Goal: Task Accomplishment & Management: Manage account settings

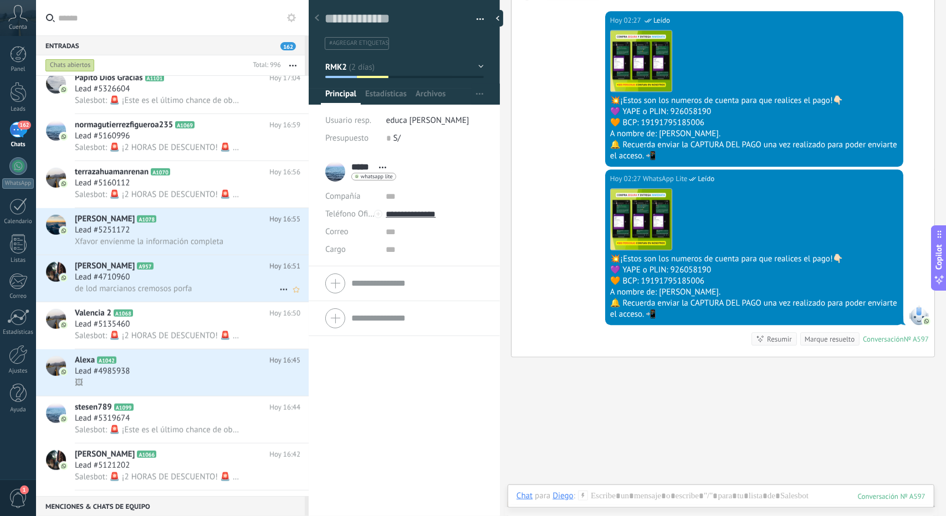
scroll to position [554, 0]
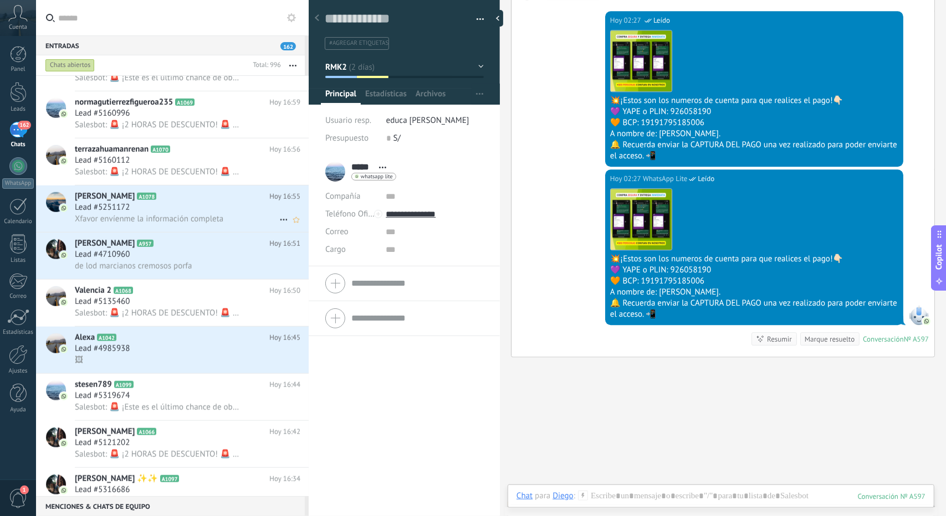
click at [158, 218] on span "Xfavor envíenme la información completa" at bounding box center [149, 219] width 148 height 11
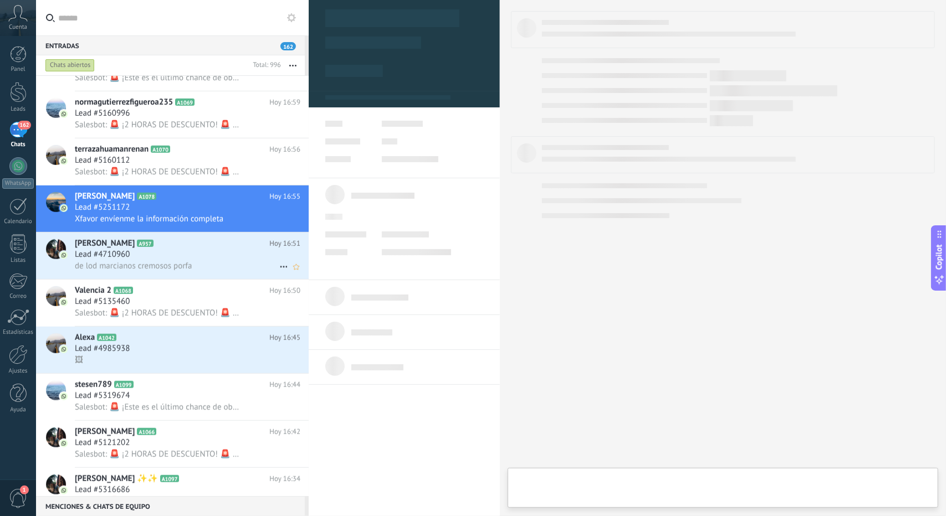
click at [164, 254] on div "Lead #4710960" at bounding box center [187, 254] width 225 height 11
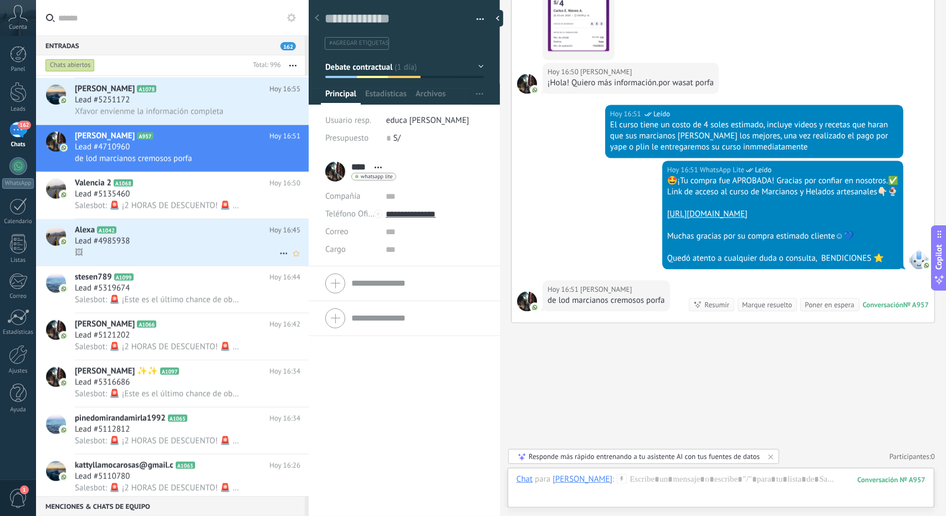
scroll to position [720, 0]
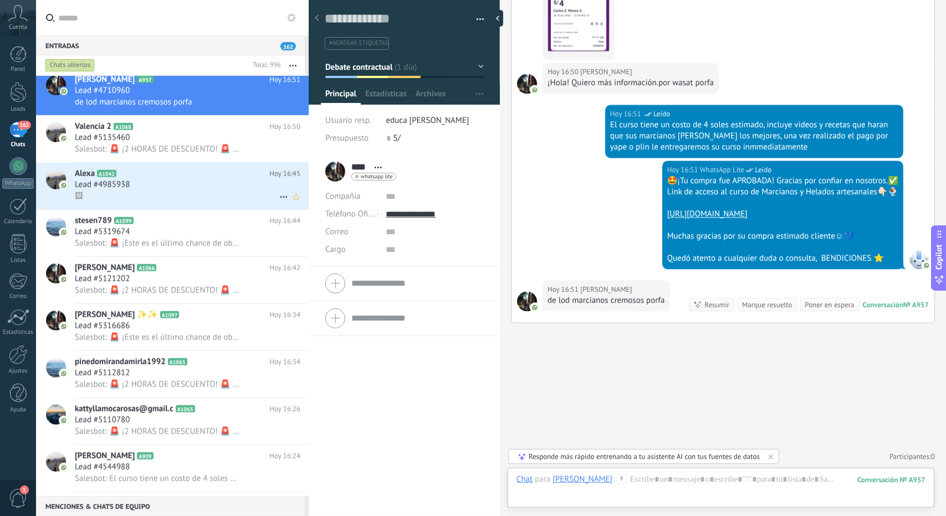
click at [142, 188] on div "Lead #4985938" at bounding box center [187, 184] width 225 height 11
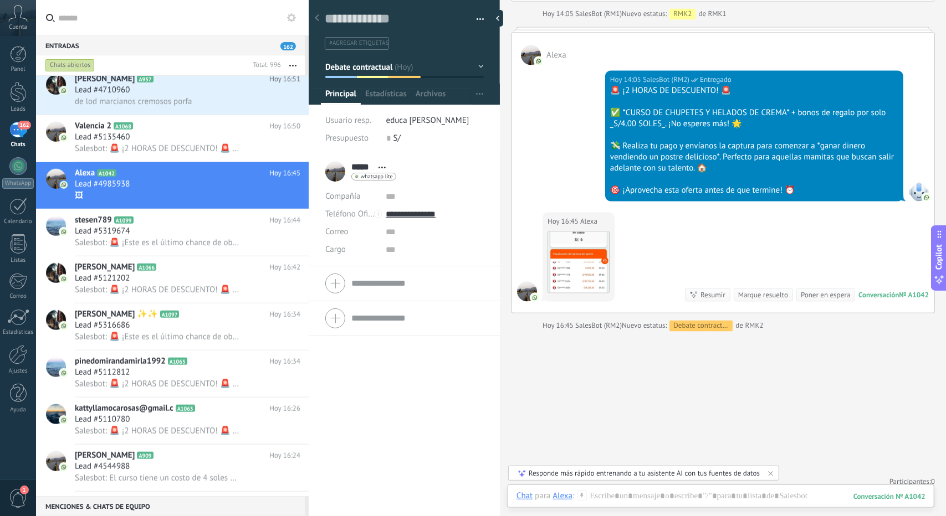
scroll to position [665, 0]
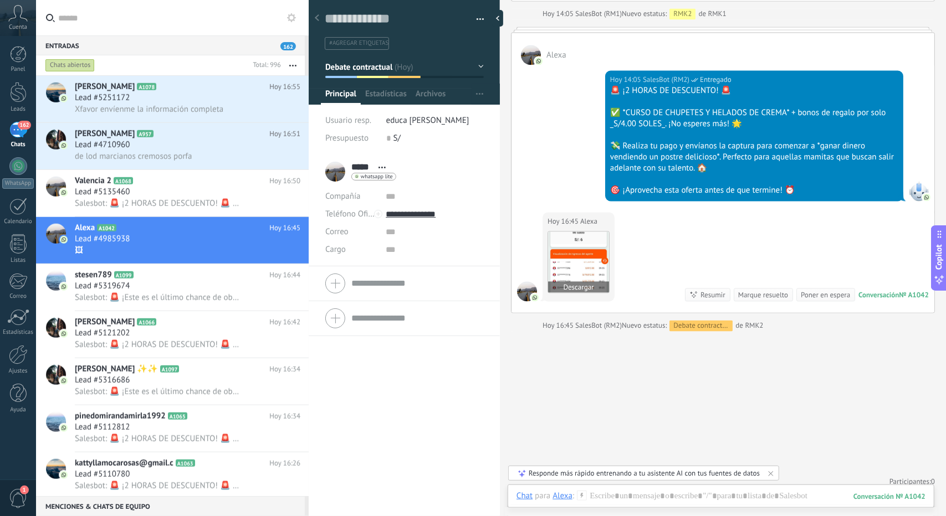
click at [576, 255] on img at bounding box center [578, 262] width 61 height 61
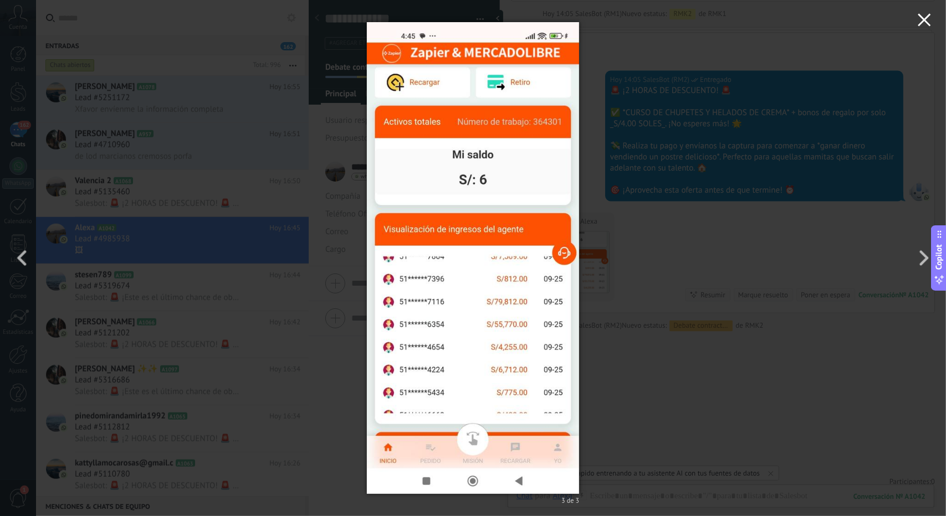
click at [933, 24] on button "button" at bounding box center [923, 21] width 43 height 43
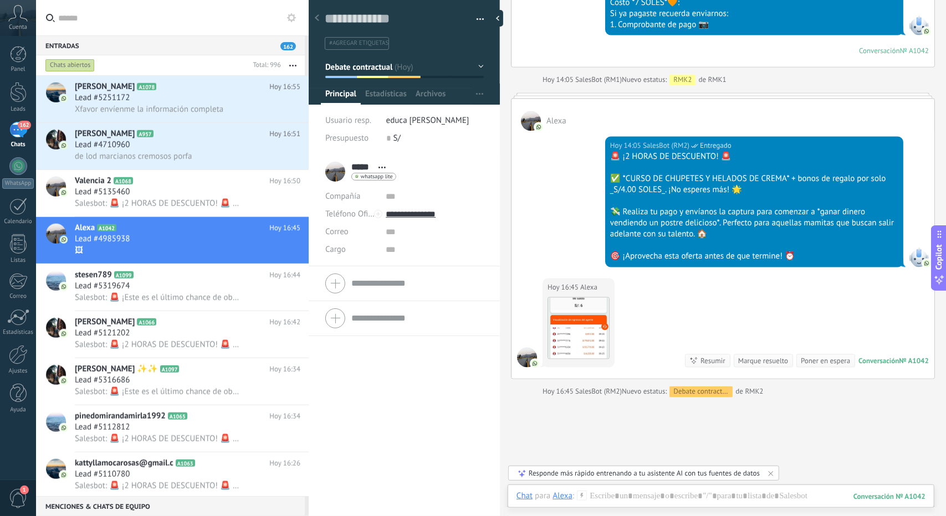
scroll to position [1377, 0]
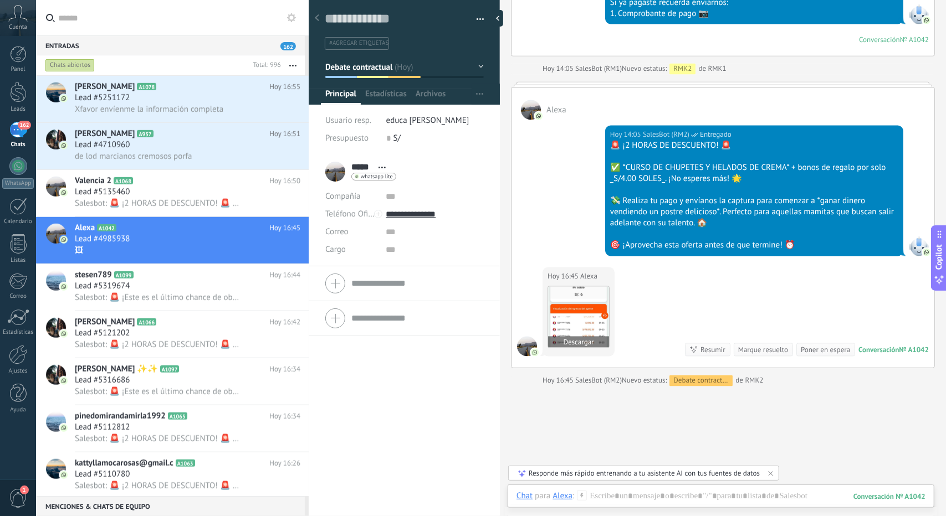
click at [574, 318] on img at bounding box center [578, 317] width 61 height 61
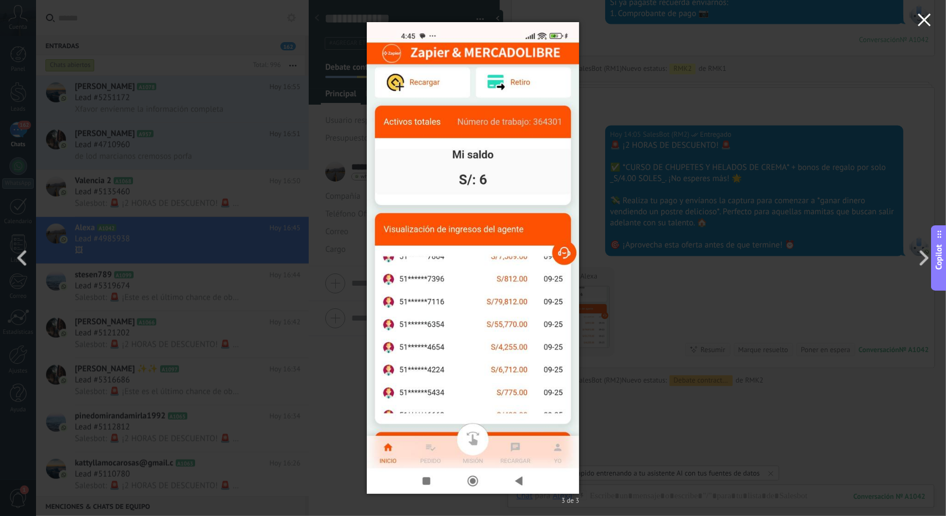
click at [927, 19] on icon "button" at bounding box center [923, 19] width 13 height 13
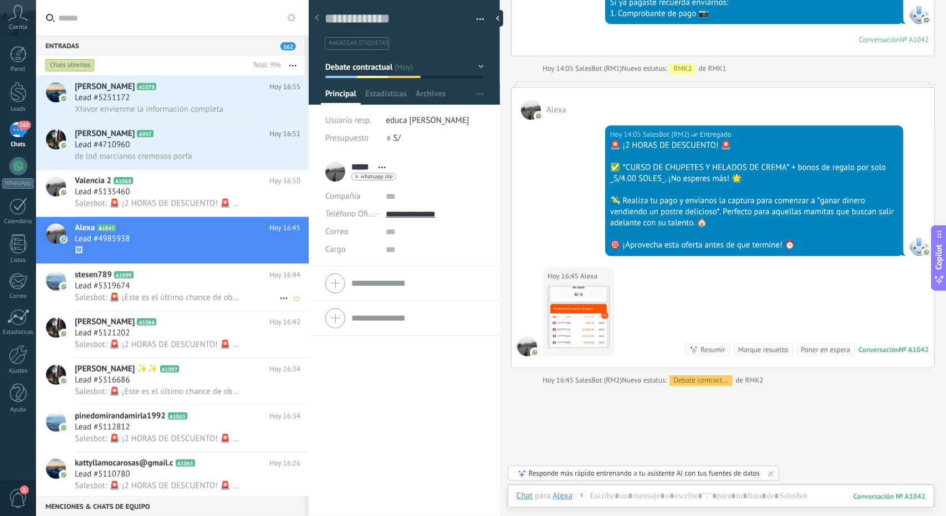
click at [161, 290] on div "Lead #5319674" at bounding box center [187, 286] width 225 height 11
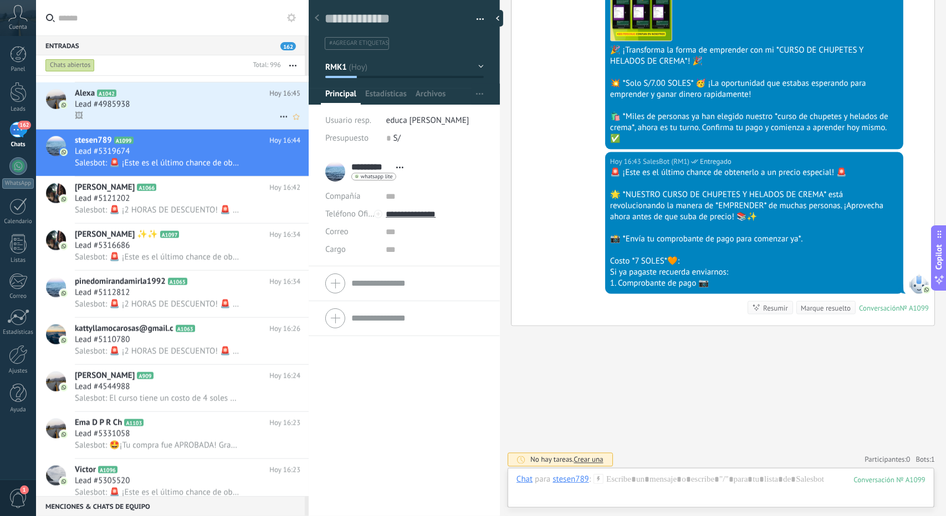
scroll to position [776, 0]
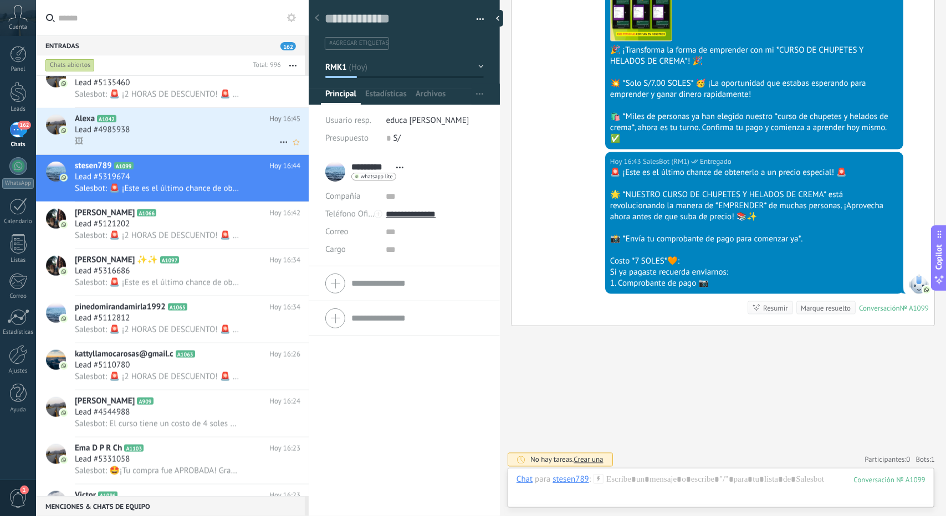
click at [166, 147] on div "🖼" at bounding box center [187, 142] width 225 height 12
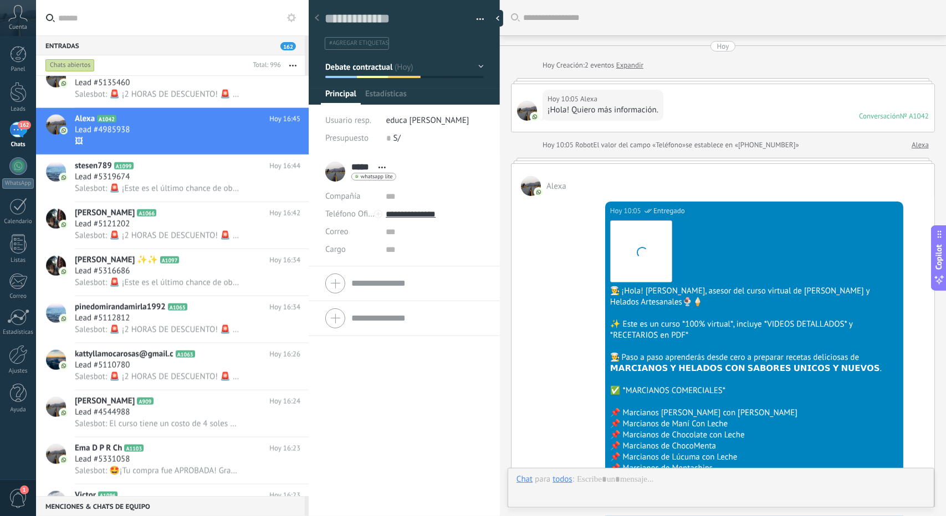
scroll to position [1437, 0]
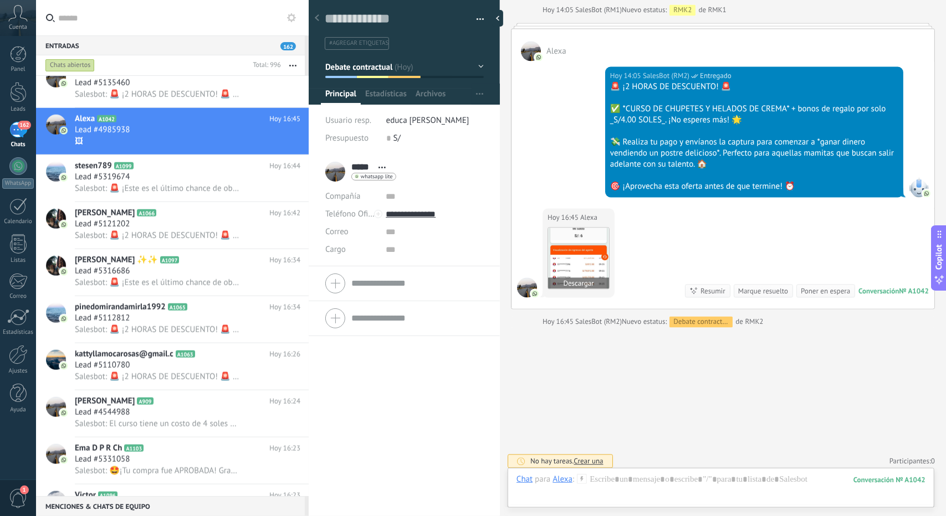
click at [565, 261] on img at bounding box center [578, 258] width 61 height 61
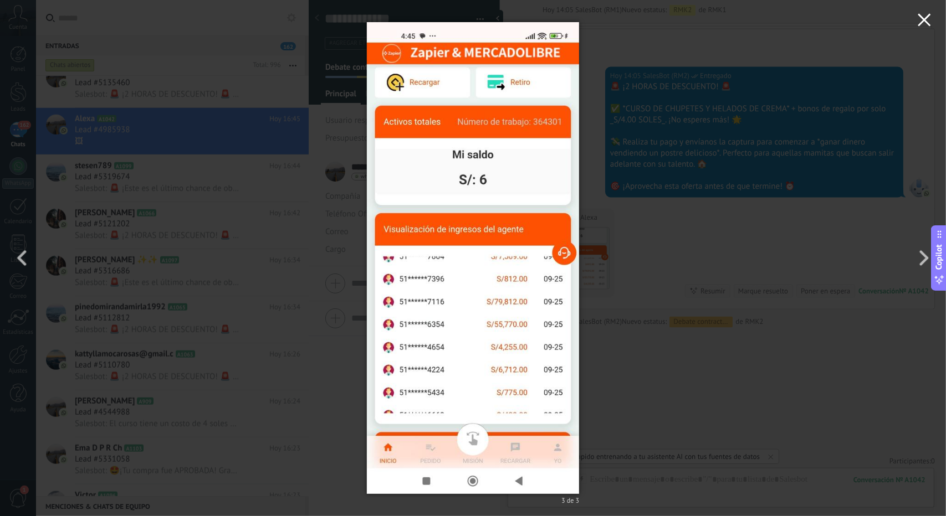
click at [920, 20] on icon "button" at bounding box center [923, 19] width 13 height 13
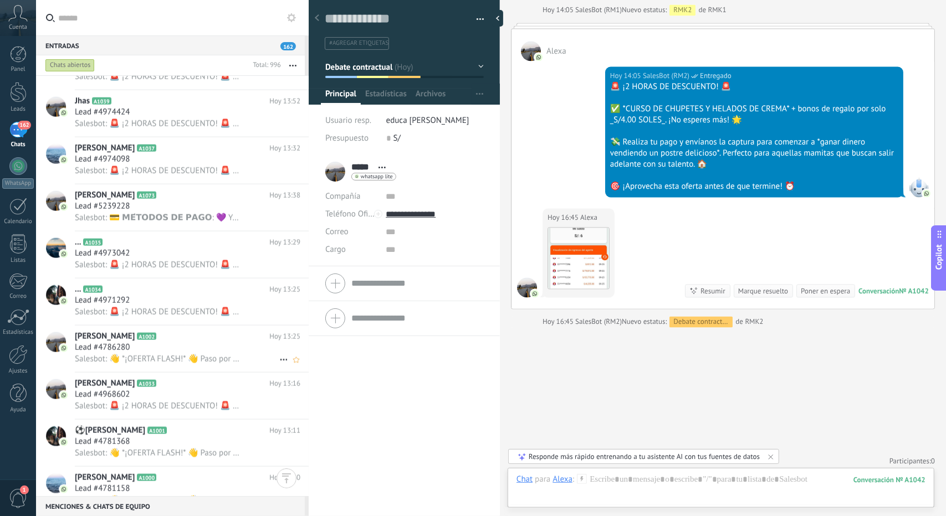
scroll to position [3789, 0]
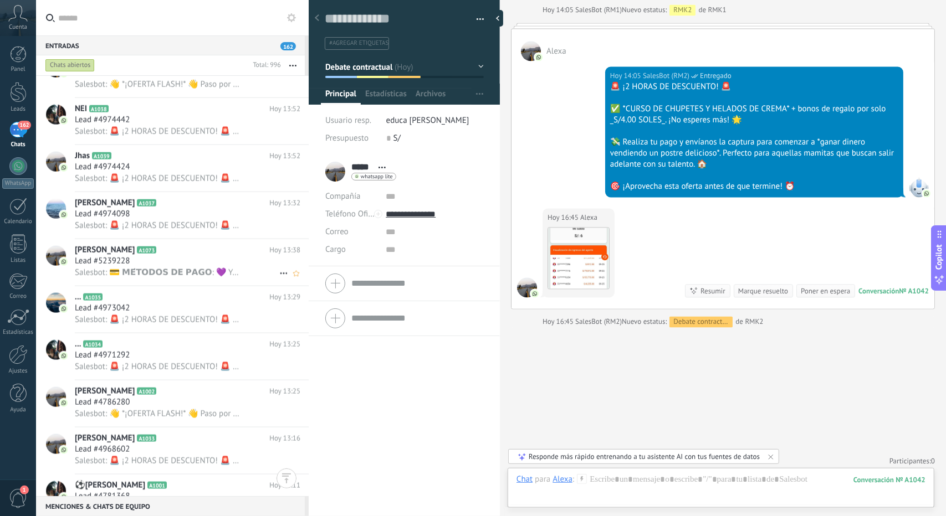
click at [162, 273] on span "Salesbot: 💳 𝗠𝗘́𝗧𝗢𝗗𝗢𝗦 𝗗𝗘 𝗣𝗔𝗚𝗢: 💜 Yape: *926058190* 💚 Plin: *926058190 📌 A nombre…" at bounding box center [157, 273] width 165 height 11
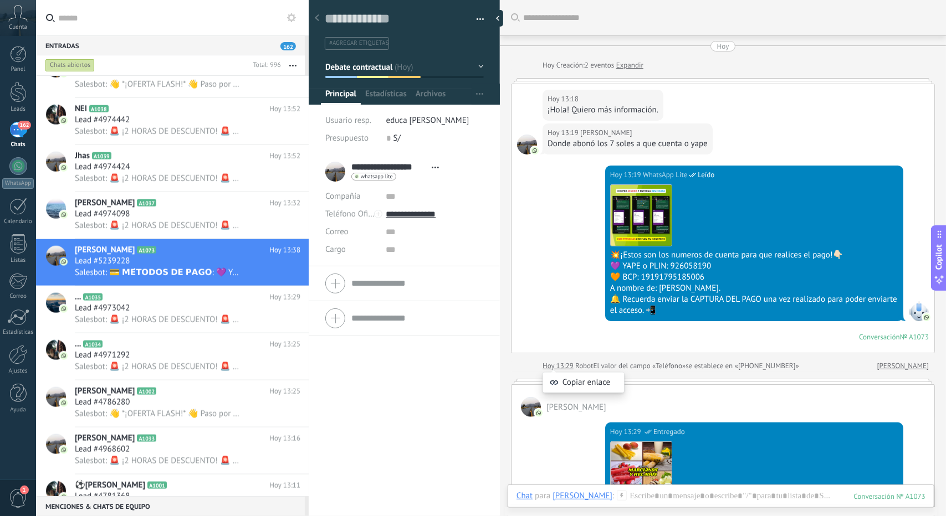
click at [393, 63] on button "Debate contractual" at bounding box center [404, 67] width 158 height 20
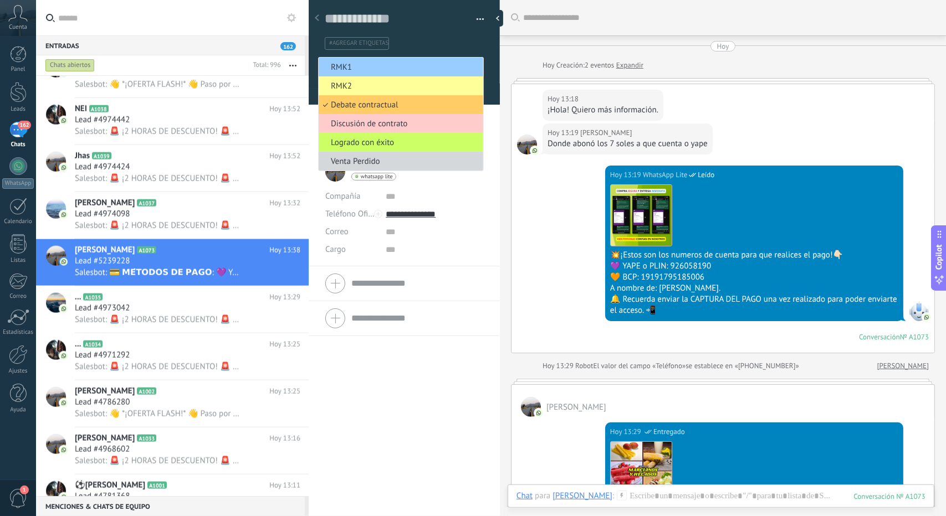
click at [386, 66] on span "RMK1" at bounding box center [399, 67] width 161 height 11
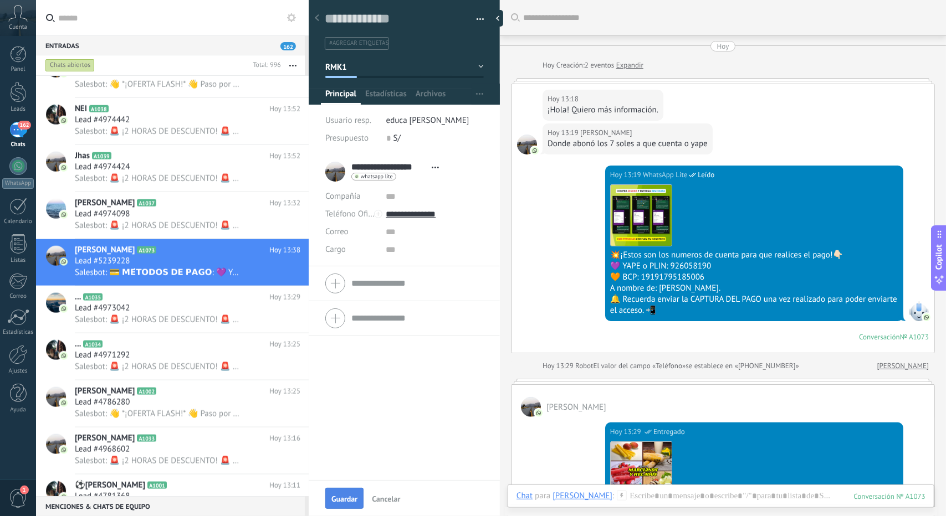
click at [353, 501] on span "Guardar" at bounding box center [344, 499] width 26 height 8
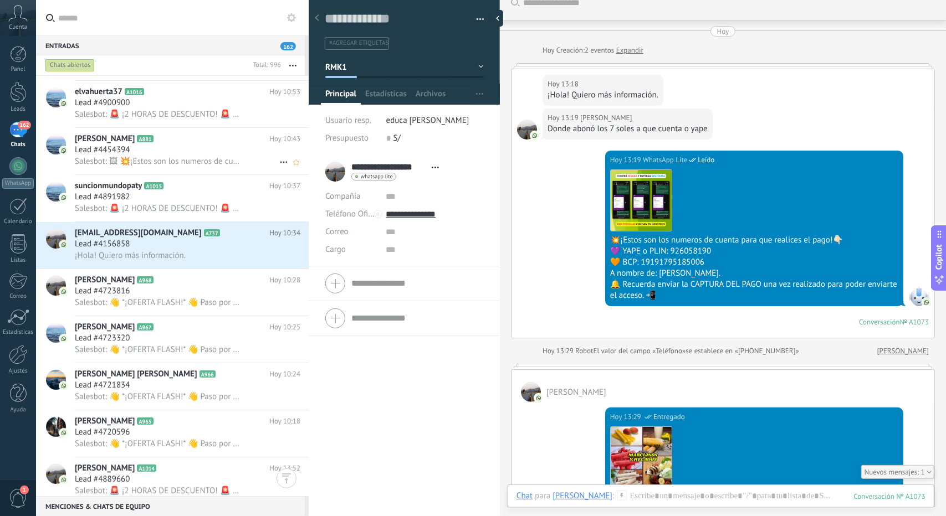
scroll to position [5839, 0]
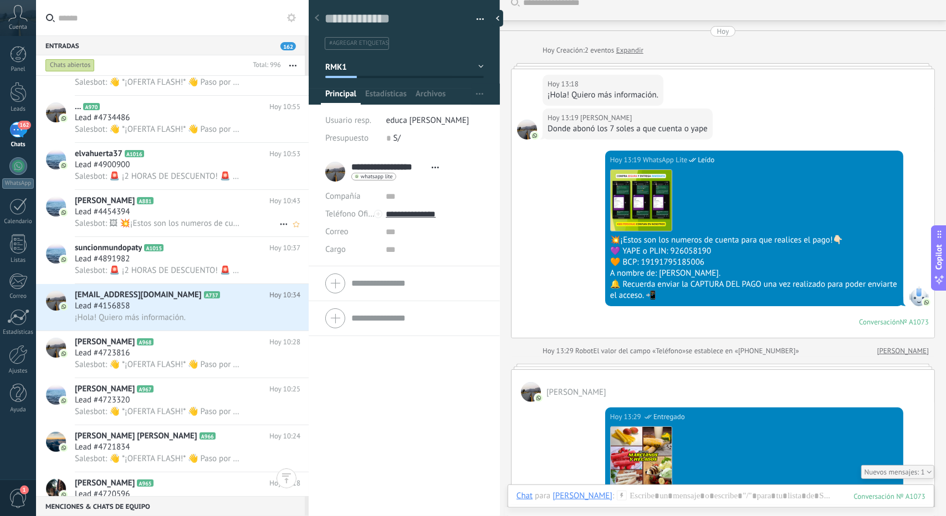
click at [192, 216] on div "Lead #4454394" at bounding box center [187, 212] width 225 height 11
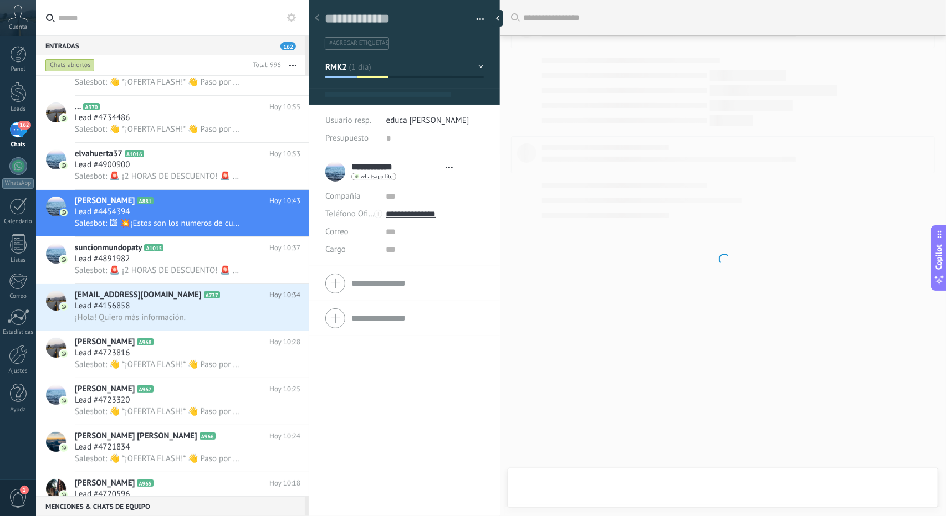
type textarea "**********"
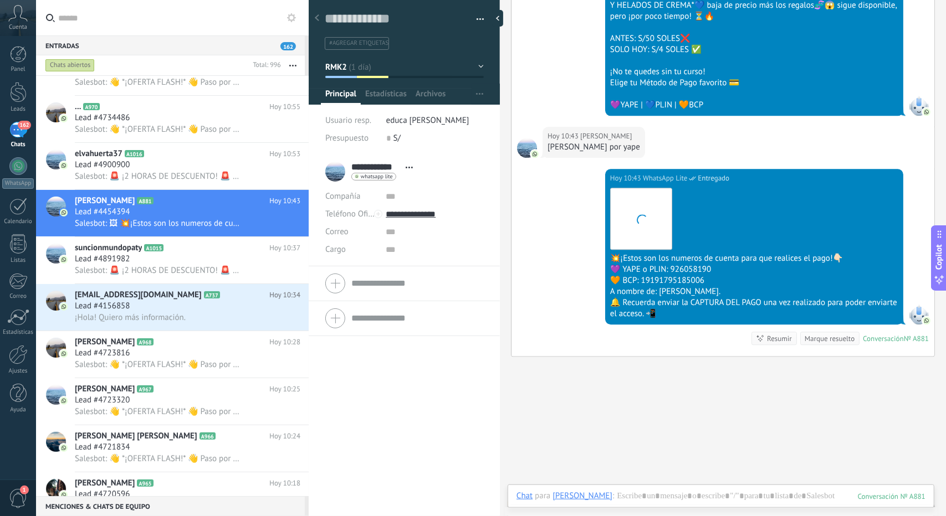
click at [379, 68] on button "RMK2" at bounding box center [404, 67] width 158 height 20
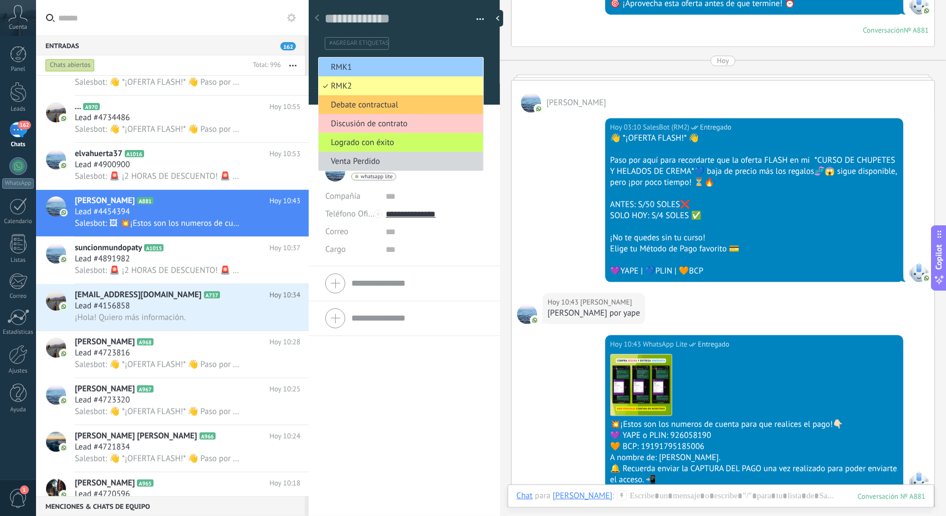
click at [563, 343] on div "Hoy 10:43 WhatsApp Lite Entregado Descargar 💥¡Estos son los numeros de cuenta p…" at bounding box center [722, 428] width 423 height 187
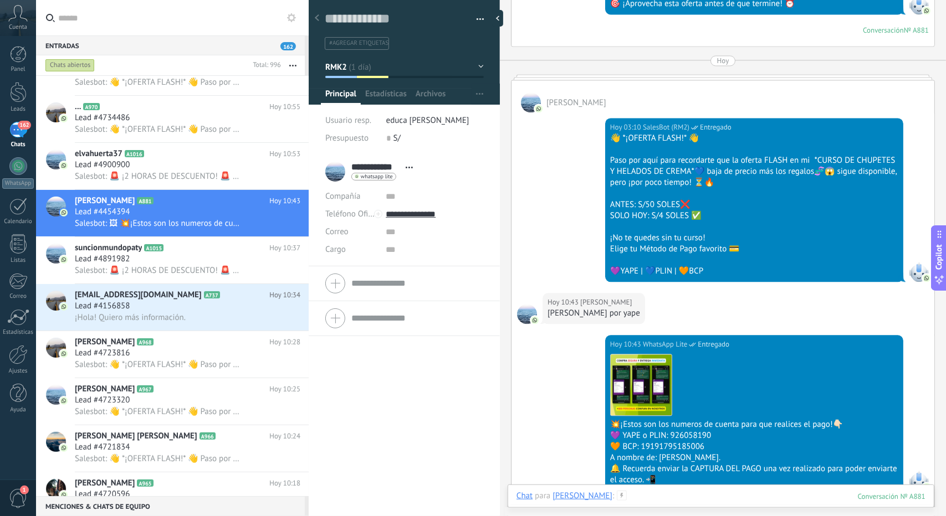
click at [647, 504] on div at bounding box center [720, 507] width 409 height 33
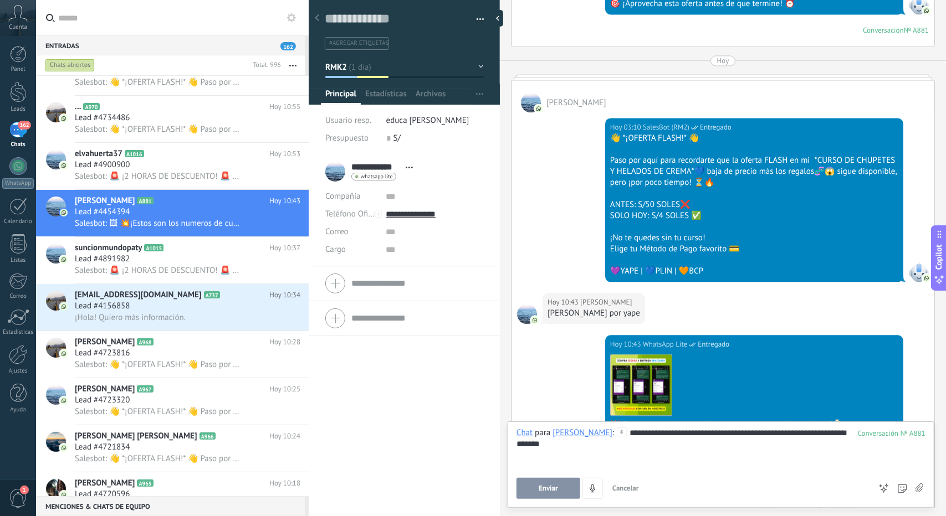
click at [901, 485] on icon at bounding box center [901, 488] width 9 height 9
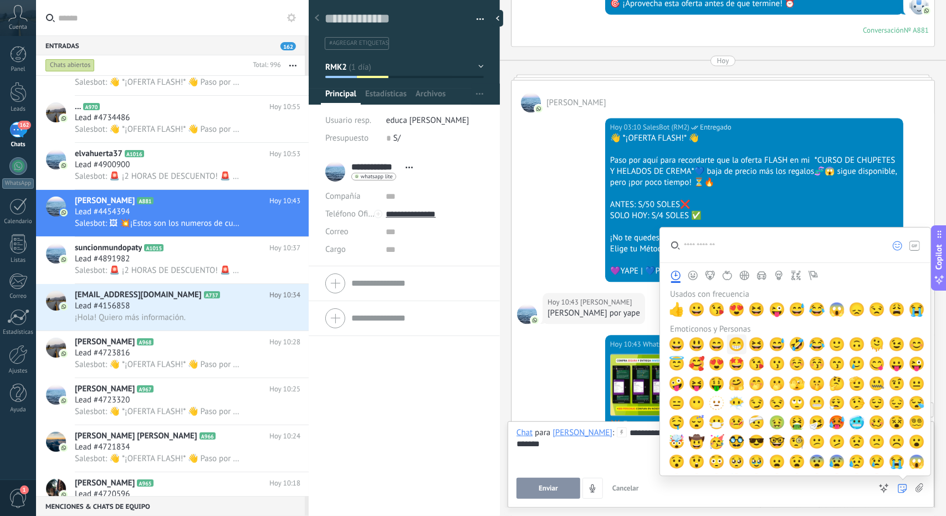
click at [733, 345] on span "😁" at bounding box center [737, 345] width 17 height 16
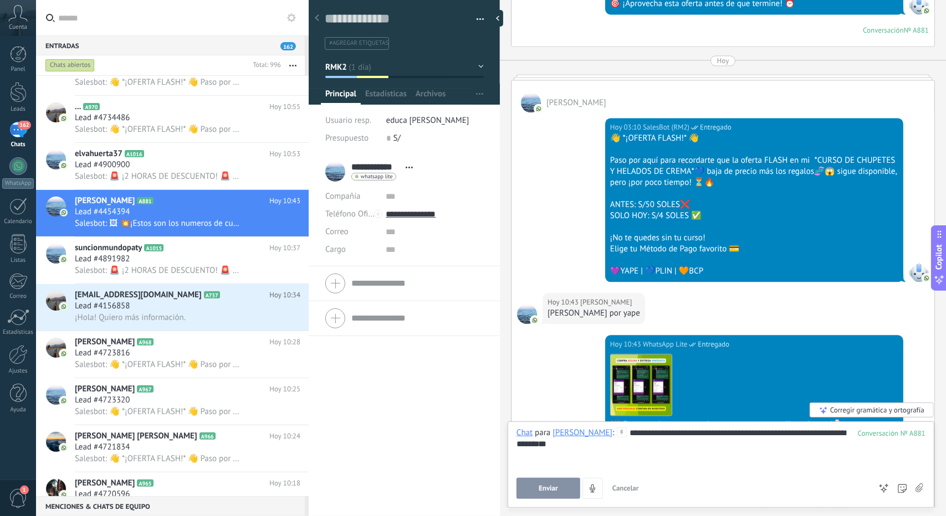
click at [561, 485] on button "Enviar" at bounding box center [548, 488] width 64 height 21
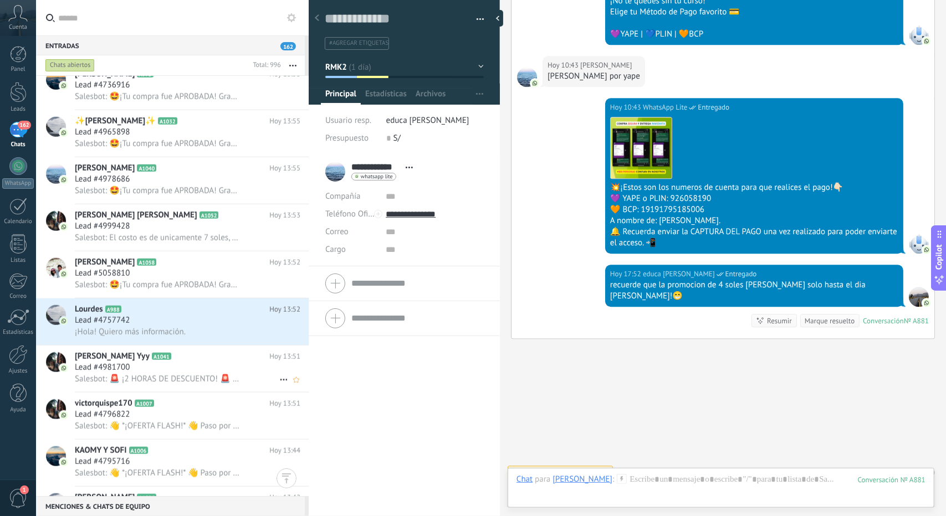
scroll to position [3402, 0]
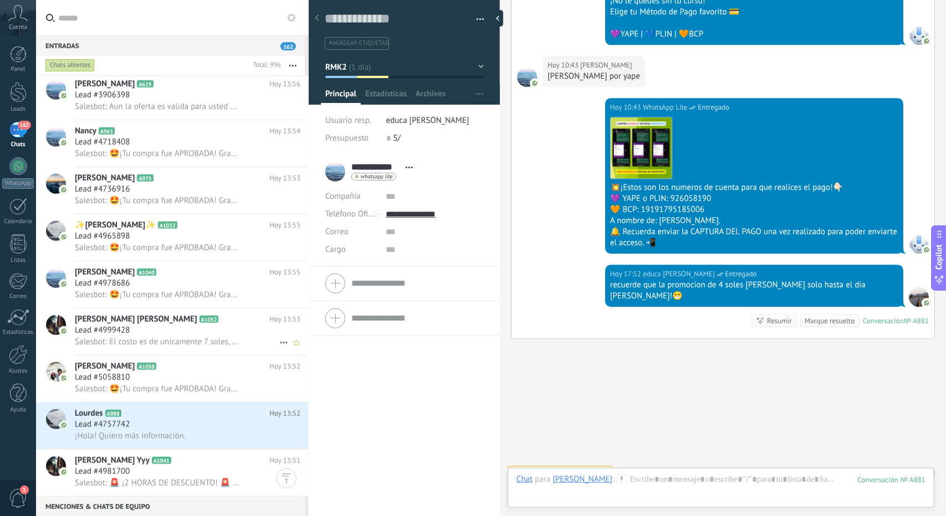
click at [177, 325] on h2 "[PERSON_NAME] [PERSON_NAME] A1052" at bounding box center [172, 319] width 194 height 11
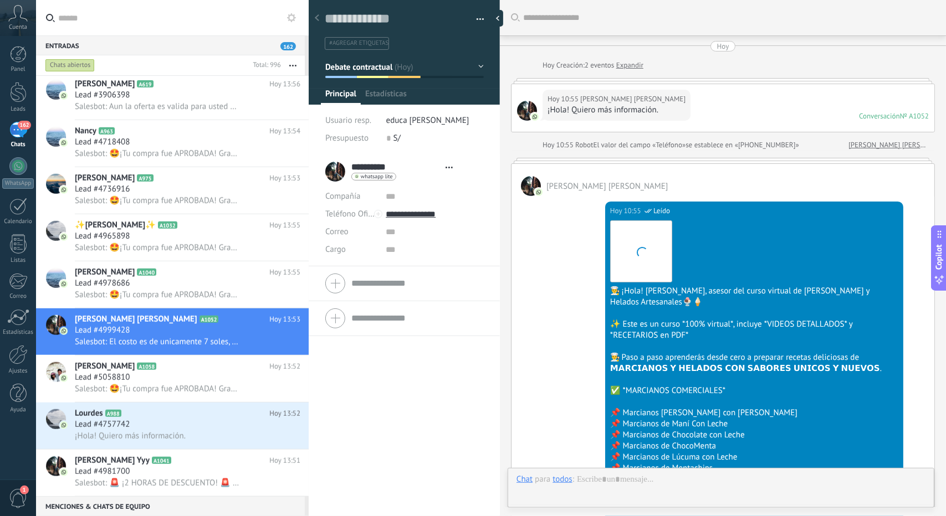
scroll to position [17, 0]
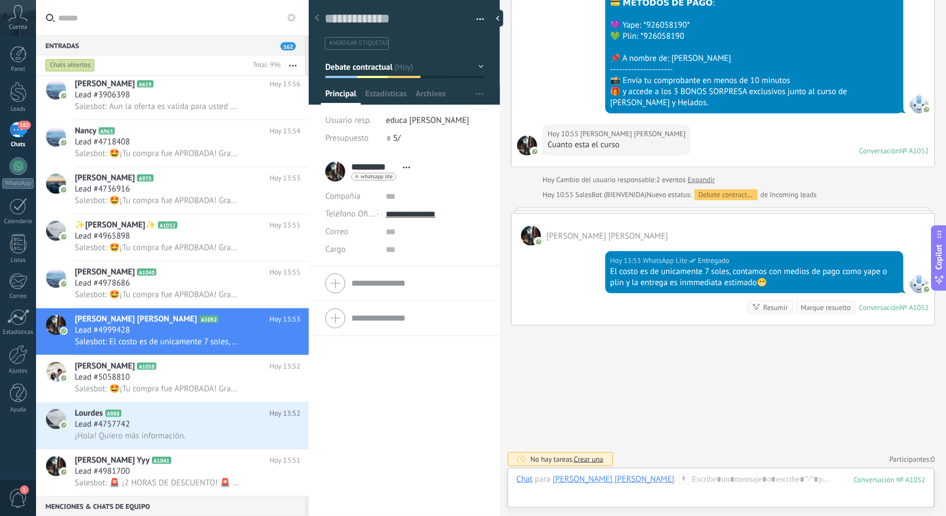
click at [379, 64] on span "Debate contractual" at bounding box center [359, 66] width 68 height 11
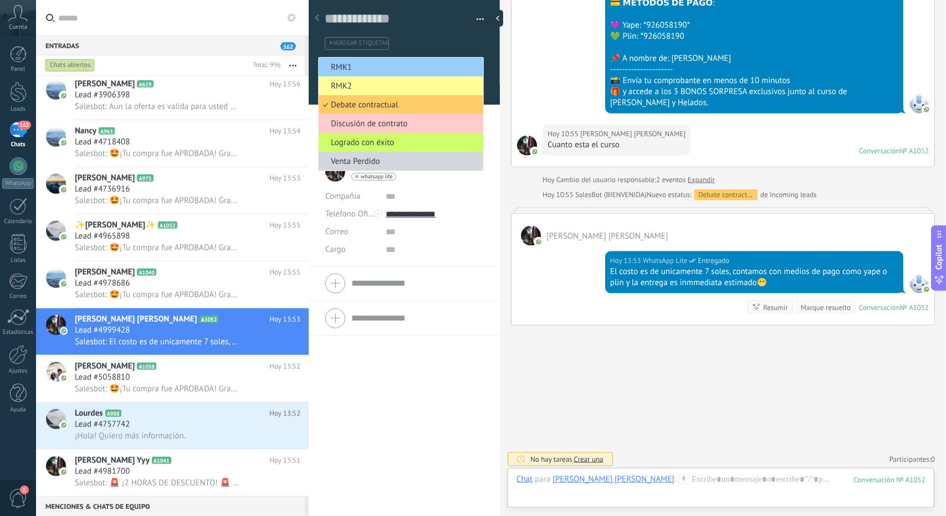
click at [379, 64] on span "RMK1" at bounding box center [399, 67] width 161 height 11
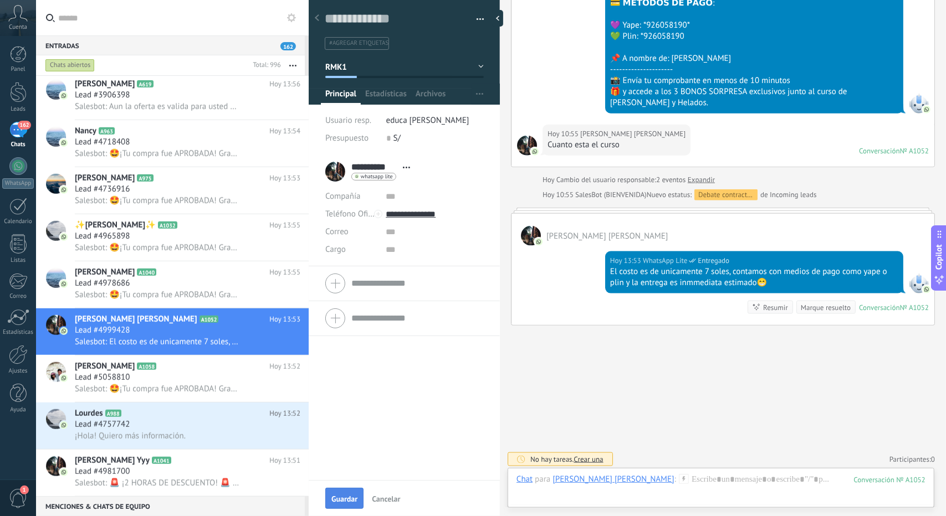
click at [347, 503] on span "Guardar" at bounding box center [344, 499] width 26 height 8
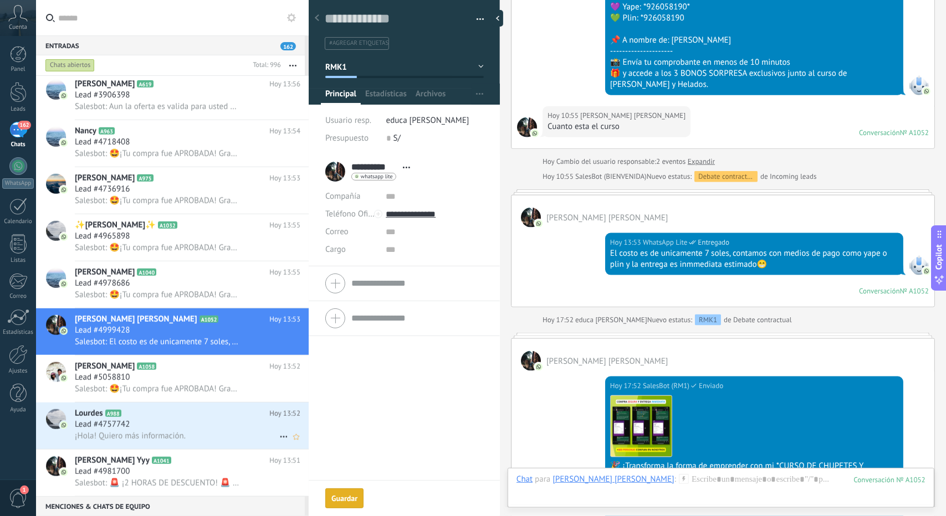
scroll to position [833, 0]
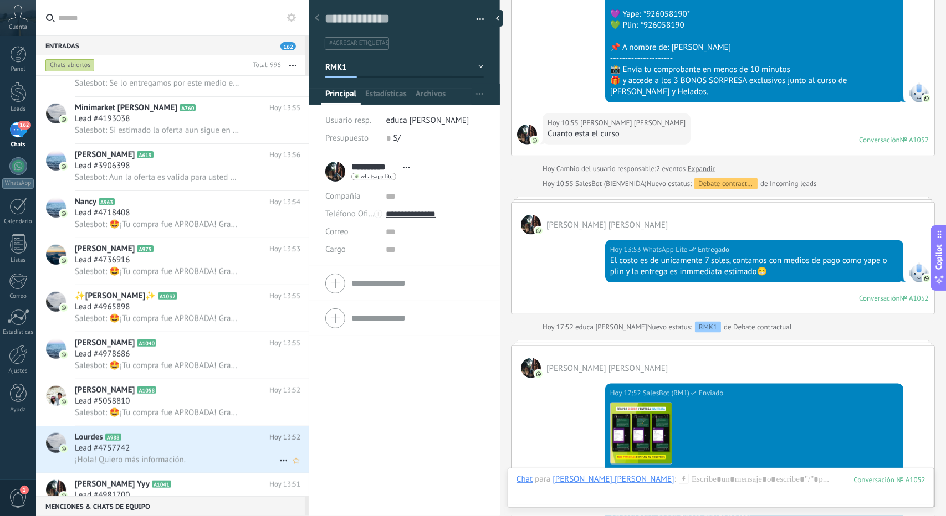
click at [178, 453] on div "Lead #4757742" at bounding box center [187, 448] width 225 height 11
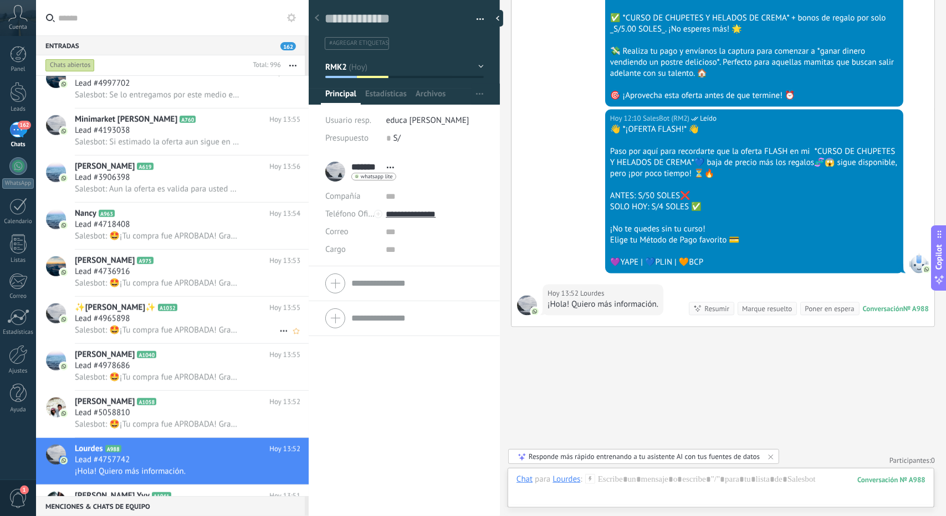
scroll to position [3291, 0]
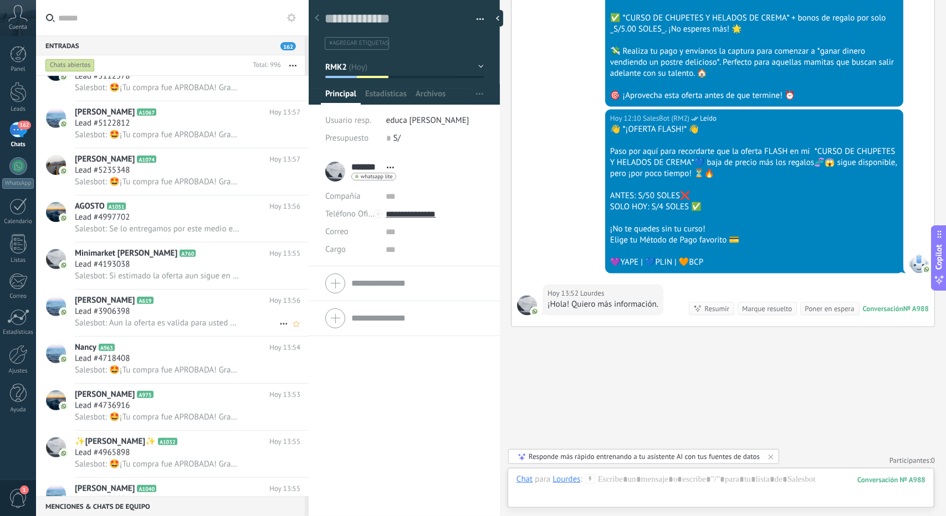
click at [183, 317] on div "Lead #3906398" at bounding box center [187, 311] width 225 height 11
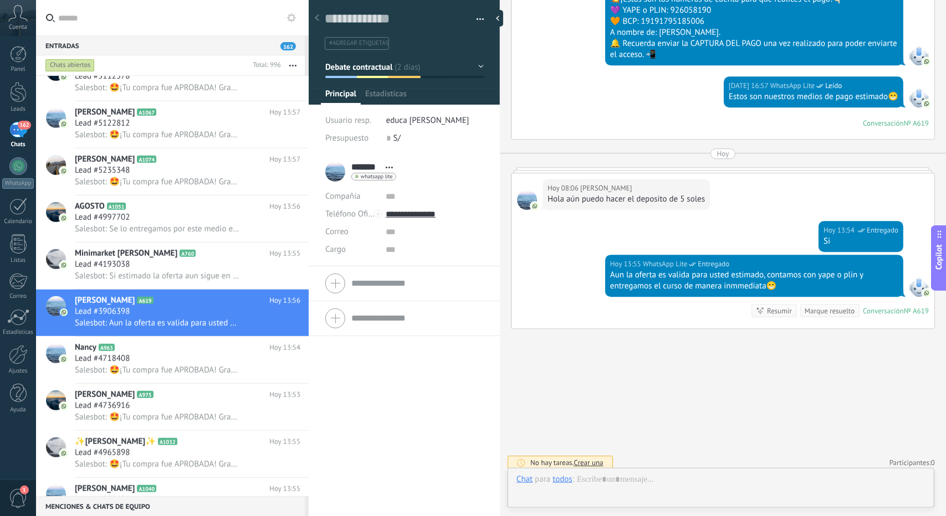
scroll to position [17, 0]
click at [392, 59] on button "Debate contractual" at bounding box center [404, 67] width 158 height 20
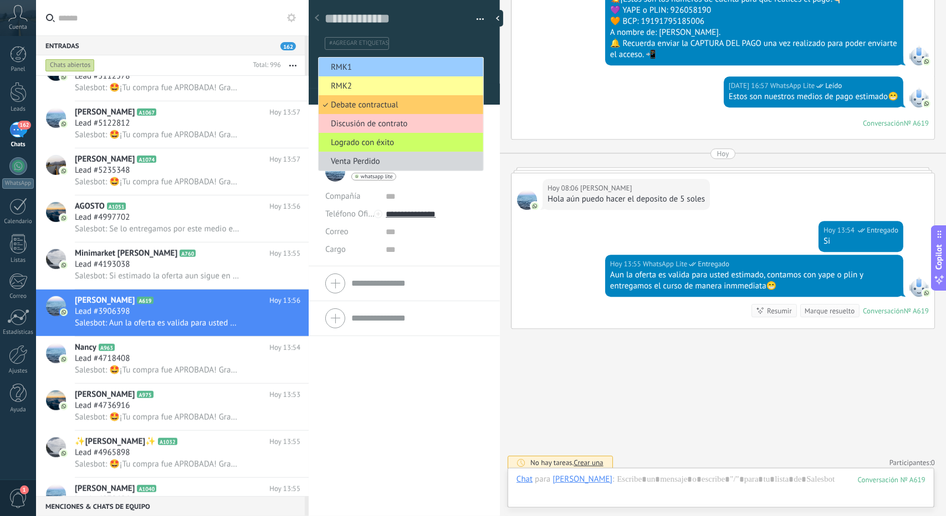
click at [383, 69] on span "RMK1" at bounding box center [399, 67] width 161 height 11
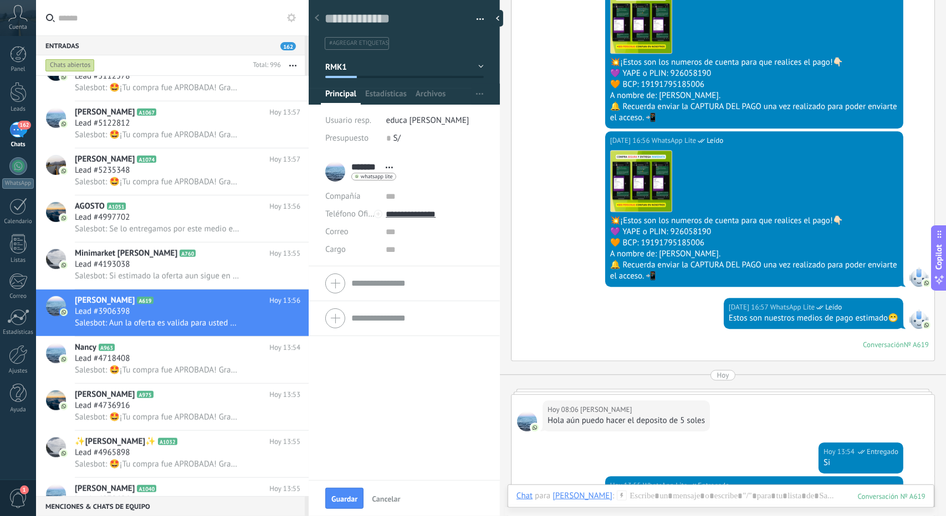
scroll to position [2100, 0]
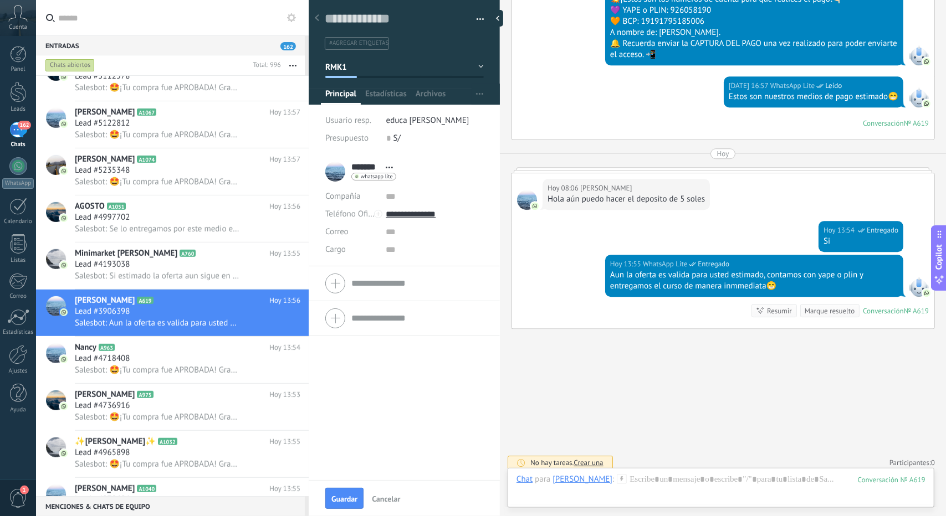
click at [384, 52] on div at bounding box center [405, 49] width 192 height 112
click at [421, 411] on div "******* [PERSON_NAME] ******* [PERSON_NAME] Abrir detalle Copie el nombre" at bounding box center [404, 318] width 191 height 326
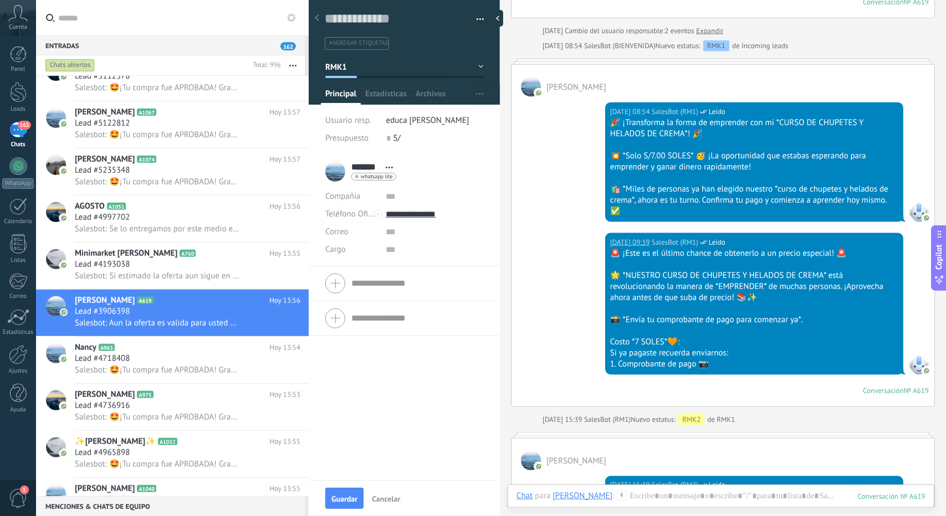
scroll to position [936, 0]
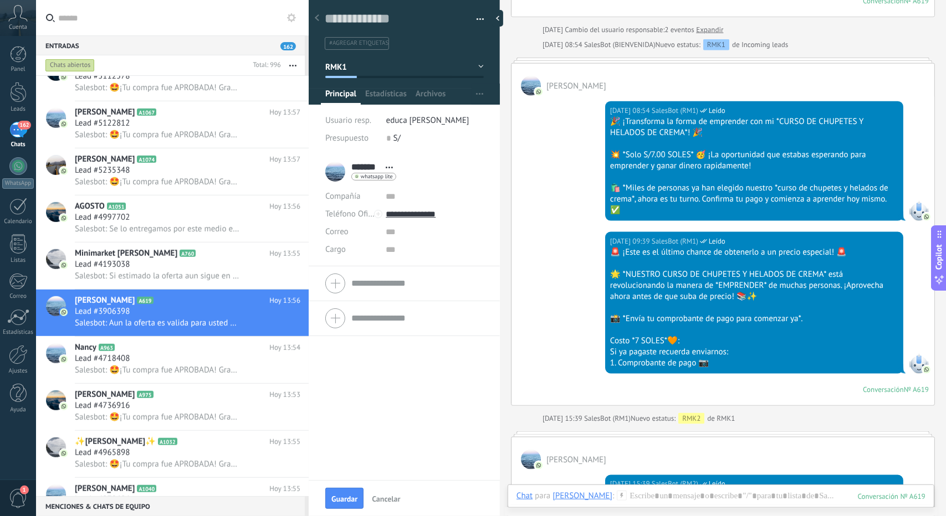
click at [386, 63] on button "RMK1" at bounding box center [404, 67] width 158 height 20
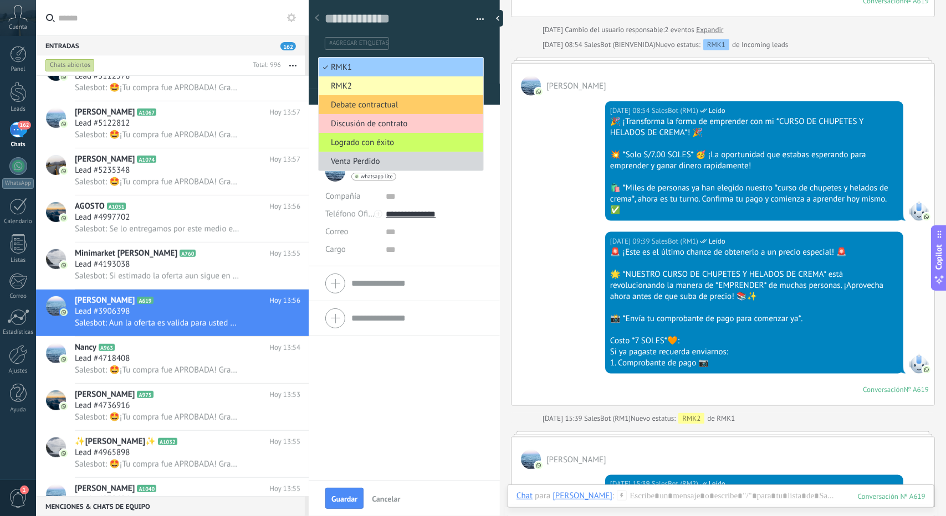
click at [371, 78] on li "RMK2" at bounding box center [401, 85] width 165 height 19
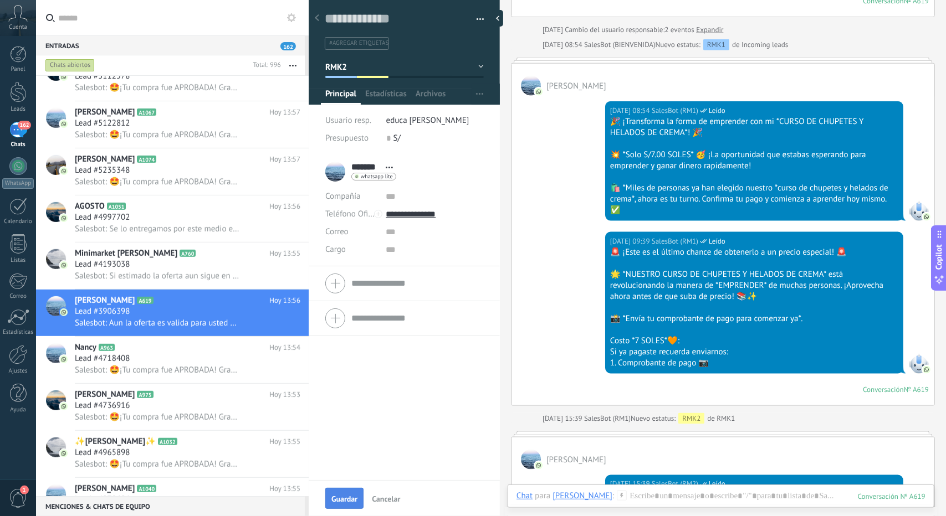
click at [342, 500] on span "Guardar" at bounding box center [344, 499] width 26 height 8
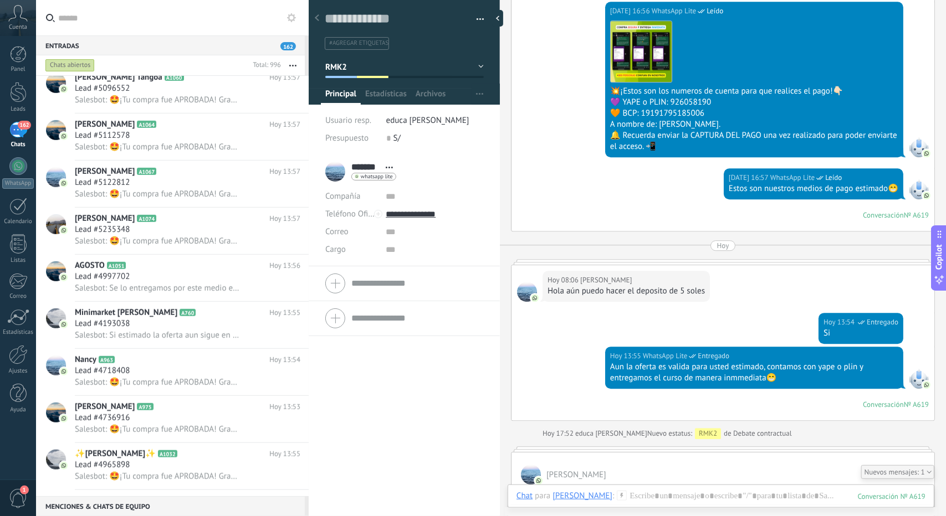
scroll to position [2229, 0]
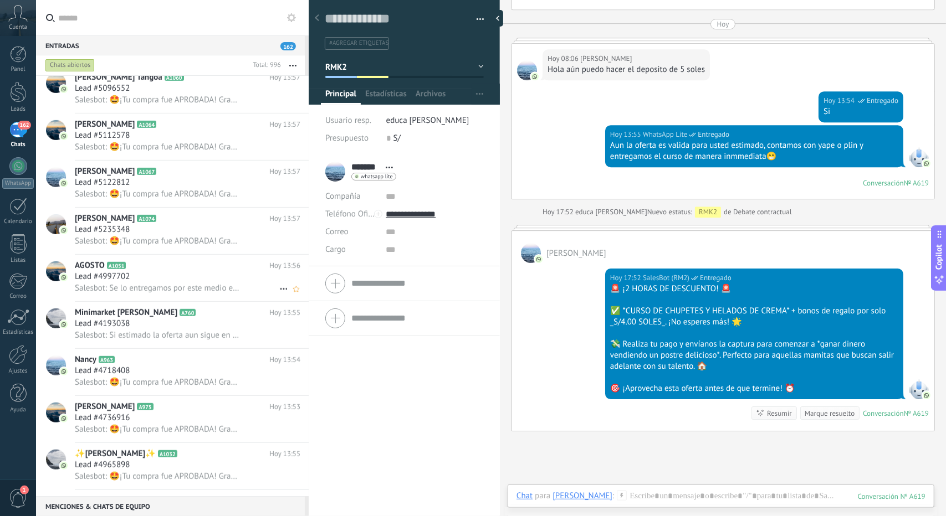
click at [128, 294] on span "Salesbot: Se lo entregamos por este medio estimado, contamos como medios de pag…" at bounding box center [157, 288] width 165 height 11
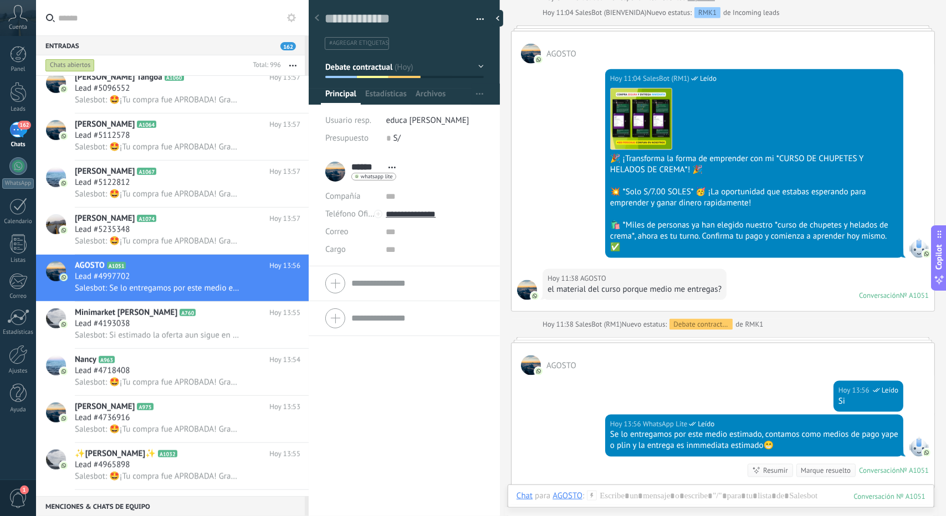
scroll to position [1153, 0]
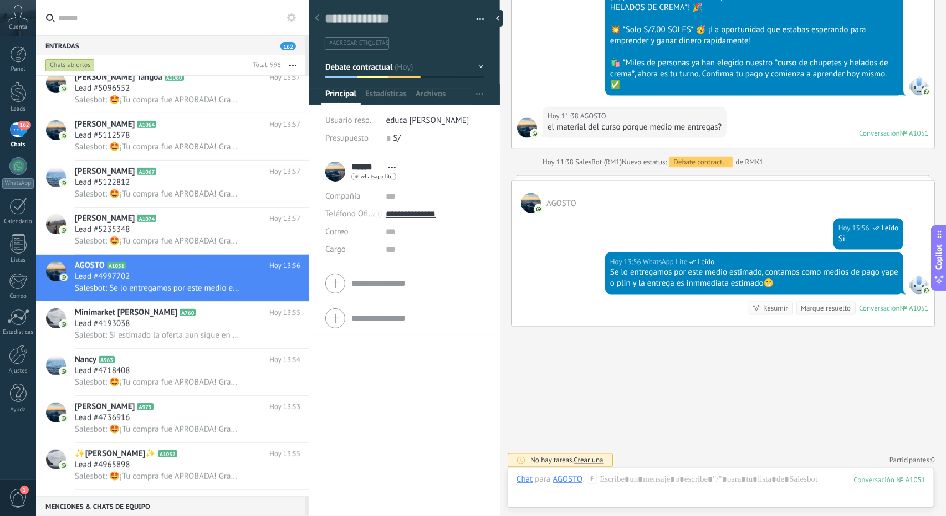
click at [352, 63] on span "Debate contractual" at bounding box center [359, 66] width 68 height 11
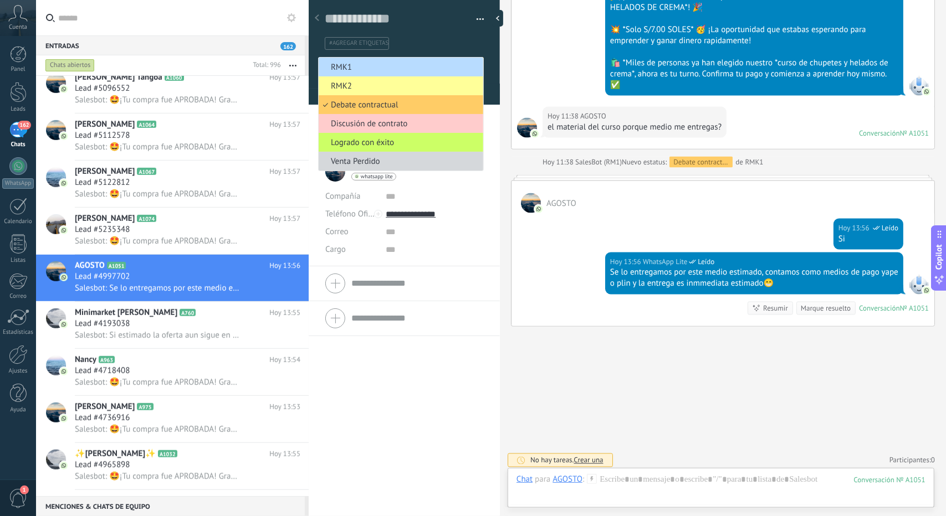
click at [366, 69] on span "RMK1" at bounding box center [399, 67] width 161 height 11
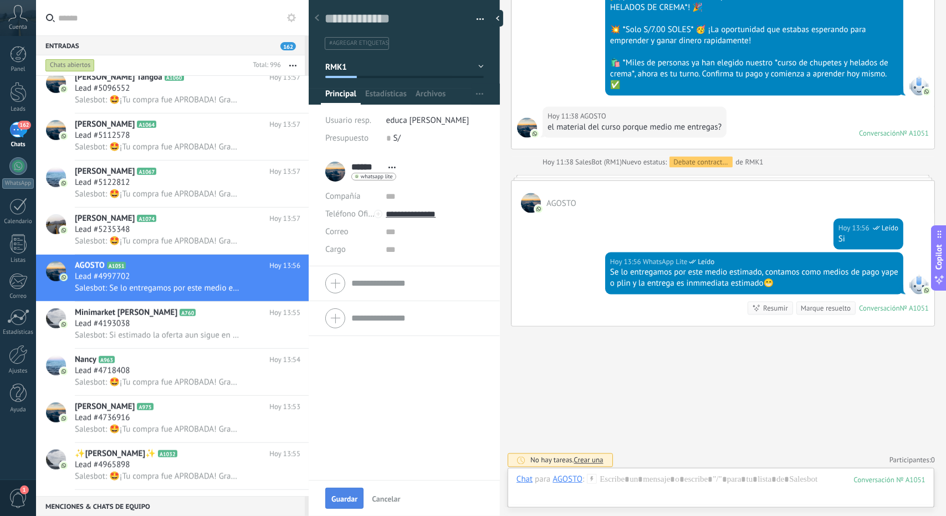
click at [340, 499] on span "Guardar" at bounding box center [344, 499] width 26 height 8
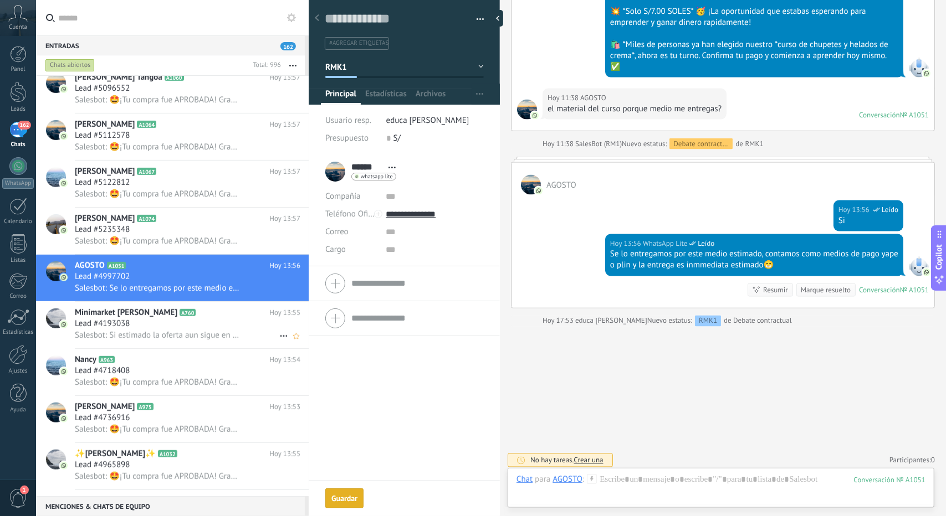
scroll to position [1164, 0]
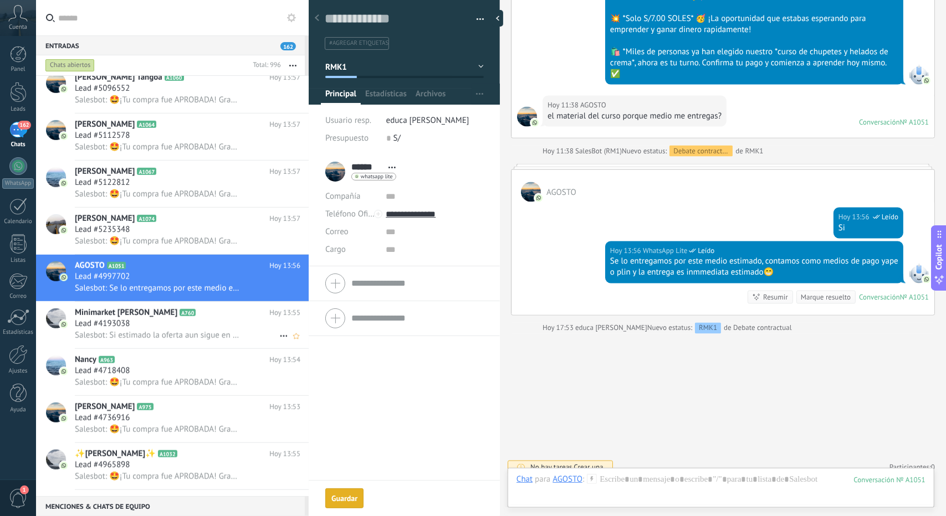
click at [193, 327] on div "Lead #4193038" at bounding box center [187, 324] width 225 height 11
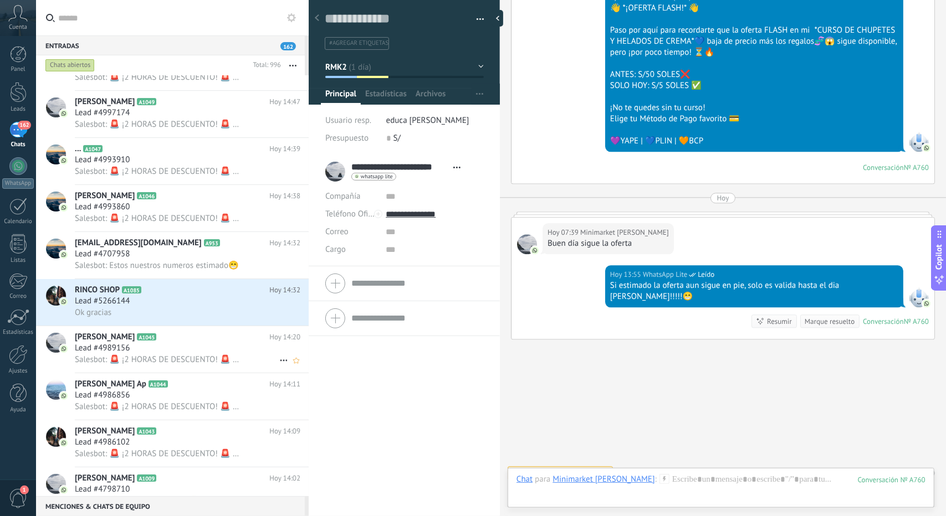
scroll to position [2792, 0]
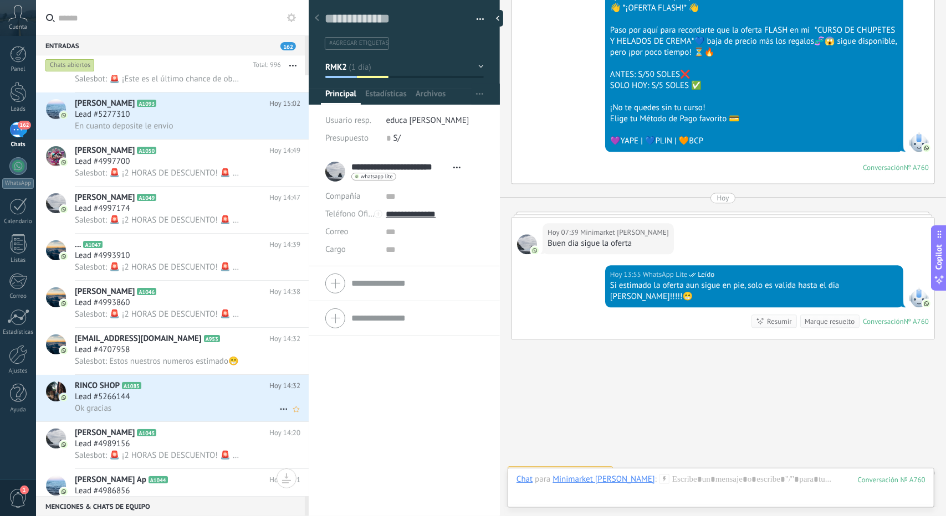
click at [198, 383] on div "RINCO SHOP A1085 Hoy 14:32 Lead #5266144 Ok gracias" at bounding box center [192, 398] width 234 height 47
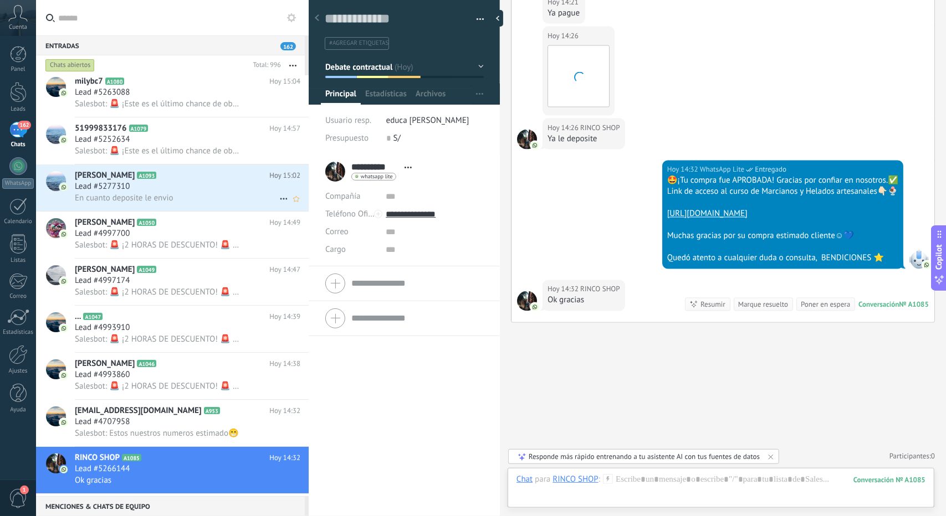
scroll to position [2626, 0]
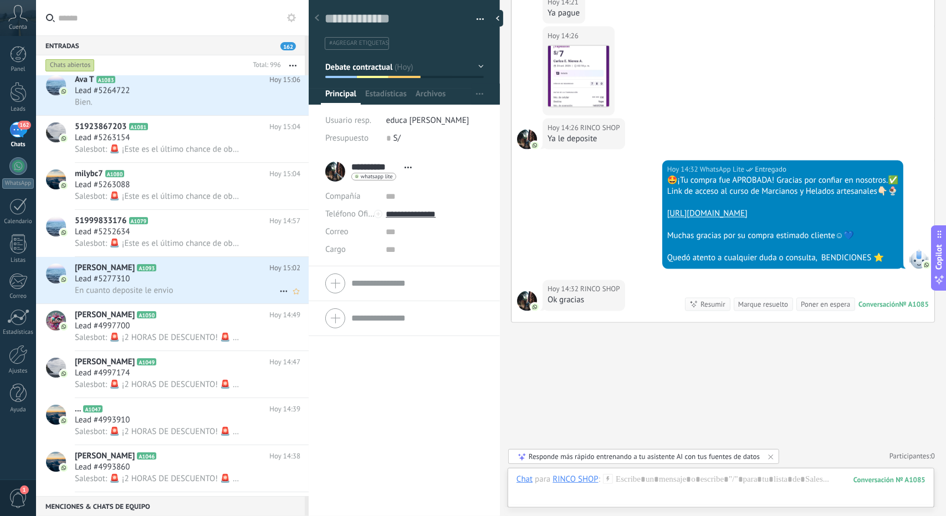
click at [202, 281] on div "Lead #5277310" at bounding box center [187, 279] width 225 height 11
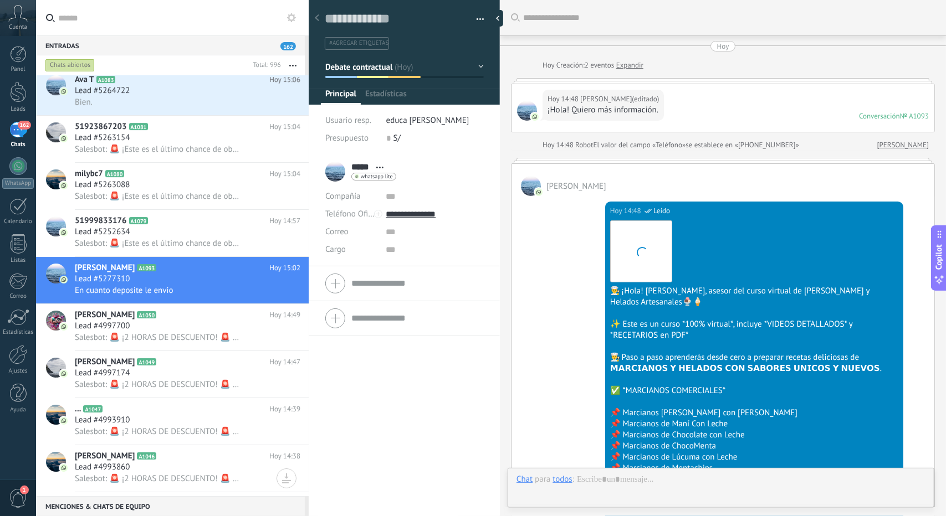
scroll to position [697, 0]
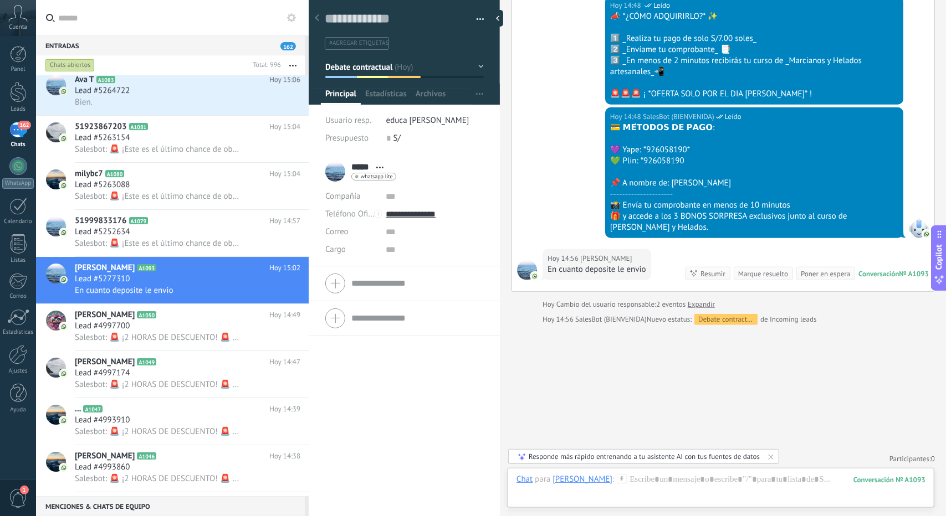
click at [360, 69] on span "Debate contractual" at bounding box center [359, 66] width 68 height 11
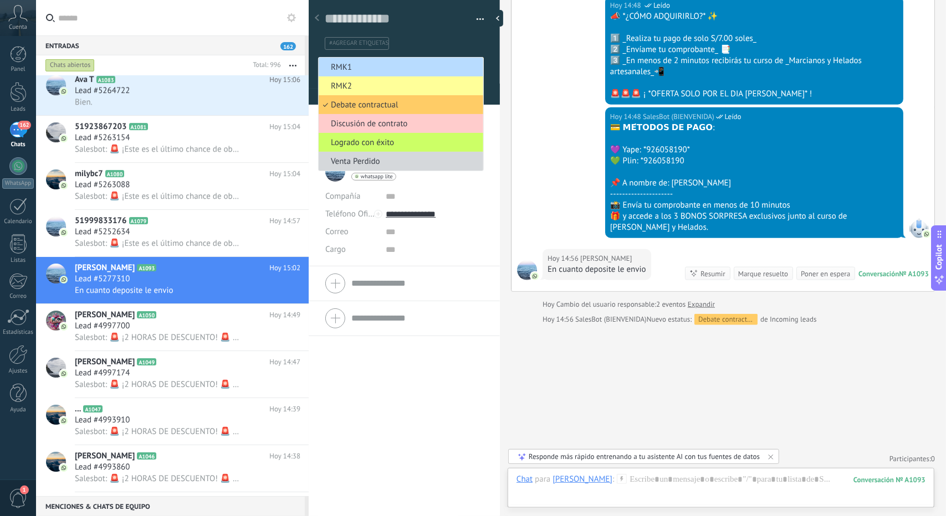
click at [360, 69] on span "RMK1" at bounding box center [399, 67] width 161 height 11
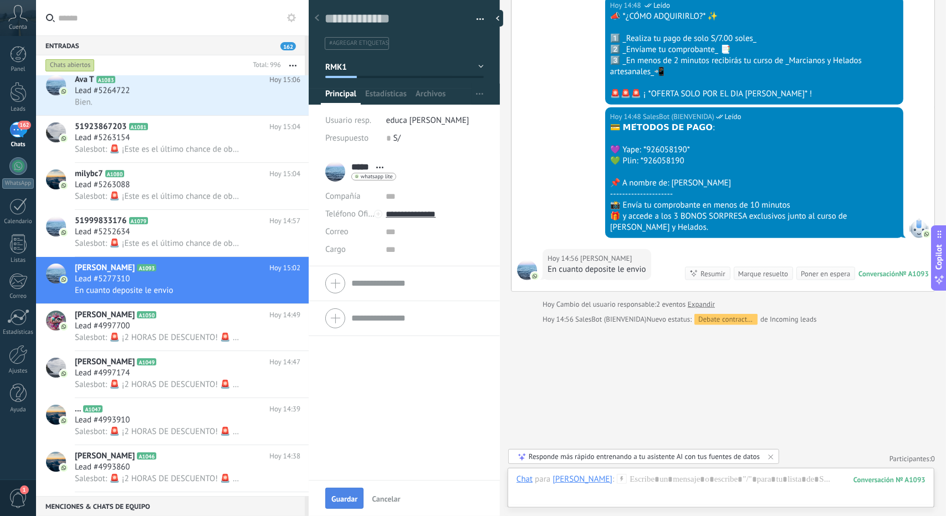
click at [356, 505] on button "Guardar" at bounding box center [344, 498] width 38 height 21
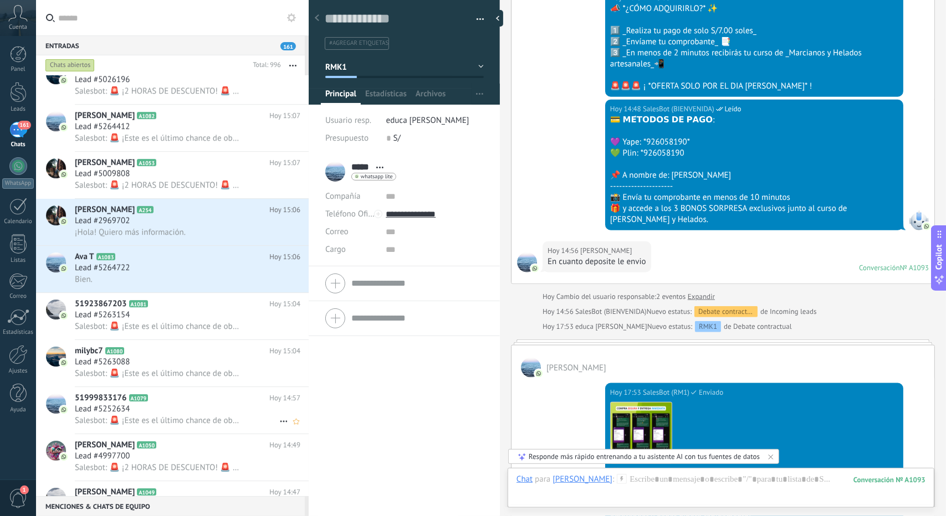
scroll to position [2460, 0]
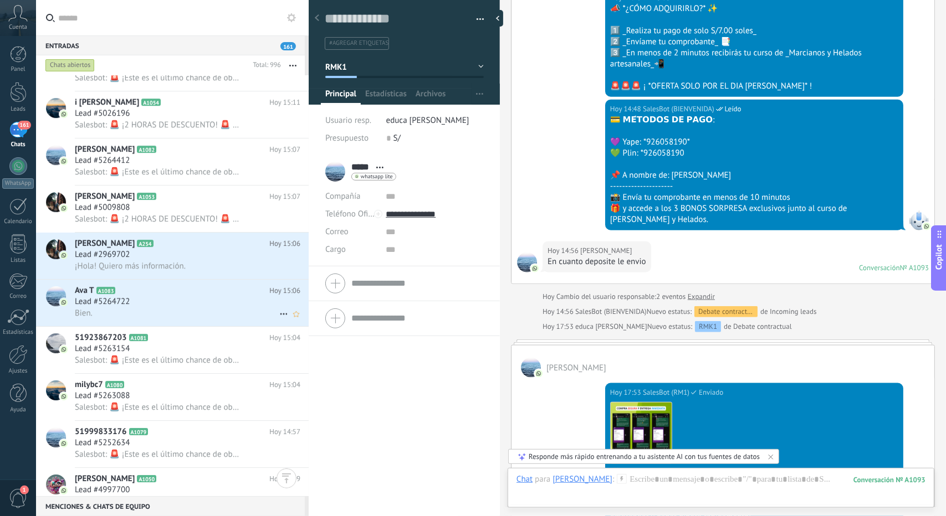
click at [172, 313] on div "Bien." at bounding box center [187, 313] width 225 height 12
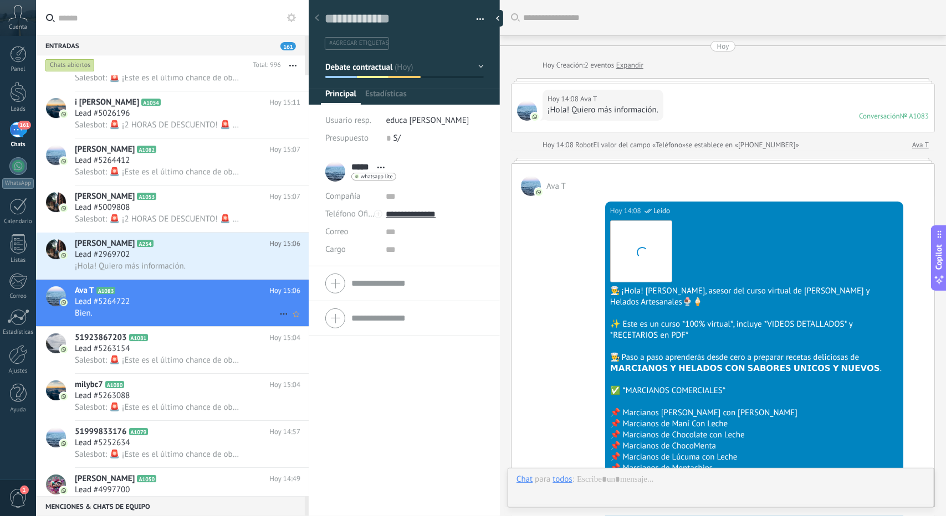
scroll to position [1254, 0]
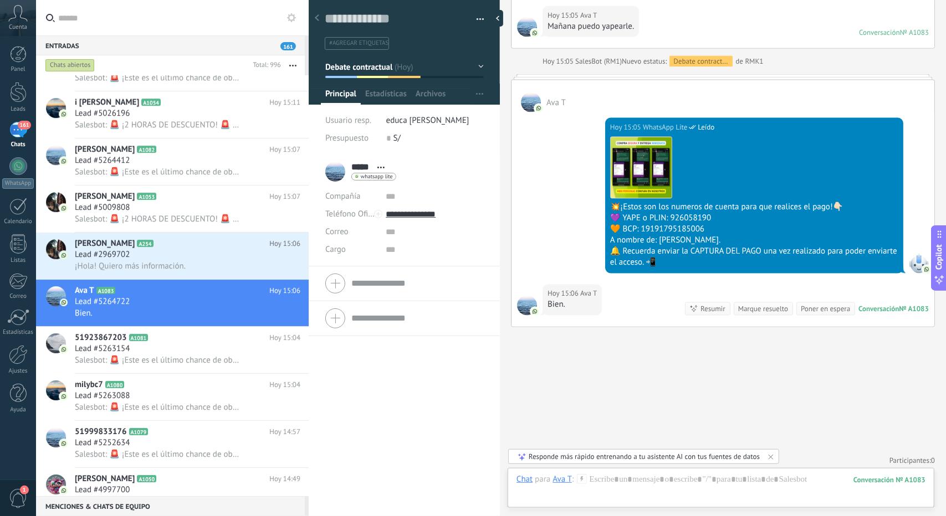
click at [371, 63] on span "Debate contractual" at bounding box center [359, 66] width 68 height 11
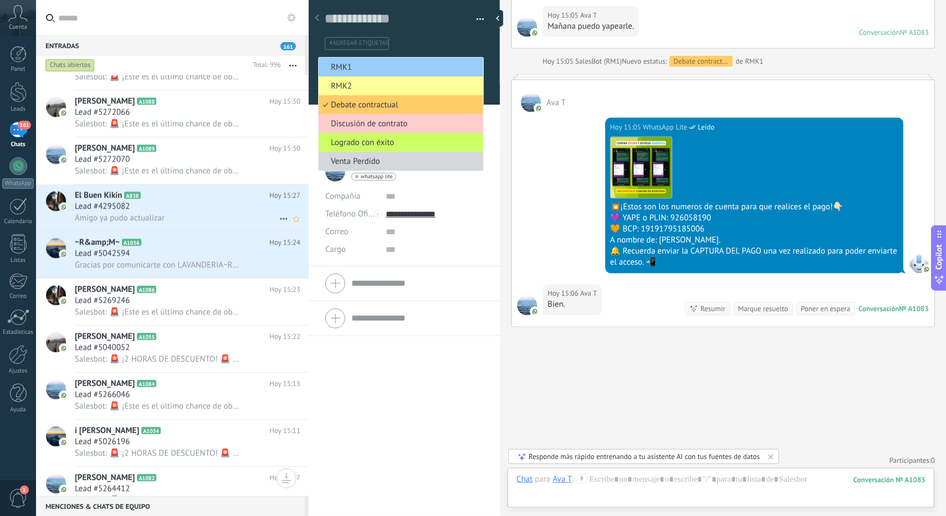
click at [178, 219] on div "Amigo ya pudo actualizar" at bounding box center [187, 218] width 225 height 12
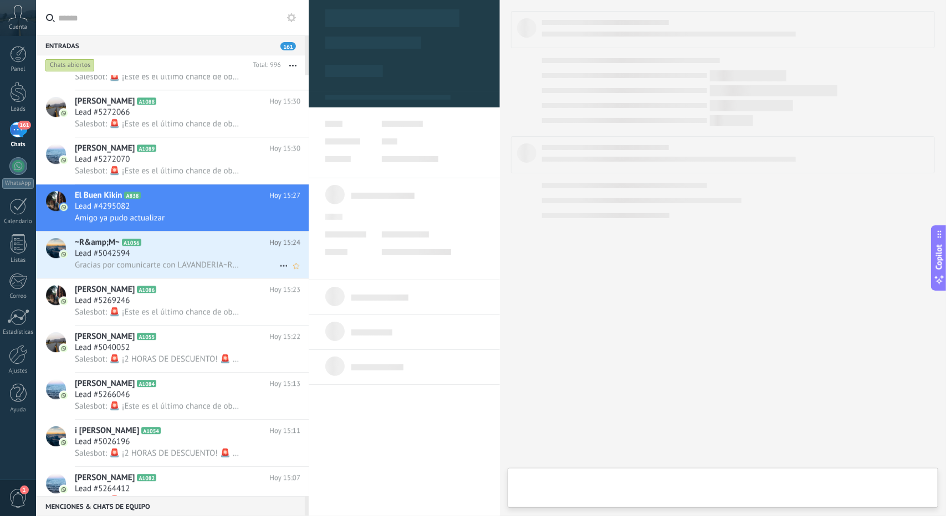
click at [173, 278] on div "~R&amp;M~ A1056 Hoy 15:24 Lead #5042594 Gracias por comunicarte con LAVANDERIA~…" at bounding box center [192, 255] width 234 height 47
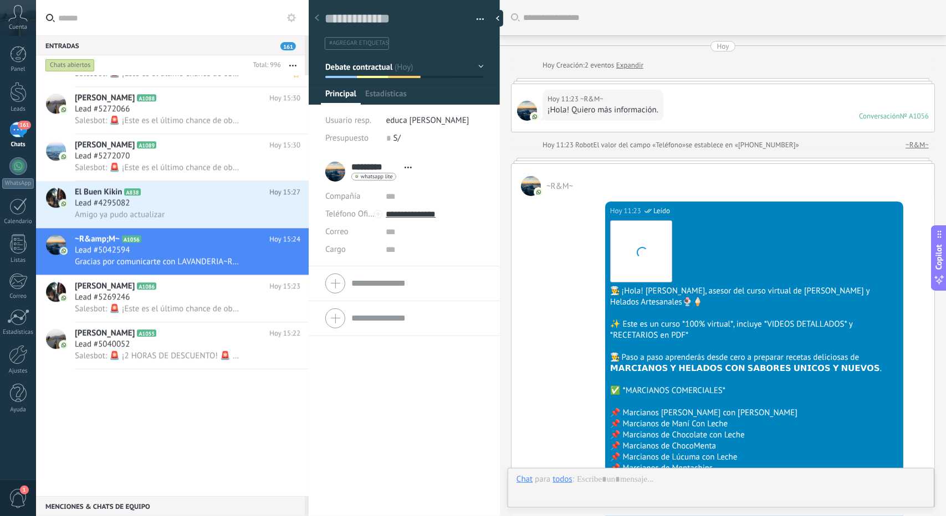
scroll to position [1850, 0]
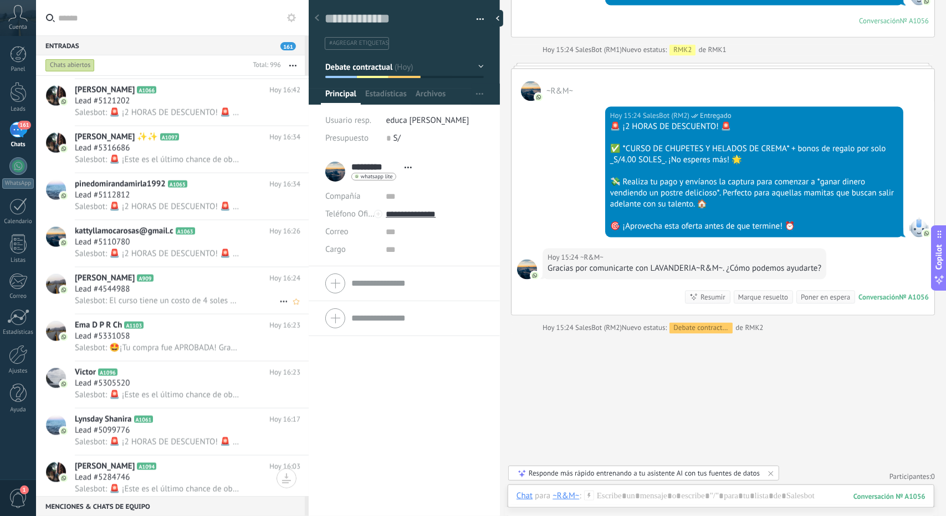
click at [166, 295] on div "Lead #4544988" at bounding box center [187, 289] width 225 height 11
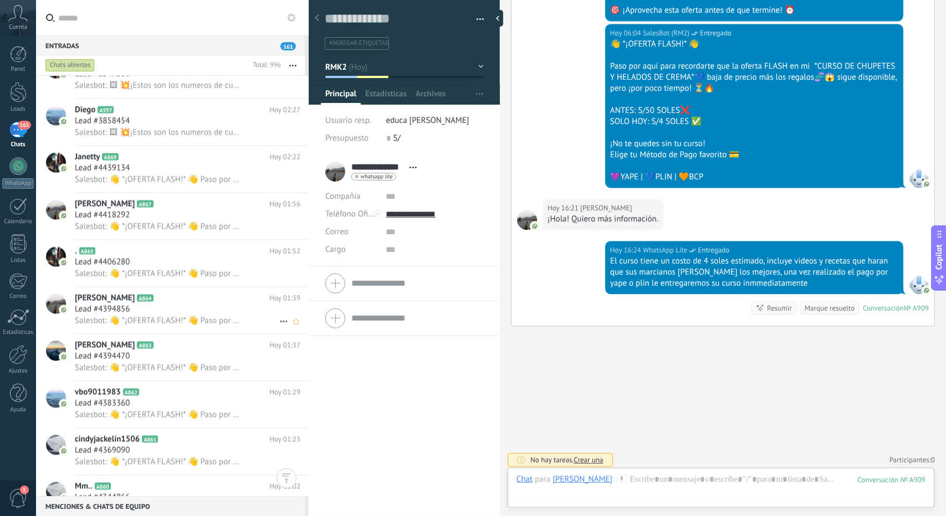
scroll to position [9496, 0]
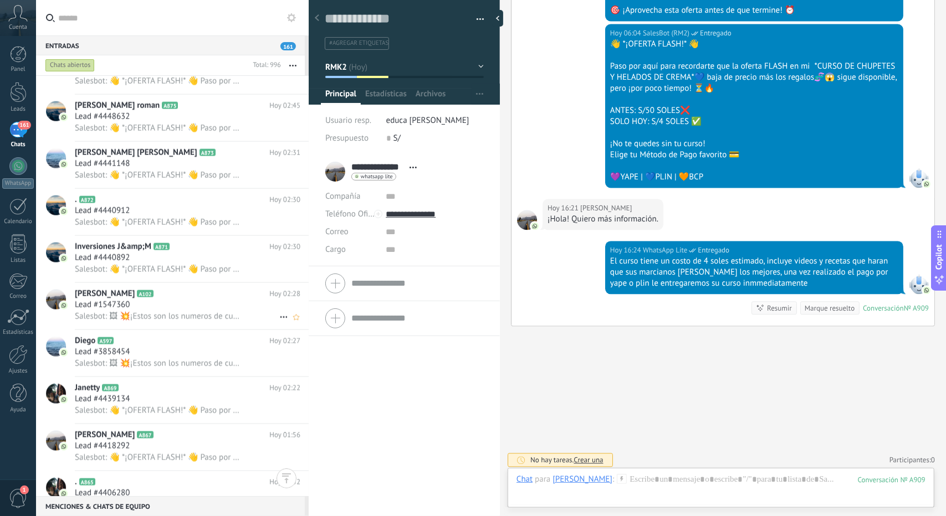
click at [146, 322] on span "Salesbot: 🖼 💥¡Estos son los numeros de cuenta para que realices el pago!👇🏻 💜 YA…" at bounding box center [157, 316] width 165 height 11
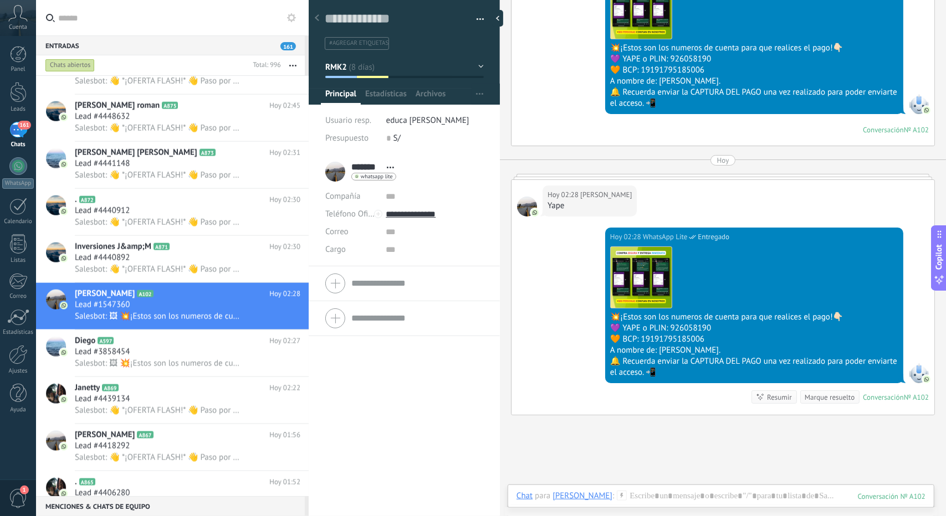
scroll to position [2789, 0]
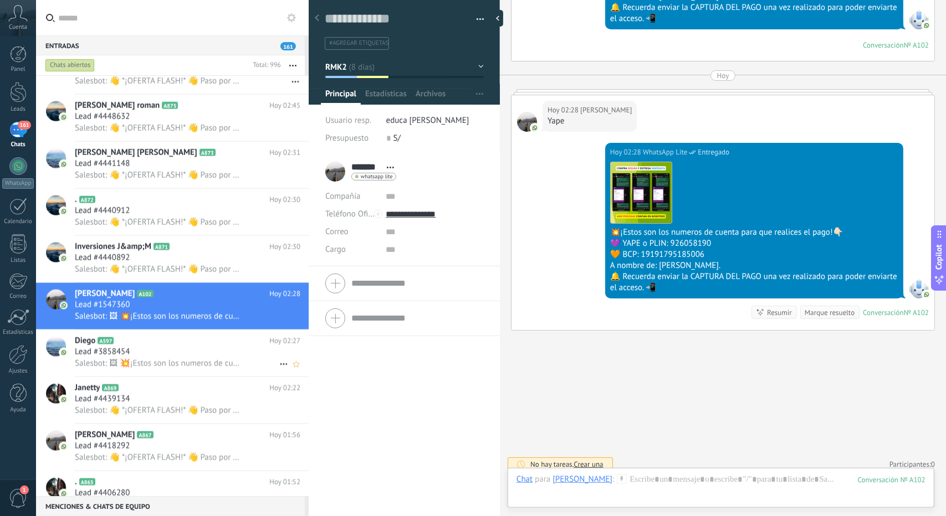
click at [145, 375] on div "Diego A597 Hoy 02:27 Lead #3858454 Salesbot: 🖼 💥¡Estos son los numeros de cuent…" at bounding box center [192, 353] width 234 height 47
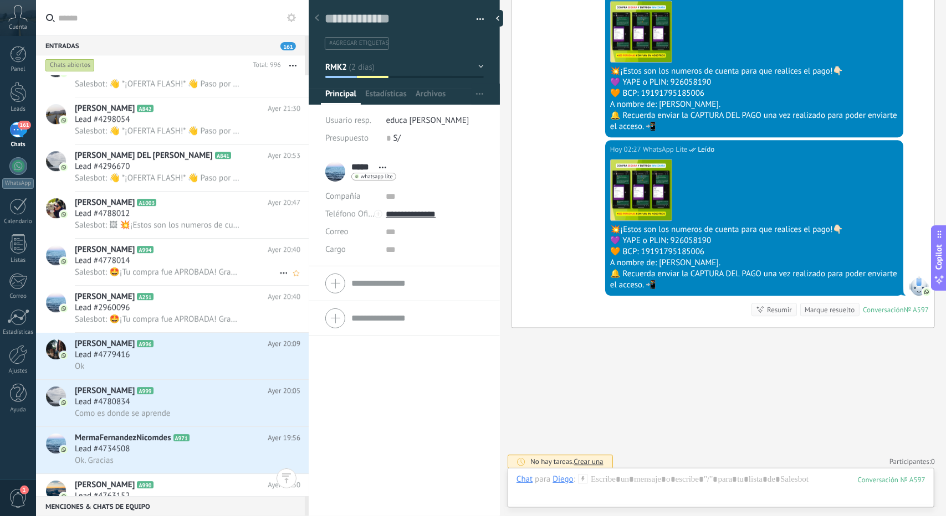
scroll to position [10770, 0]
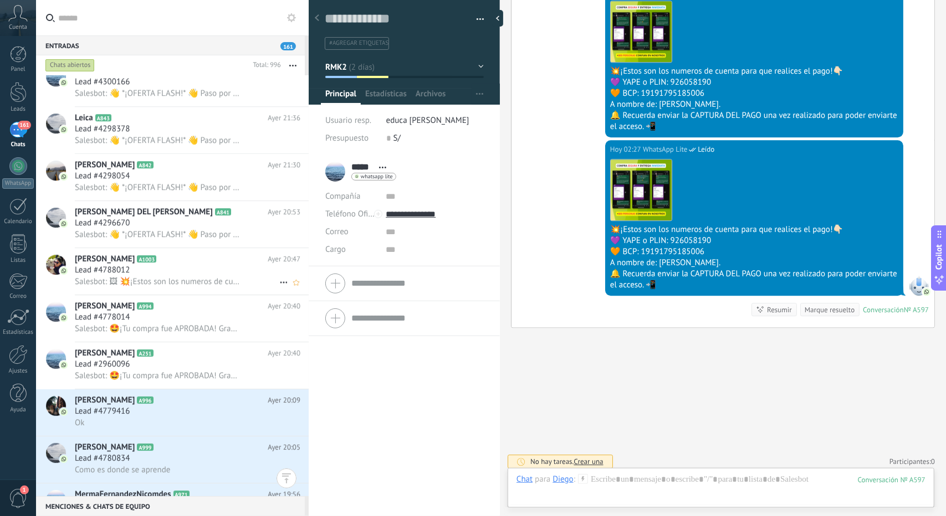
click at [138, 270] on div "Lead #4788012" at bounding box center [187, 270] width 225 height 11
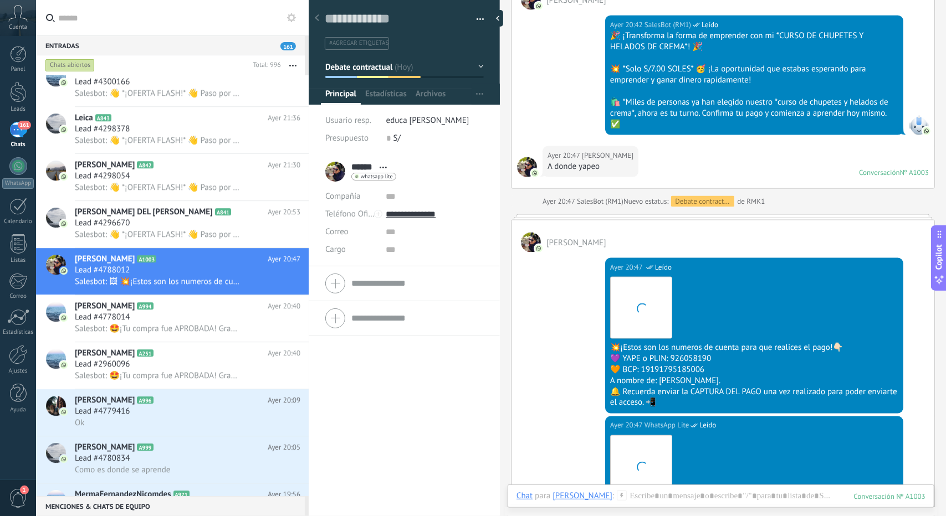
scroll to position [801, 0]
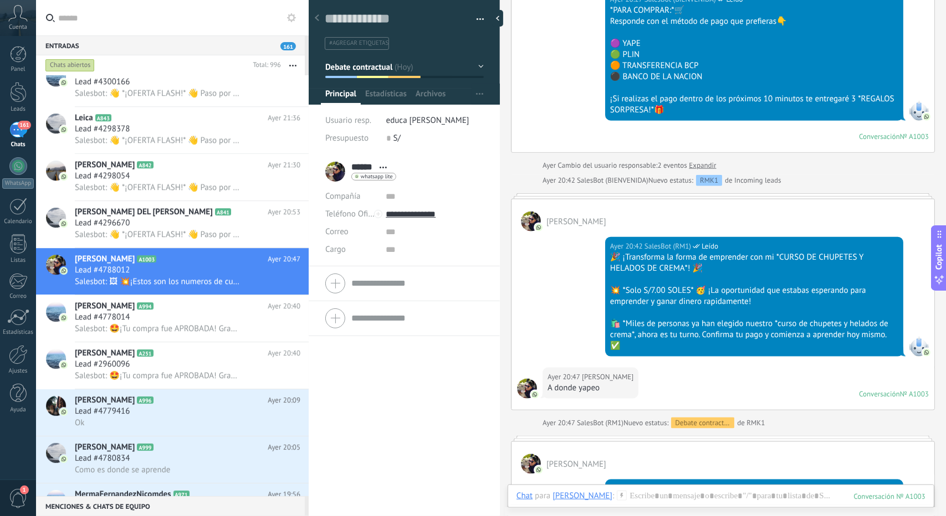
click at [377, 66] on span "Debate contractual" at bounding box center [359, 66] width 68 height 11
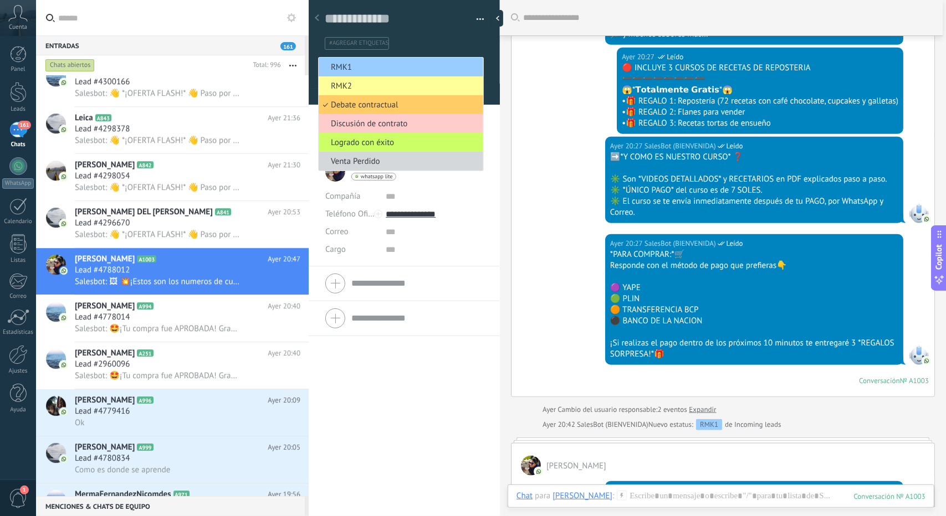
scroll to position [524, 0]
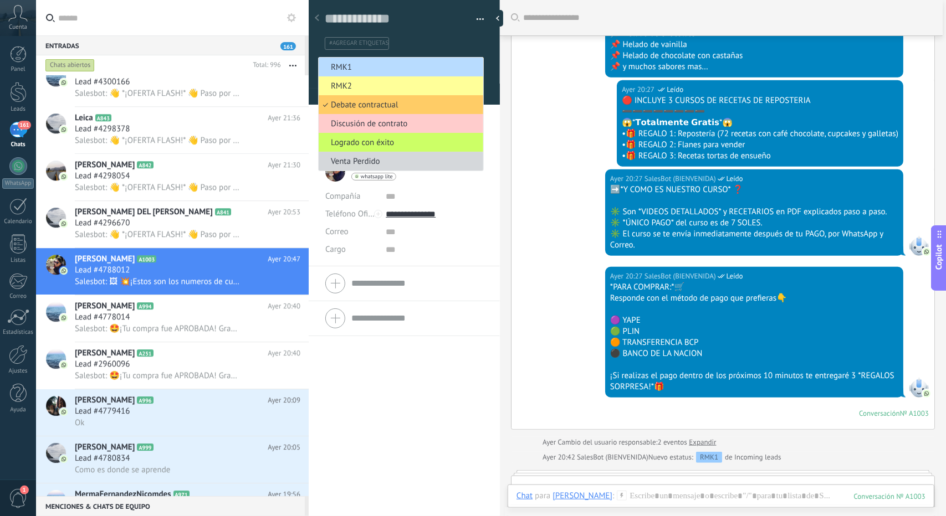
click at [373, 59] on li "RMK1" at bounding box center [401, 67] width 165 height 19
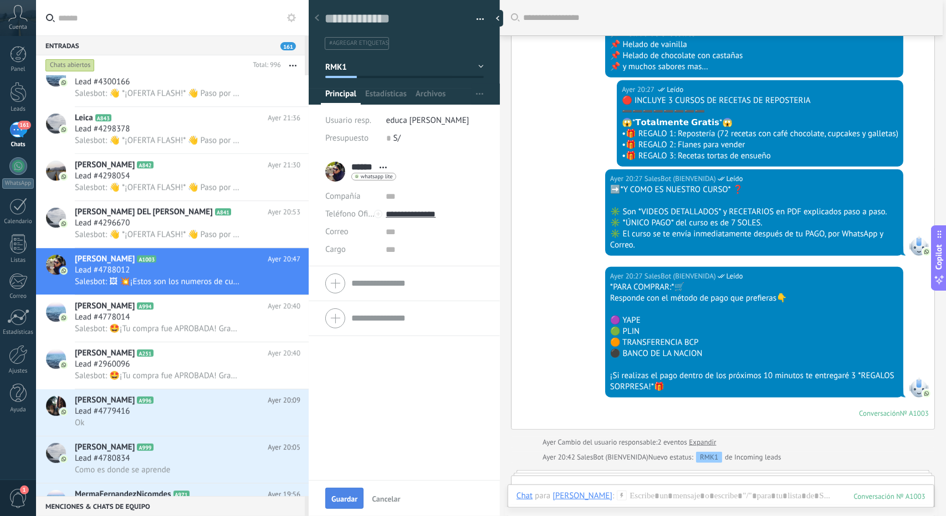
click at [355, 496] on span "Guardar" at bounding box center [344, 499] width 26 height 8
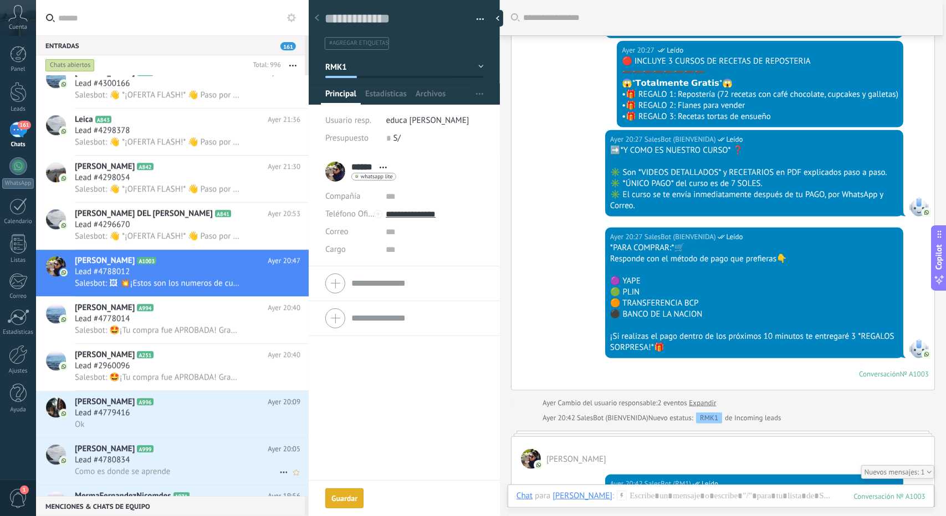
scroll to position [10936, 0]
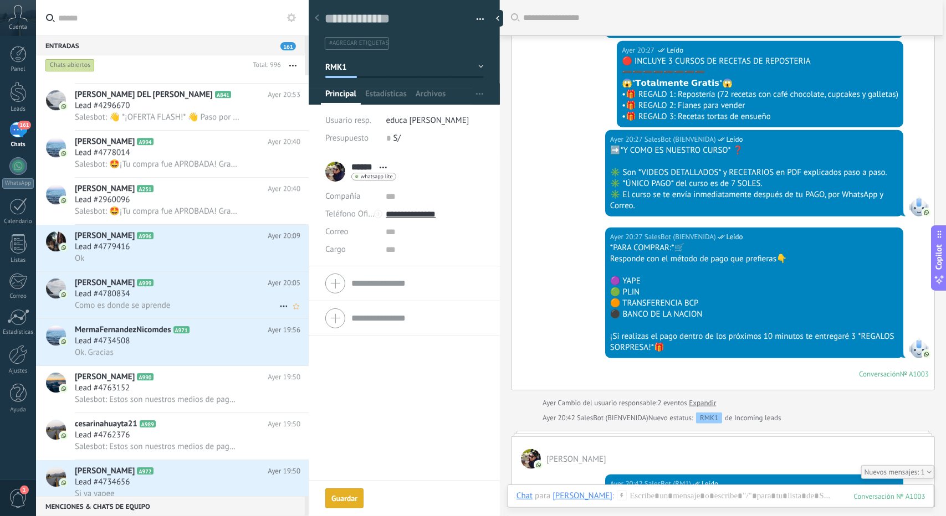
click at [162, 319] on div "Nelly A999 Ayer 20:05 Lead #4780834 Como es donde se aprende" at bounding box center [192, 295] width 234 height 47
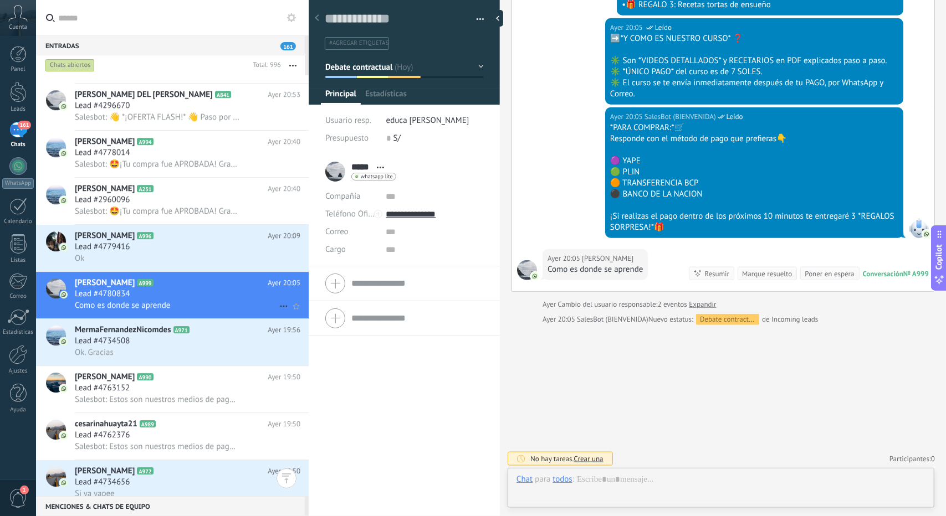
scroll to position [668, 0]
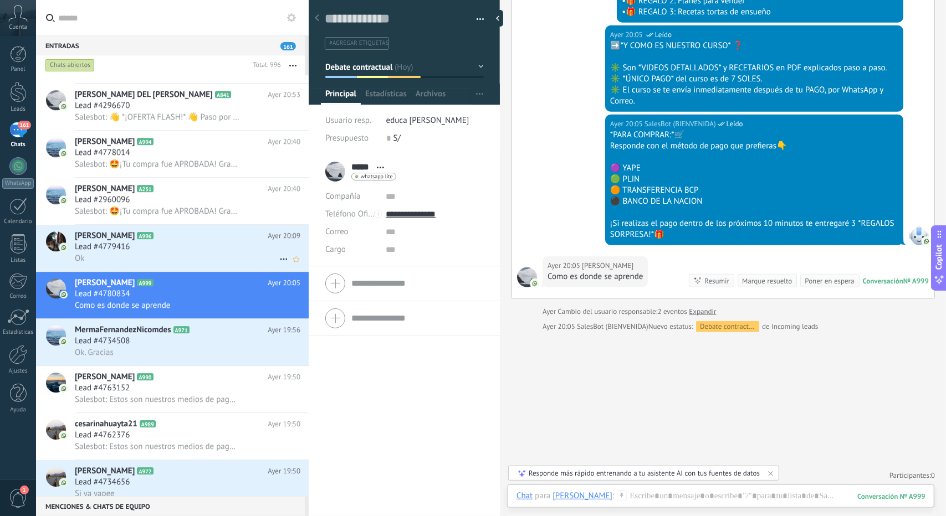
click at [170, 270] on div "[PERSON_NAME] A996 [PERSON_NAME] 20:09 Lead #4779416 Ok" at bounding box center [192, 248] width 234 height 47
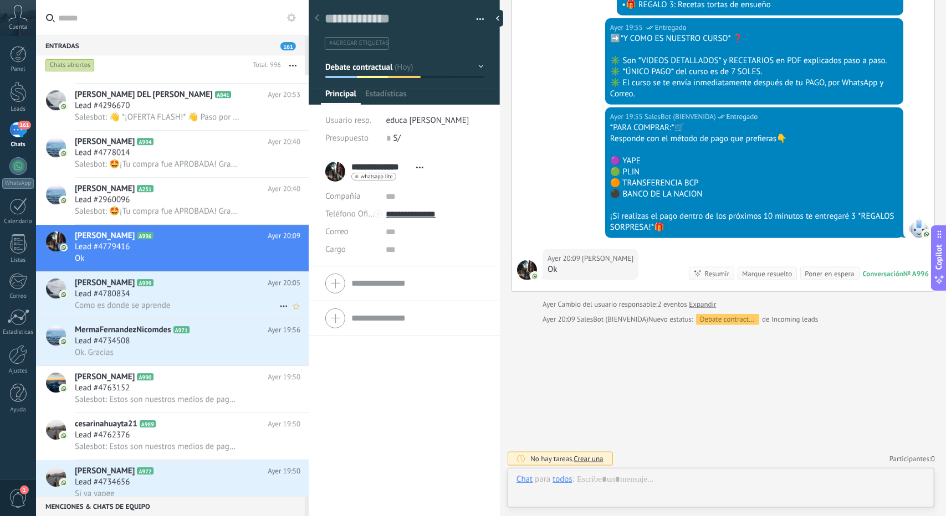
scroll to position [668, 0]
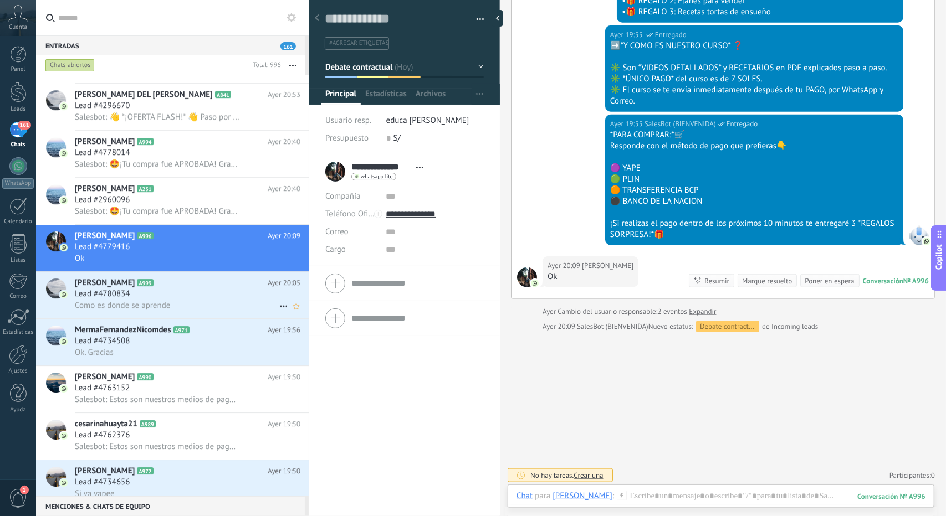
click at [157, 289] on h2 "Nelly A999" at bounding box center [171, 283] width 193 height 11
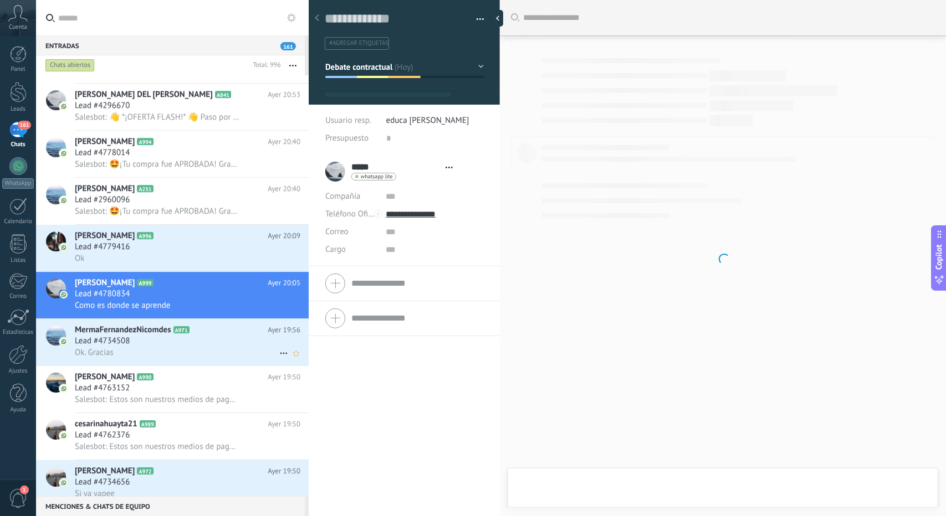
click at [152, 336] on span "MermaFernandezNicomdes" at bounding box center [123, 330] width 96 height 11
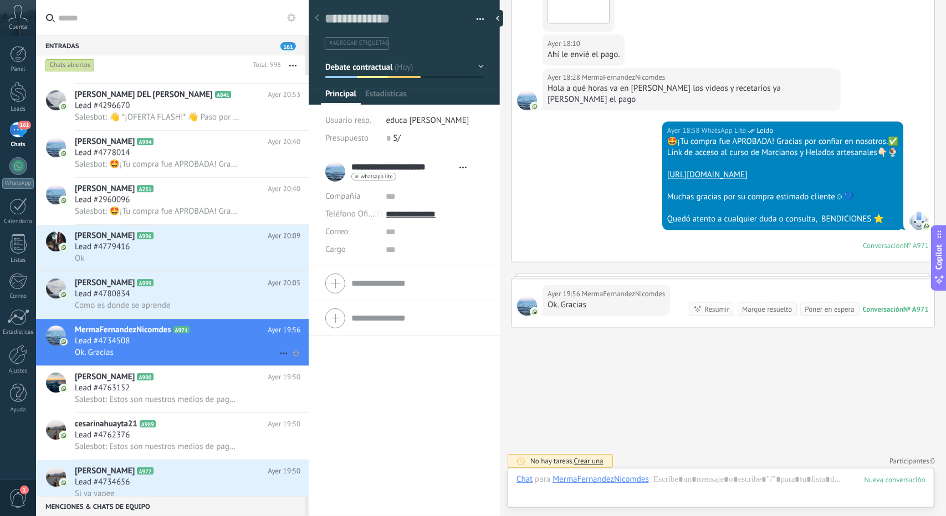
scroll to position [17, 0]
click at [153, 311] on span "Como es donde se aprende" at bounding box center [122, 305] width 95 height 11
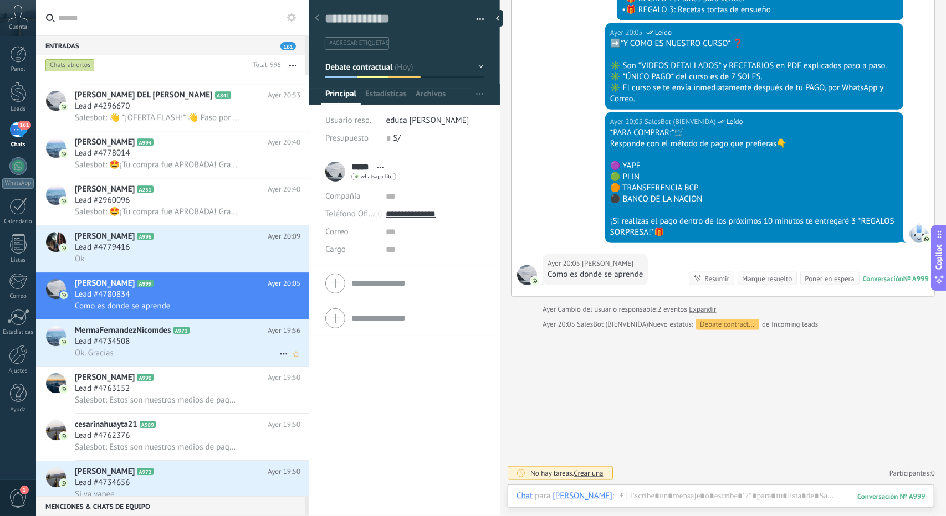
scroll to position [11102, 0]
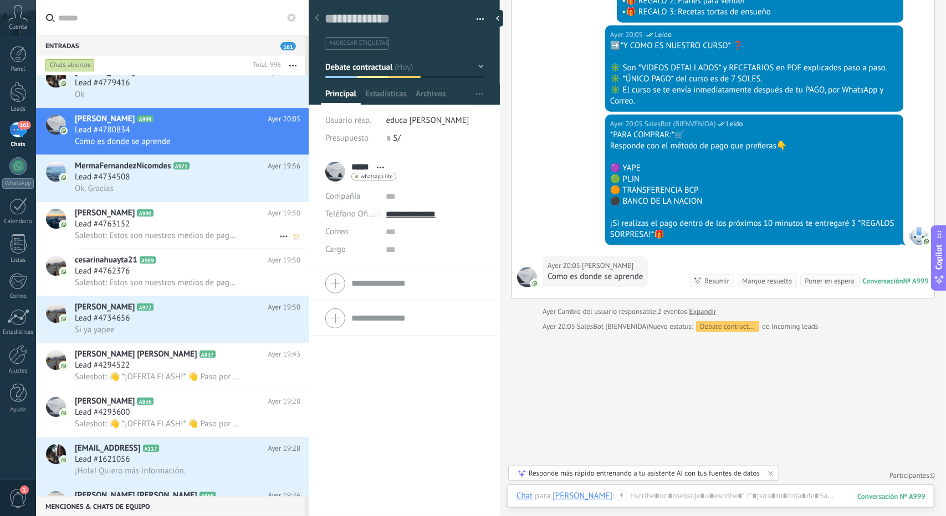
click at [130, 240] on span "Salesbot: Estos son nuestros medios de pago estimado😁" at bounding box center [157, 235] width 165 height 11
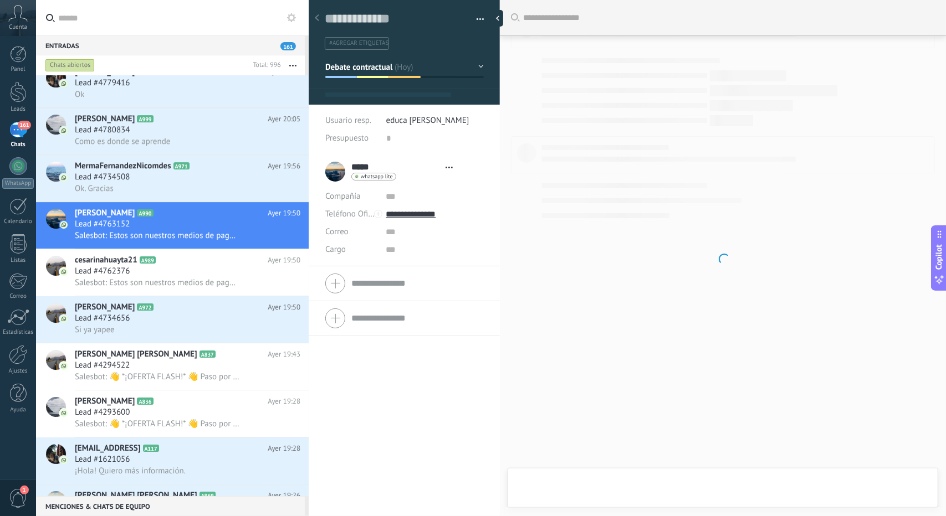
click at [385, 74] on button "Debate contractual" at bounding box center [404, 67] width 158 height 20
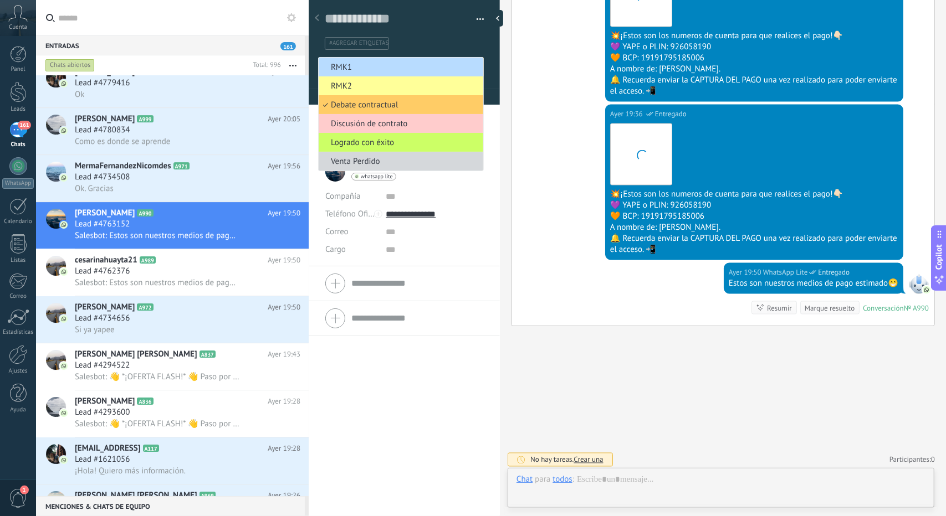
scroll to position [17, 0]
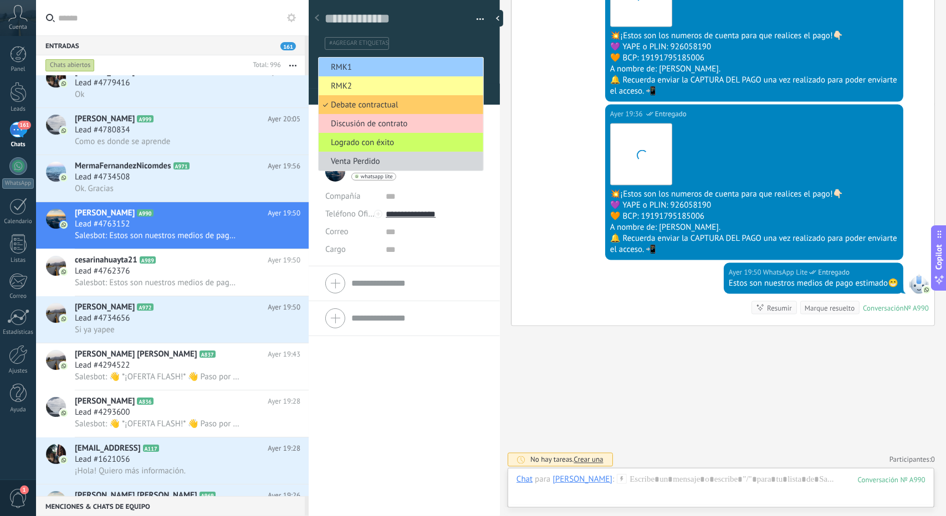
click at [377, 65] on span "RMK1" at bounding box center [399, 67] width 161 height 11
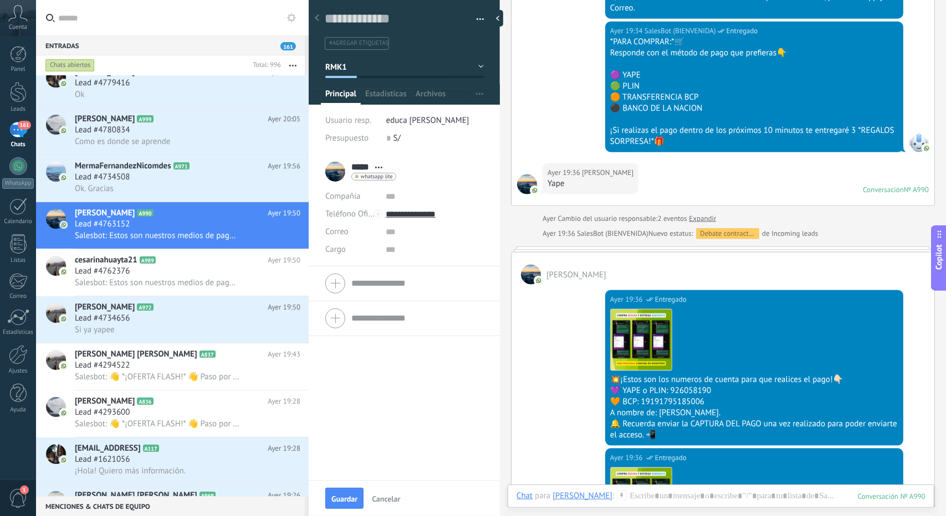
scroll to position [551, 0]
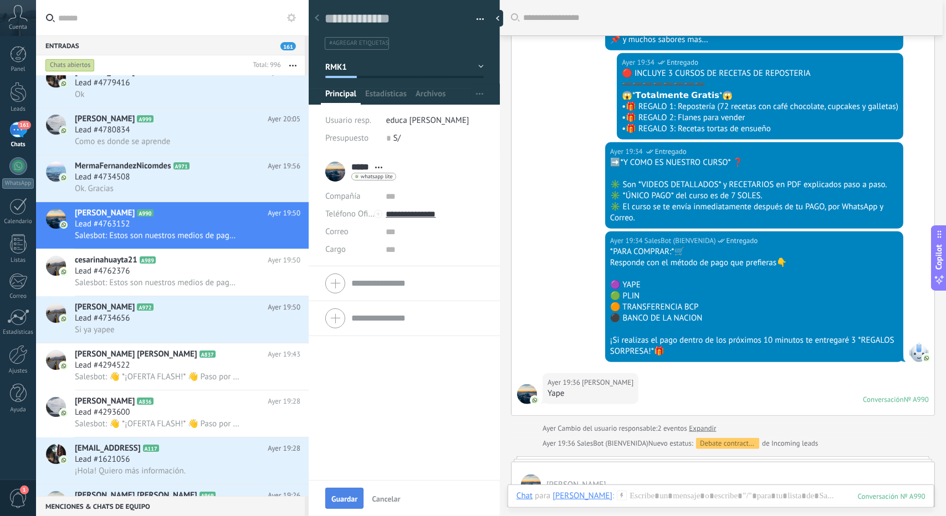
click at [340, 497] on span "Guardar" at bounding box center [344, 499] width 26 height 8
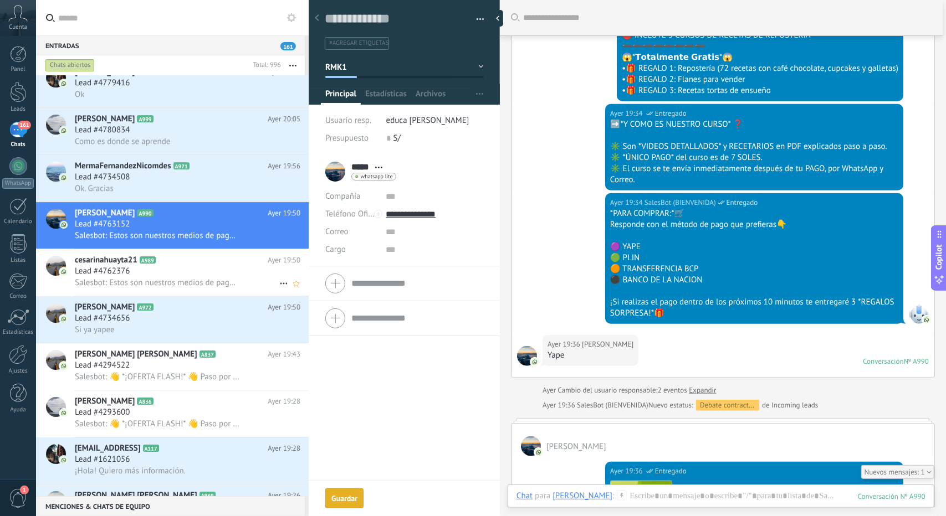
click at [113, 266] on span "cesarinahuayta21" at bounding box center [106, 260] width 63 height 11
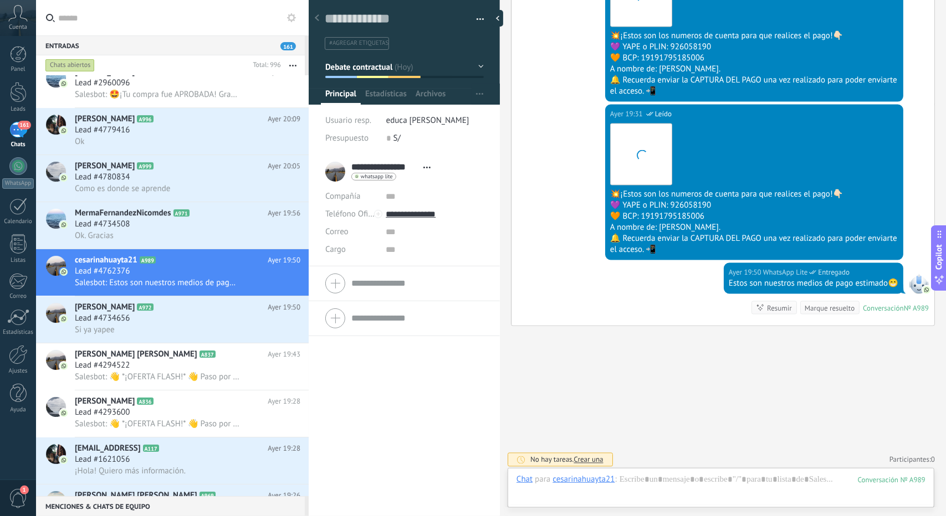
click at [334, 61] on span "Debate contractual" at bounding box center [359, 66] width 68 height 11
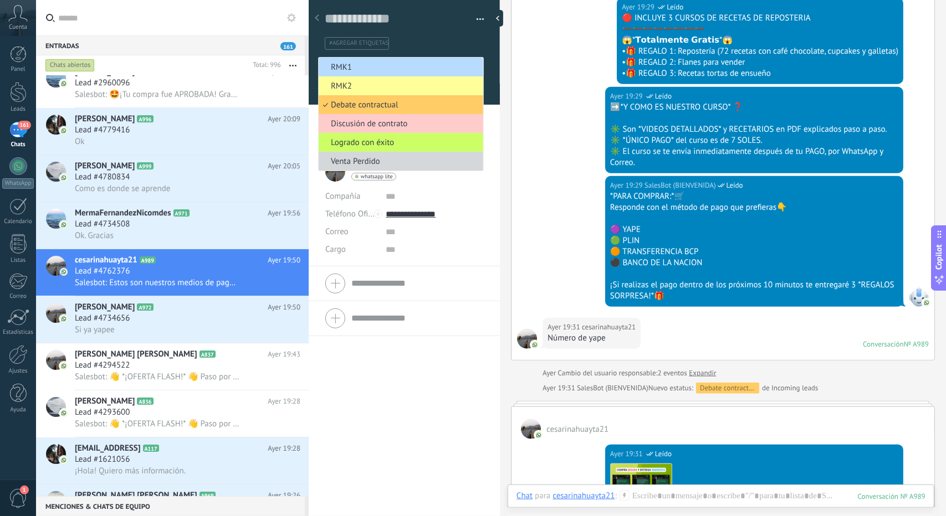
click at [354, 62] on span "RMK1" at bounding box center [399, 67] width 161 height 11
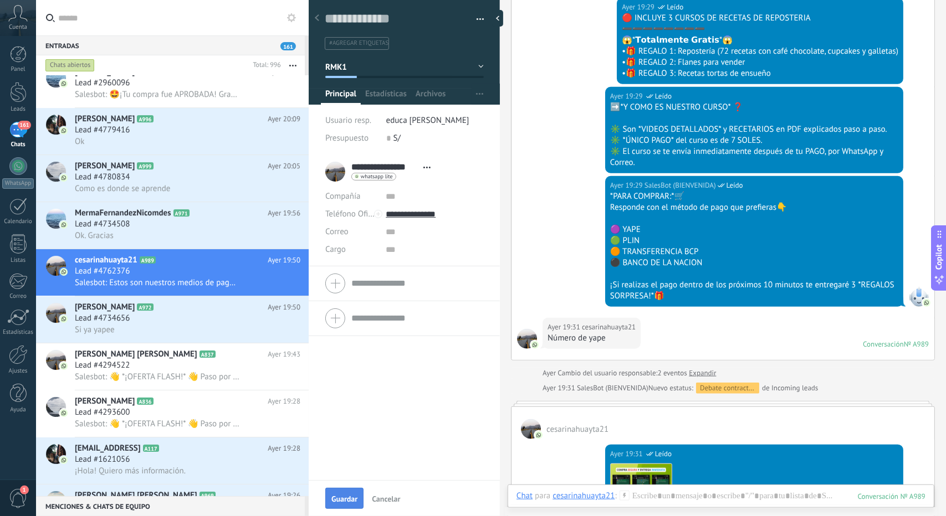
click at [343, 493] on button "Guardar" at bounding box center [344, 498] width 38 height 21
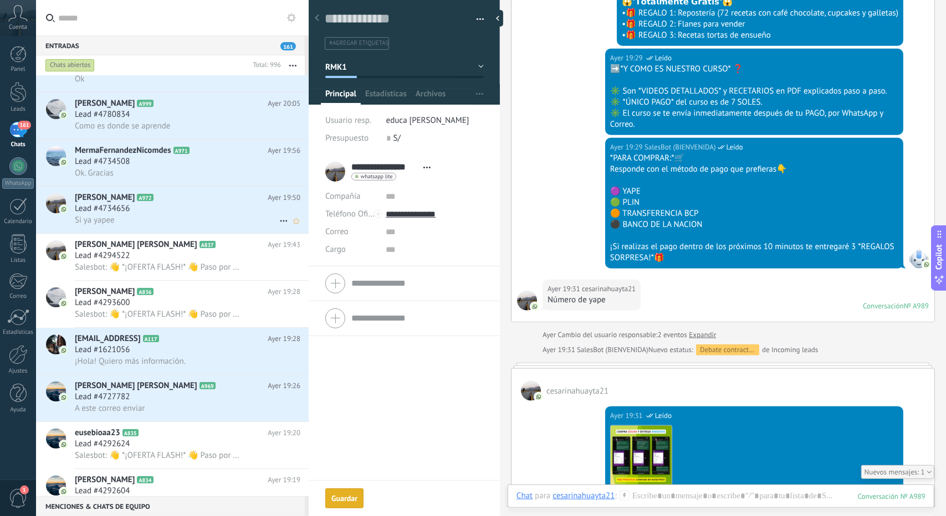
click at [157, 203] on icon at bounding box center [162, 197] width 11 height 11
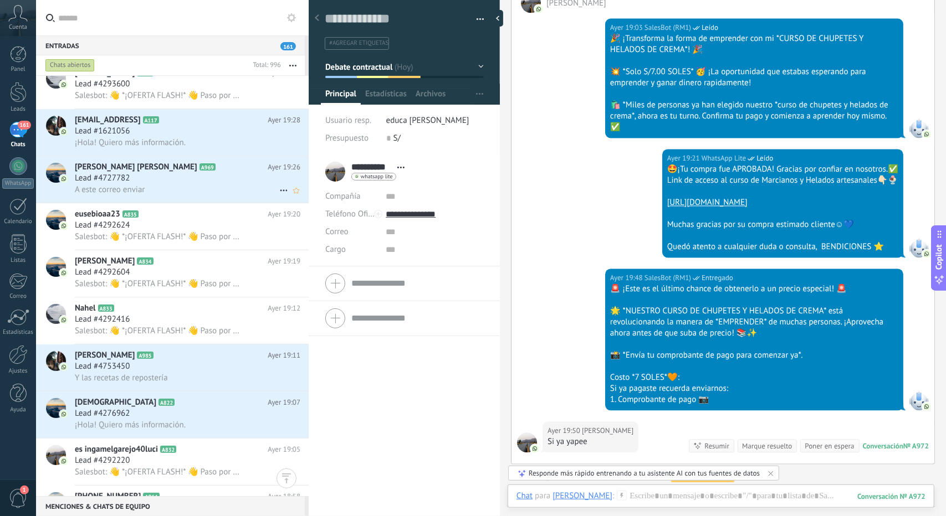
click at [146, 190] on h3 "A este correo enviar" at bounding box center [112, 189] width 75 height 11
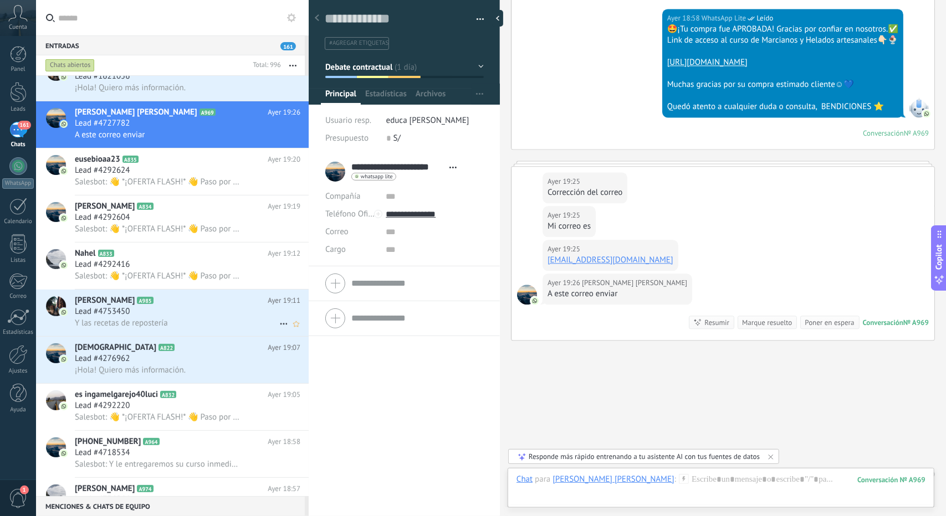
click at [145, 327] on span "Y las recetas de repostería" at bounding box center [121, 323] width 93 height 11
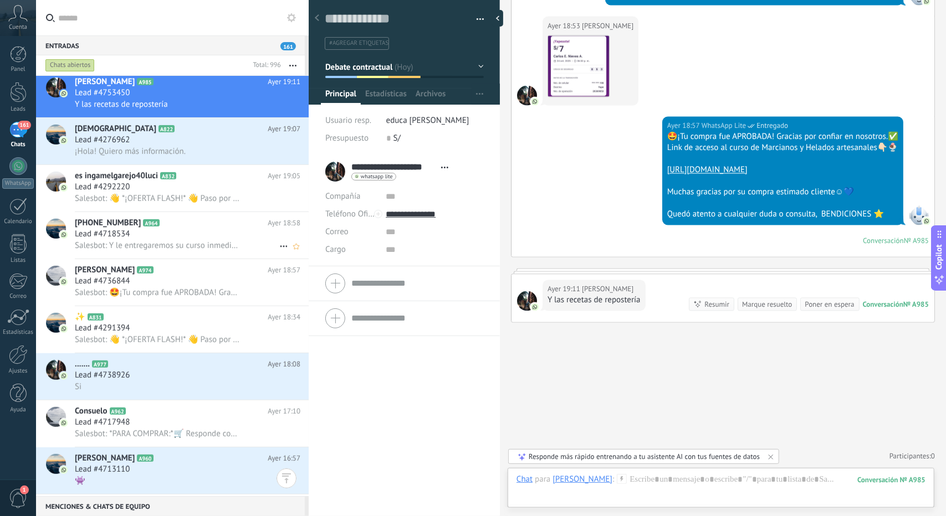
click at [171, 225] on h2 "[PHONE_NUMBER] A964" at bounding box center [171, 223] width 193 height 11
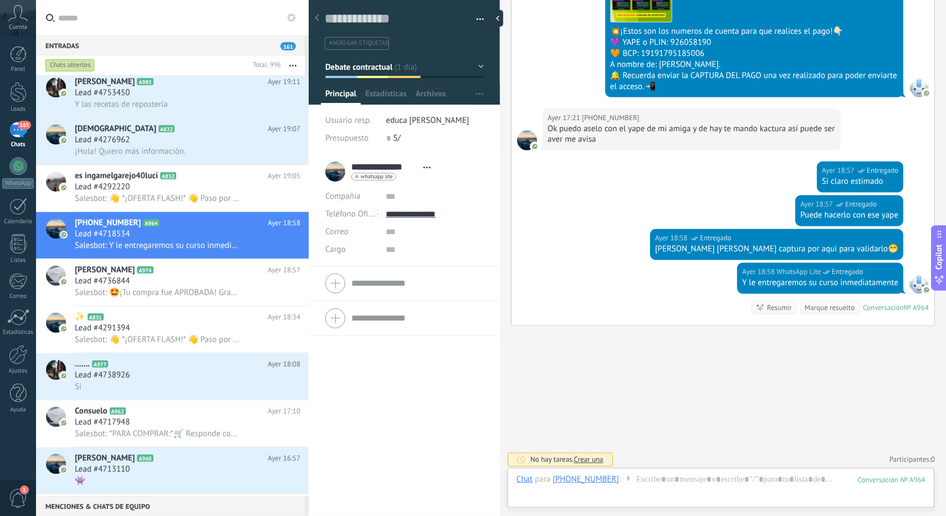
click at [367, 70] on span "Debate contractual" at bounding box center [359, 66] width 68 height 11
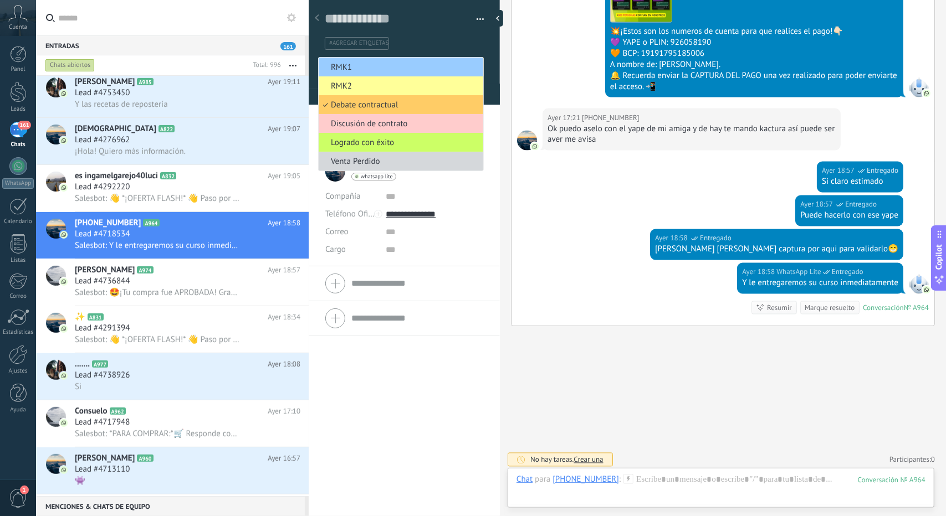
click at [367, 72] on li "RMK1" at bounding box center [401, 67] width 165 height 19
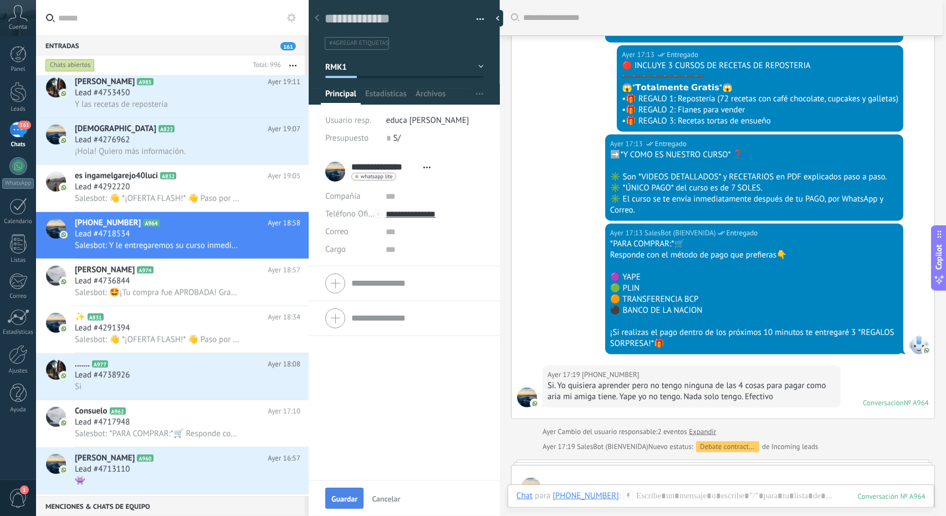
click at [348, 497] on span "Guardar" at bounding box center [344, 499] width 26 height 8
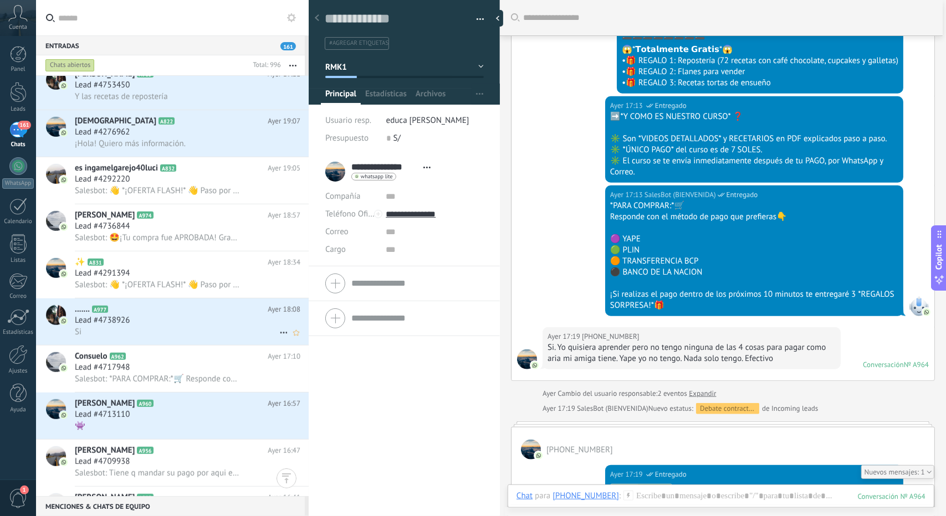
click at [150, 323] on div "Lead #4738926" at bounding box center [187, 320] width 225 height 11
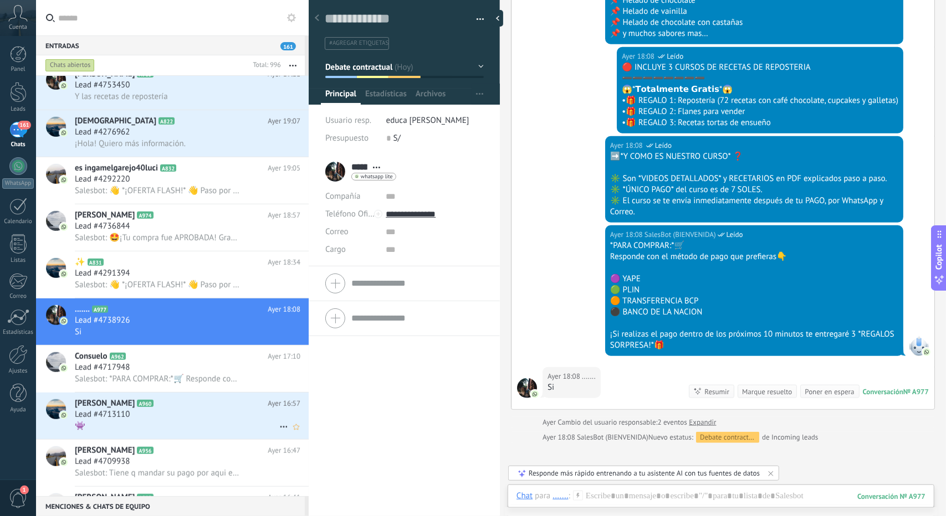
click at [180, 409] on h2 "[PERSON_NAME] A960" at bounding box center [171, 403] width 193 height 11
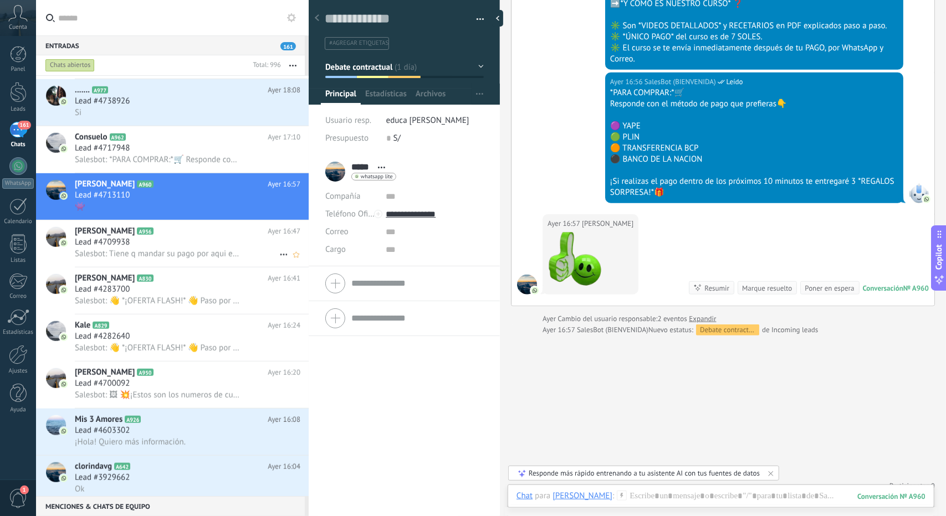
click at [178, 248] on div "Lead #4709938" at bounding box center [187, 242] width 225 height 11
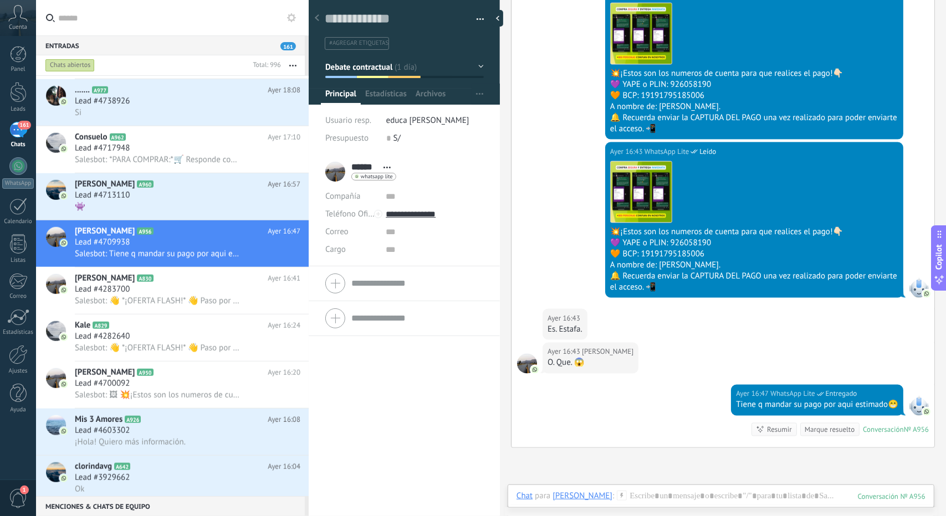
click at [361, 76] on button "Debate contractual" at bounding box center [404, 67] width 158 height 20
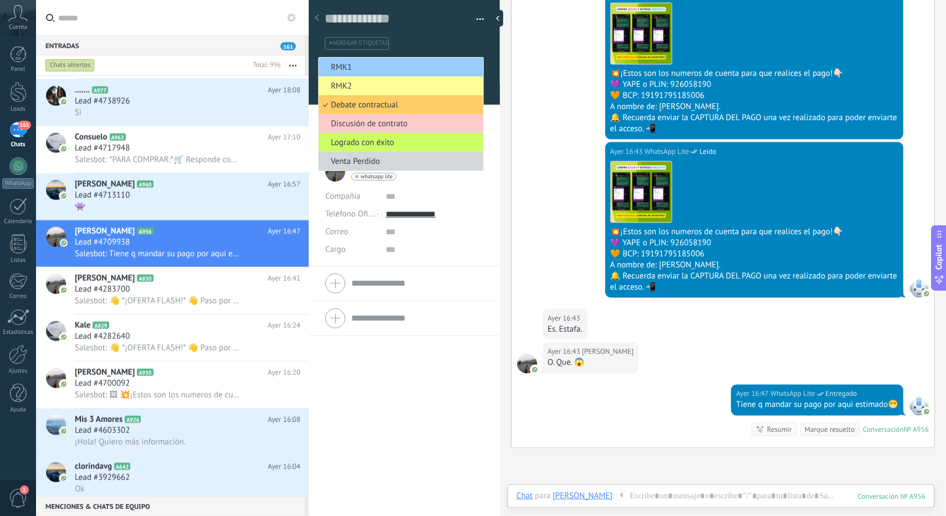
click at [355, 65] on span "RMK1" at bounding box center [399, 67] width 161 height 11
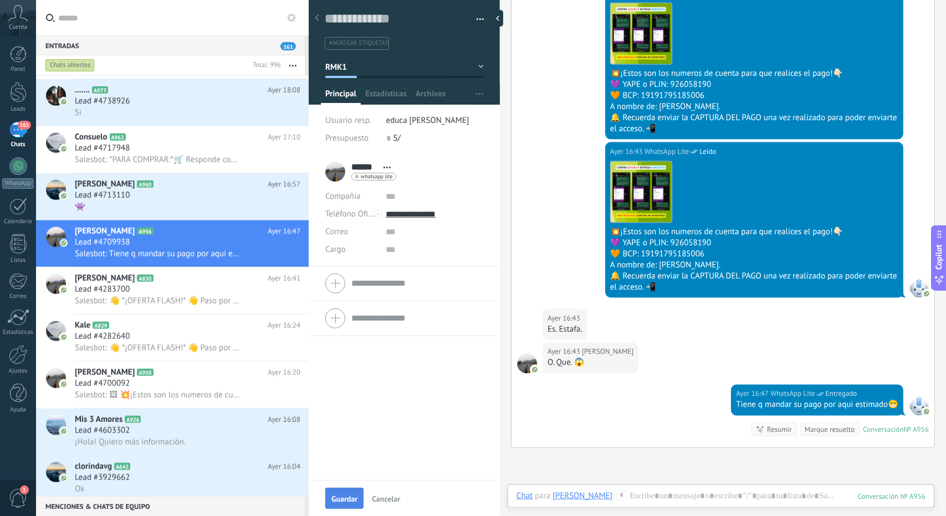
click at [336, 496] on span "Guardar" at bounding box center [344, 499] width 26 height 8
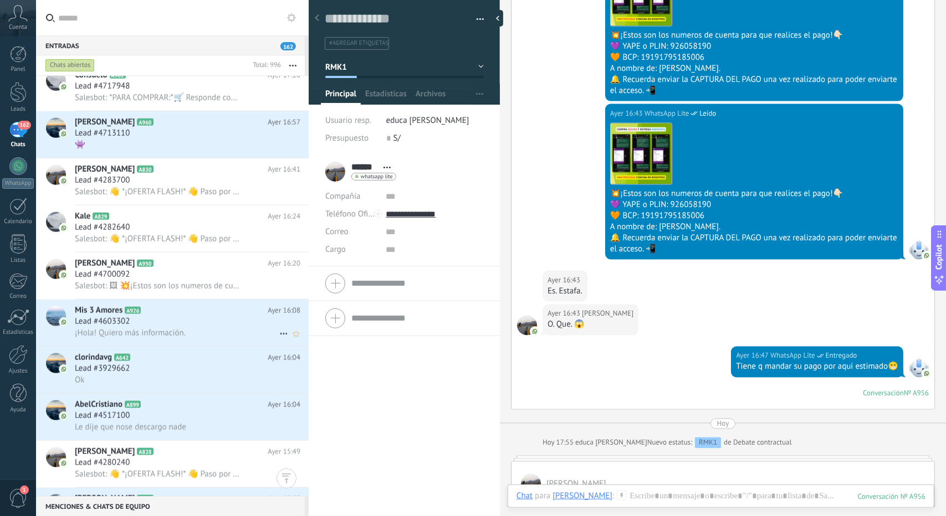
click at [150, 336] on span "¡Hola! Quiero más información." at bounding box center [130, 333] width 111 height 11
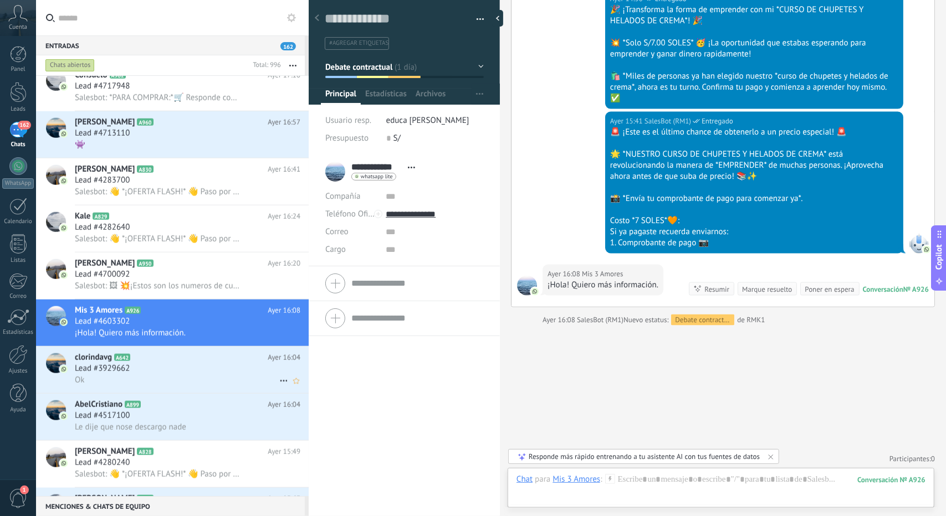
click at [175, 375] on div "Lead #3929662" at bounding box center [187, 368] width 225 height 11
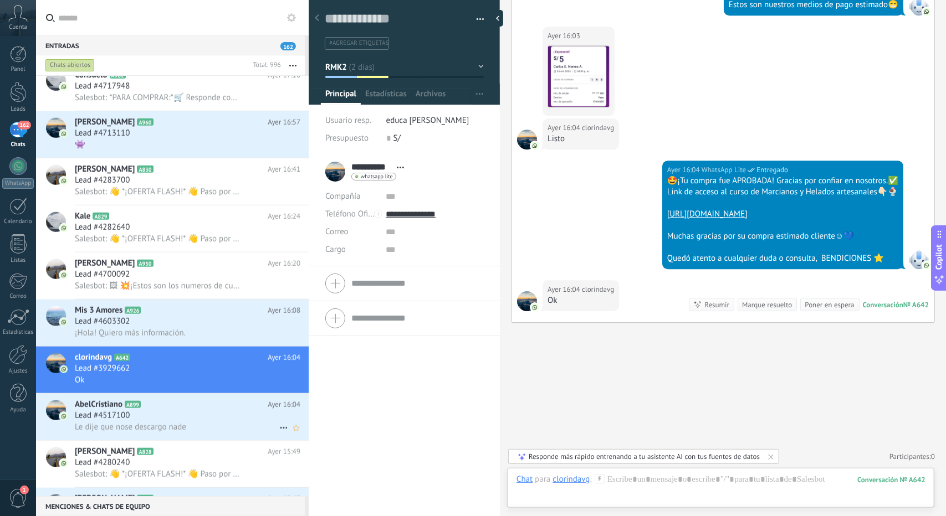
click at [203, 428] on div "Le dije que nose descargo nade" at bounding box center [187, 428] width 225 height 12
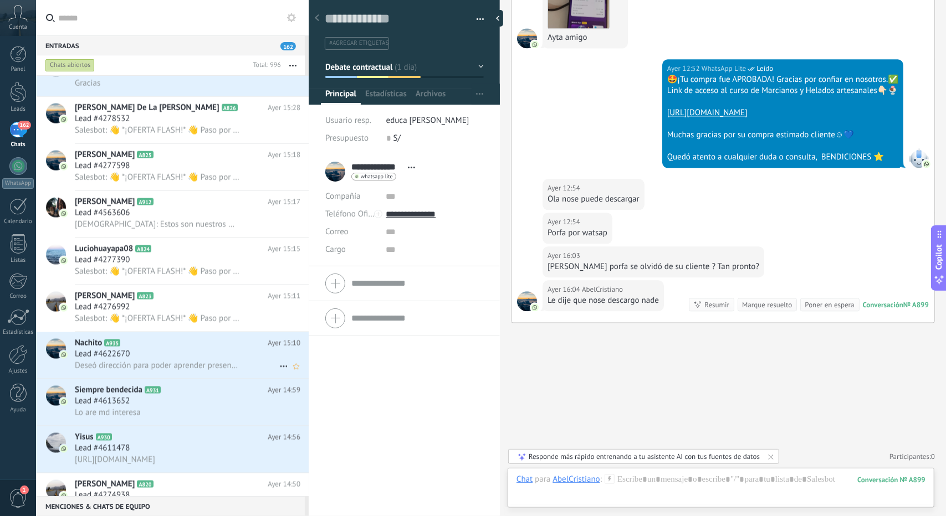
click at [163, 348] on h2 "Nachito A935" at bounding box center [171, 343] width 193 height 11
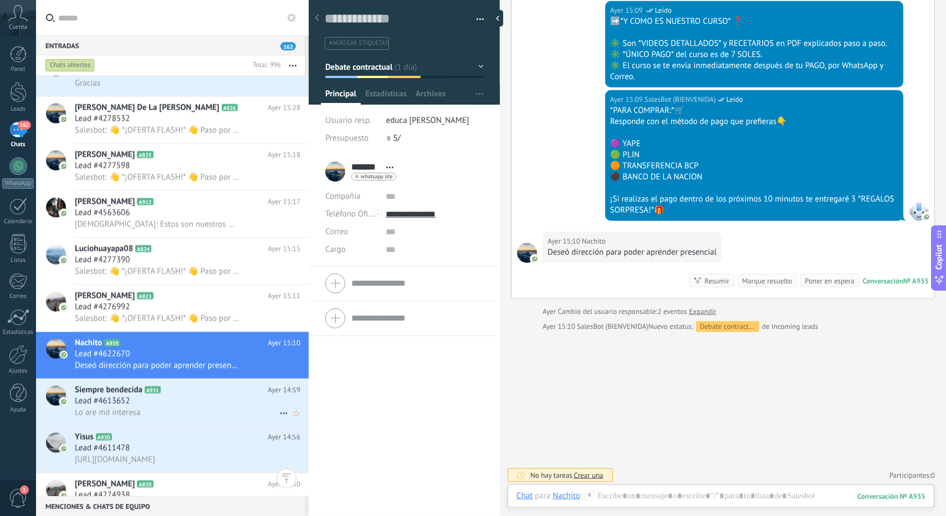
click at [192, 406] on div "Lead #4613652" at bounding box center [187, 401] width 225 height 11
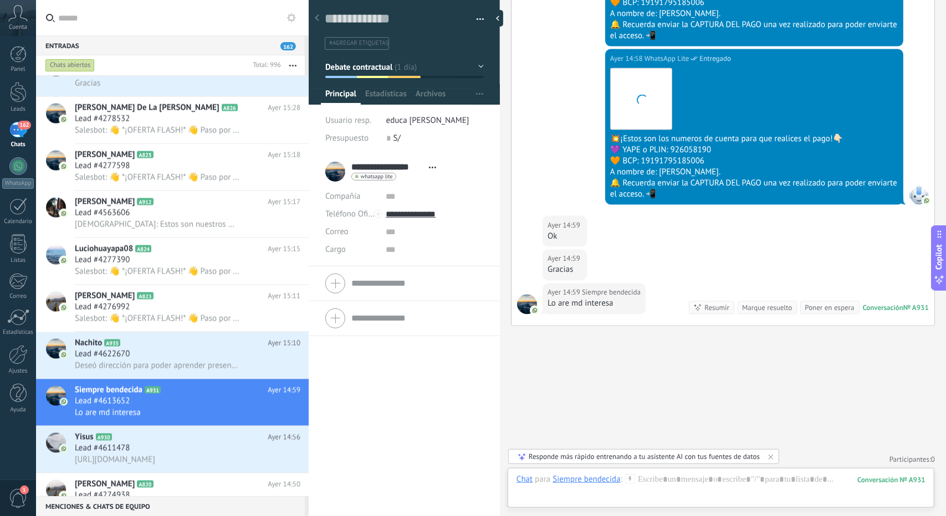
click at [347, 65] on span "Debate contractual" at bounding box center [359, 66] width 68 height 11
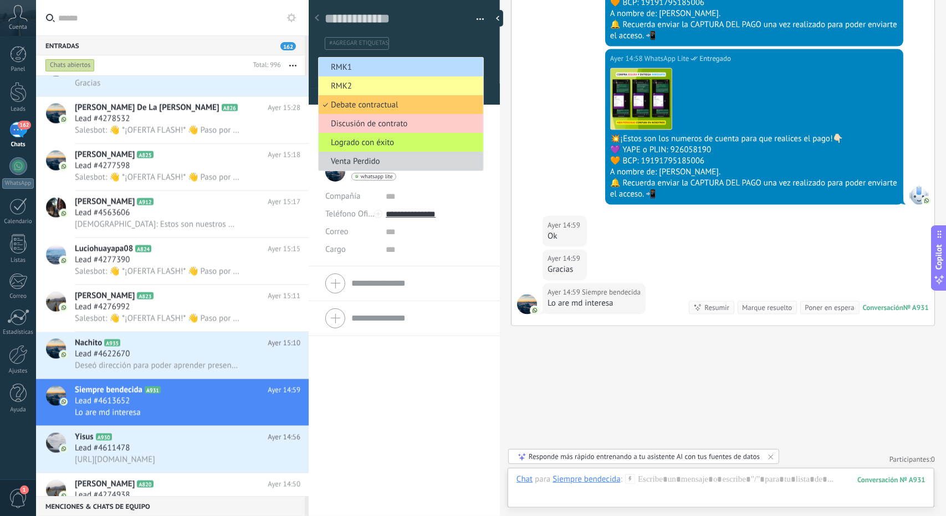
click at [347, 66] on span "RMK1" at bounding box center [399, 67] width 161 height 11
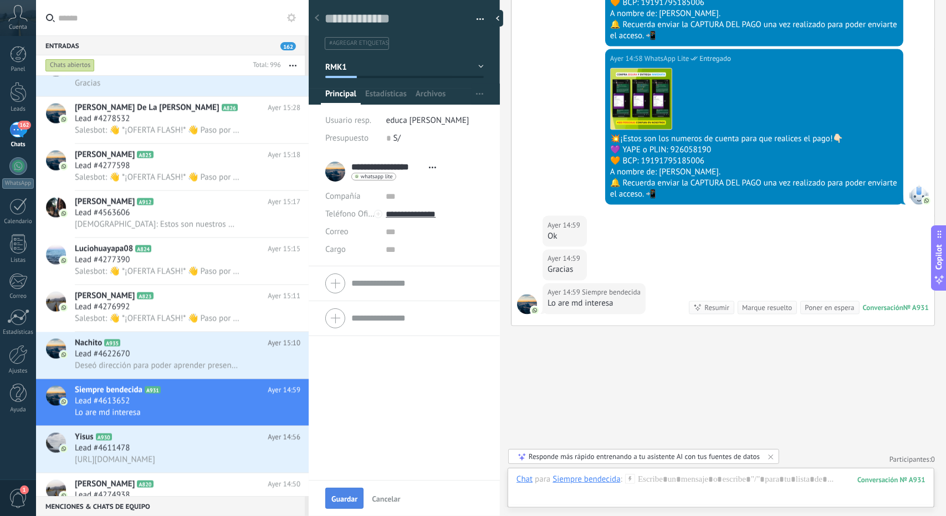
click at [340, 491] on button "Guardar" at bounding box center [344, 498] width 38 height 21
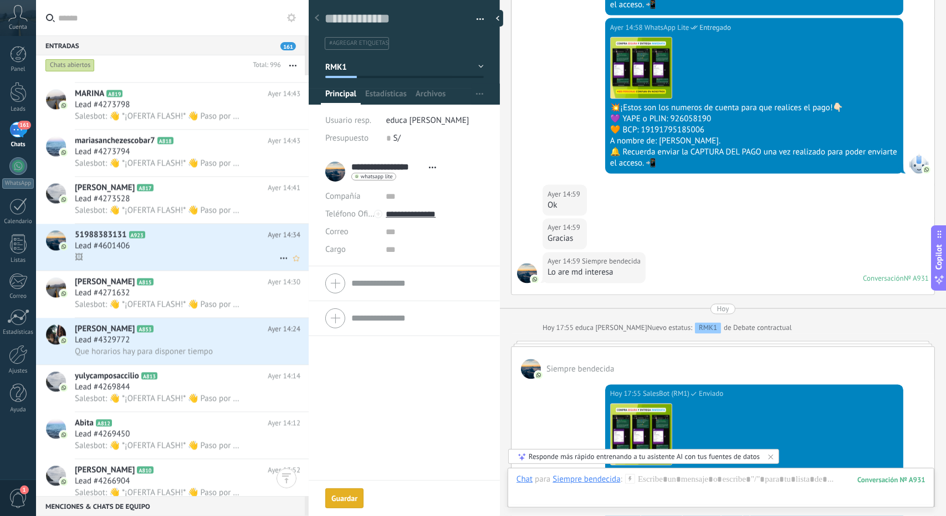
click at [146, 252] on div "Lead #4601406" at bounding box center [187, 245] width 225 height 11
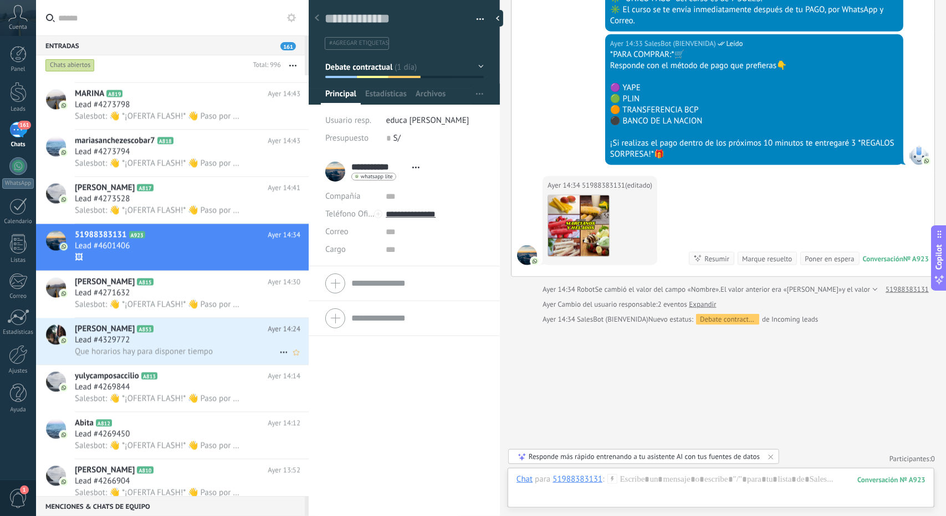
click at [179, 333] on h2 "[PERSON_NAME] A853" at bounding box center [171, 329] width 193 height 11
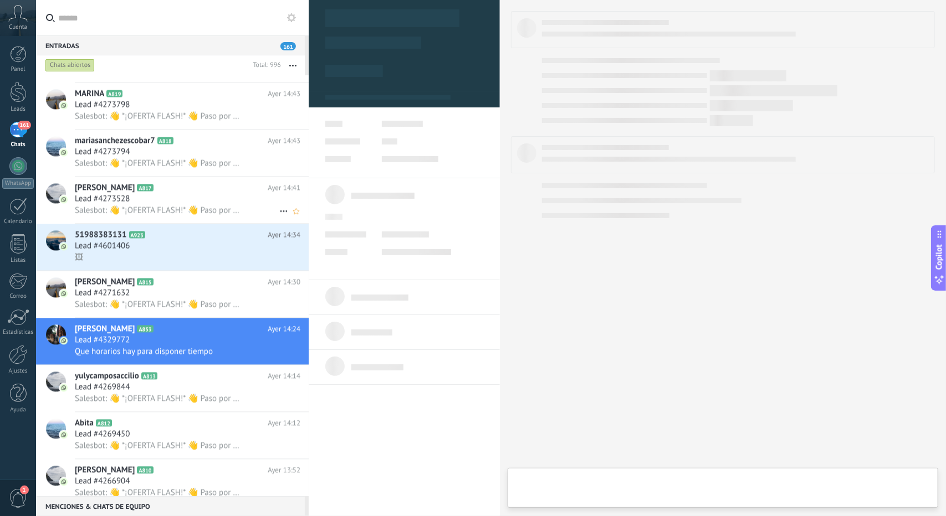
click at [152, 216] on span "Salesbot: 👋 *¡OFERTA FLASH!* 👋 Paso por aquí para recordarte que la oferta FLAS…" at bounding box center [157, 210] width 165 height 11
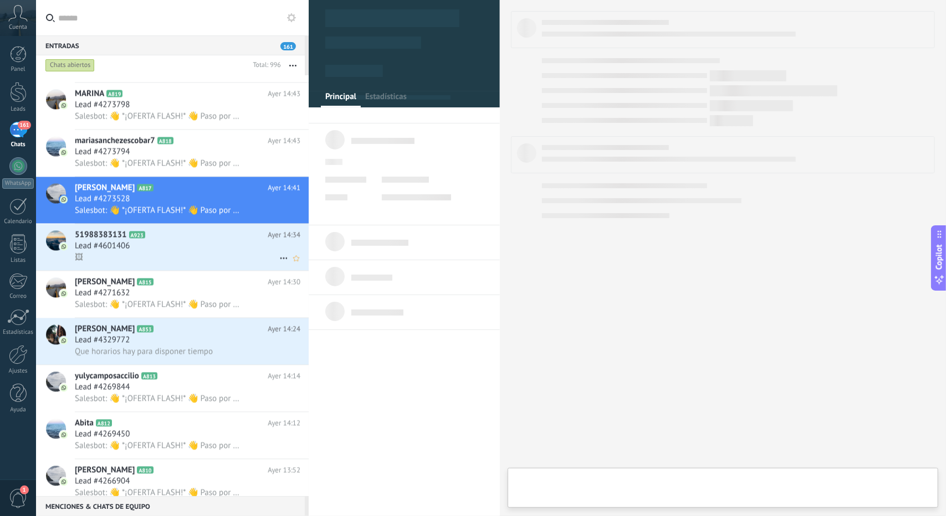
click at [162, 240] on h2 "51988383131 A923" at bounding box center [171, 234] width 193 height 11
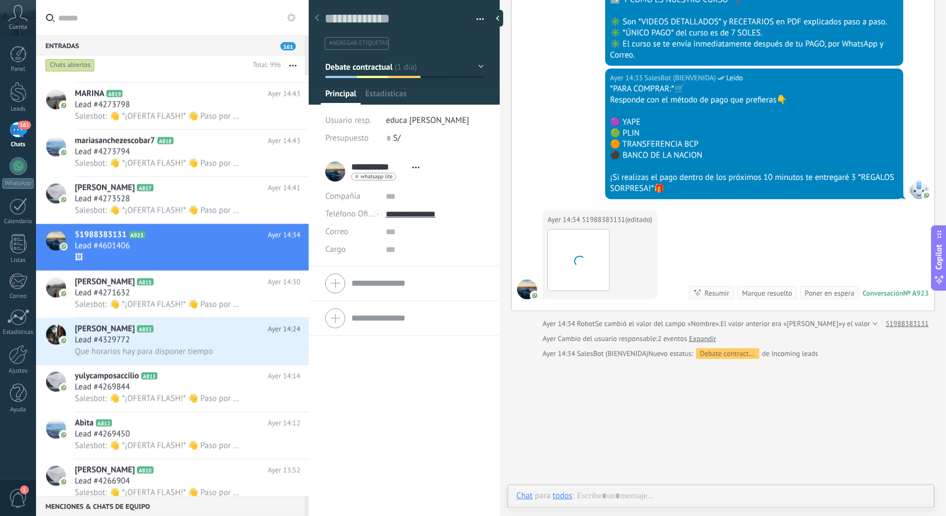
click at [348, 69] on span "Debate contractual" at bounding box center [359, 66] width 68 height 11
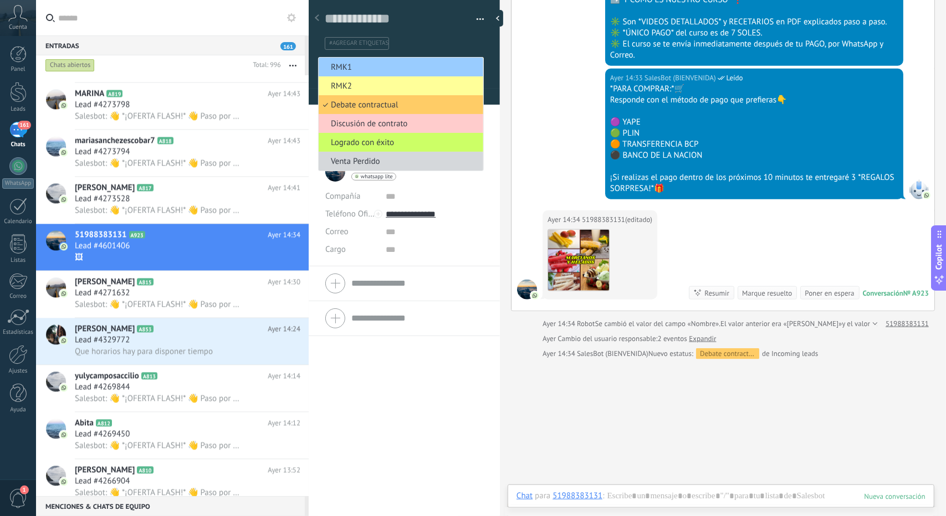
drag, startPoint x: 348, startPoint y: 69, endPoint x: 349, endPoint y: 81, distance: 12.2
click at [348, 69] on span "RMK1" at bounding box center [399, 67] width 161 height 11
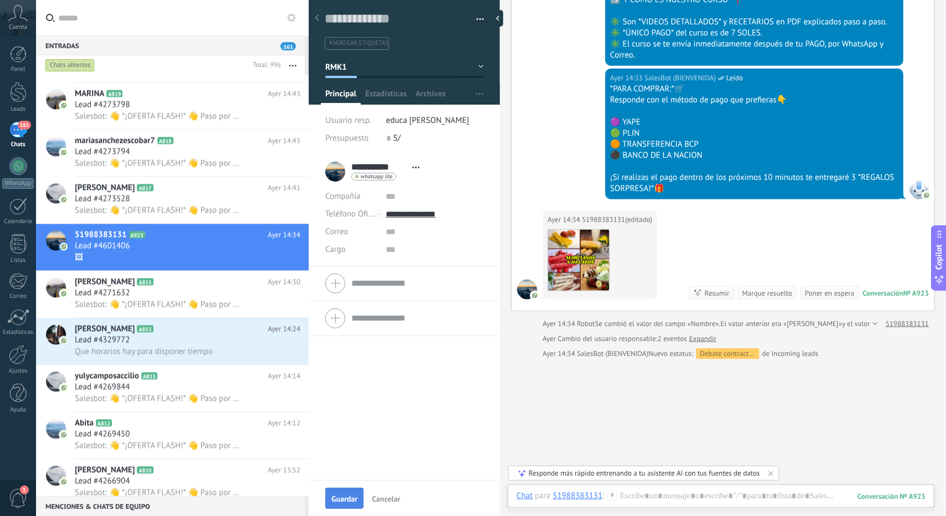
click at [336, 499] on span "Guardar" at bounding box center [344, 499] width 26 height 8
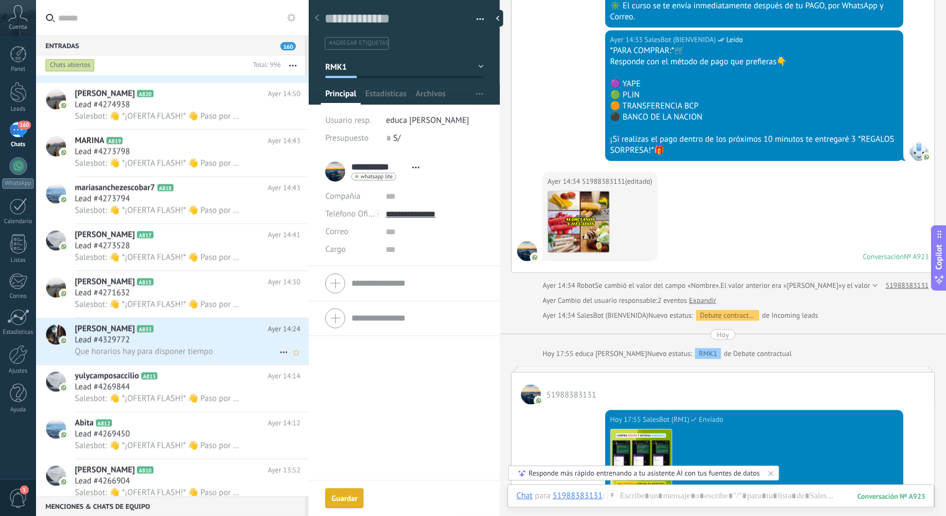
click at [171, 357] on span "Que horarios hay para disponer tiempo" at bounding box center [144, 351] width 138 height 11
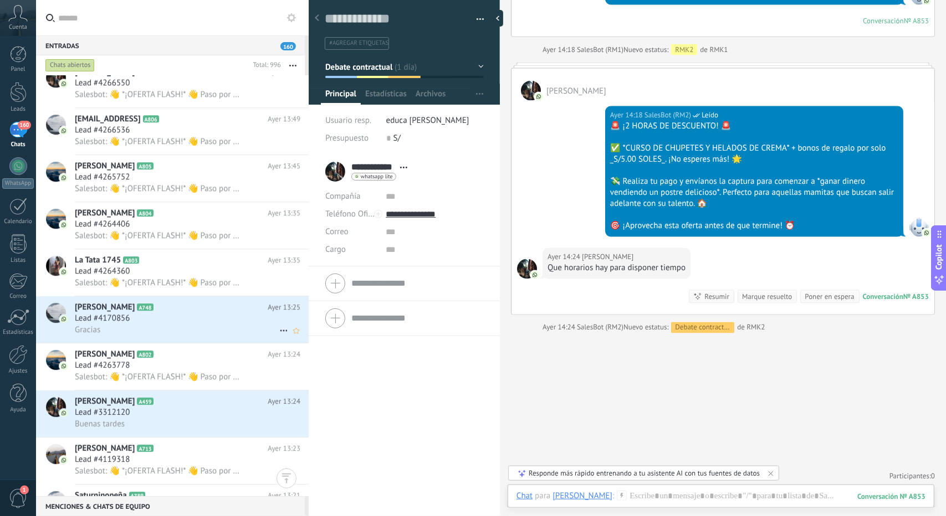
click at [146, 313] on h2 "[PERSON_NAME] A748" at bounding box center [171, 307] width 193 height 11
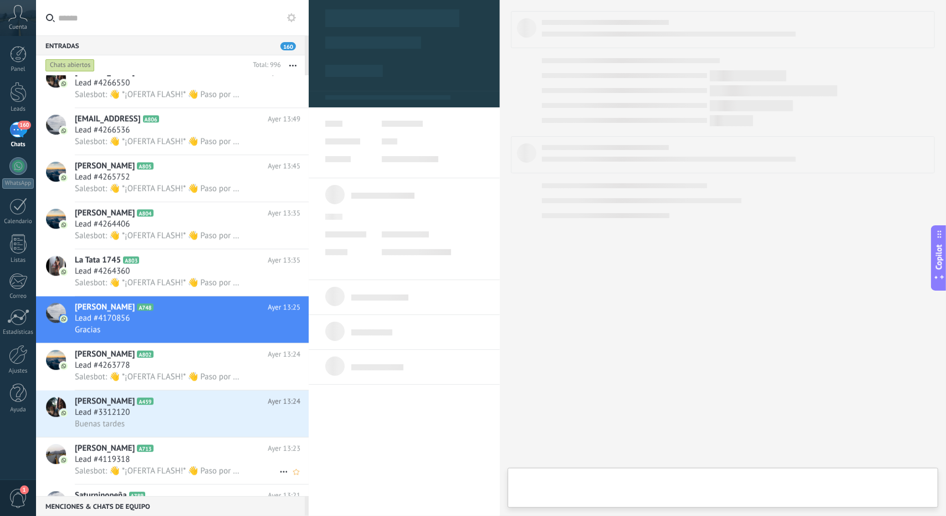
click at [163, 453] on icon at bounding box center [162, 448] width 11 height 11
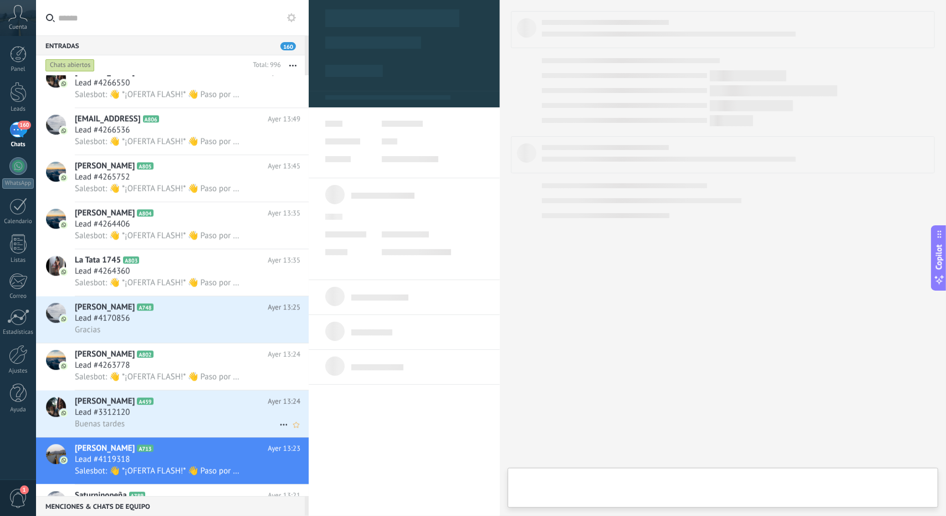
click at [154, 430] on div "Buenas tardes" at bounding box center [187, 424] width 225 height 12
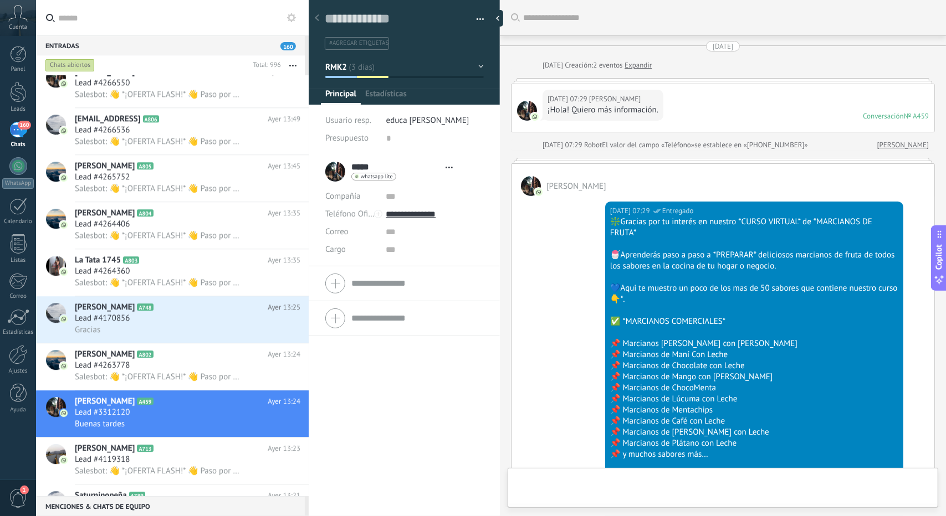
type textarea "**********"
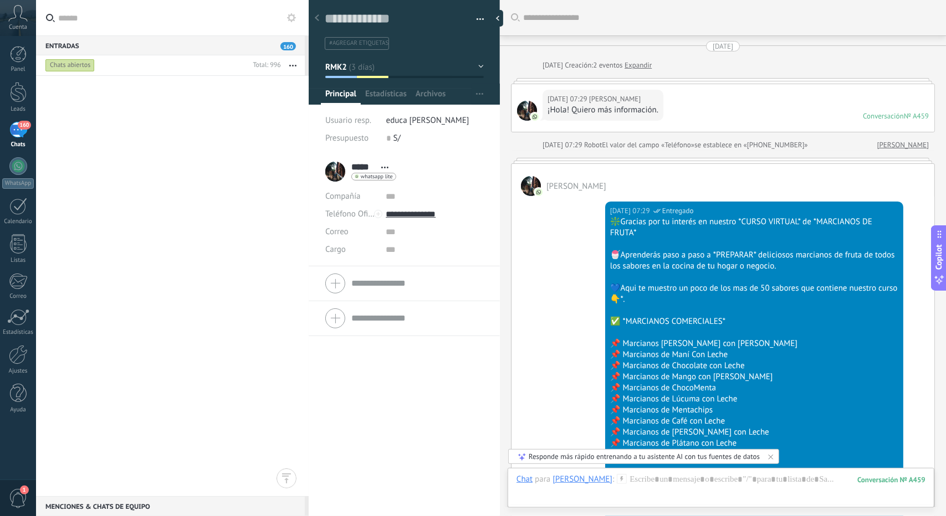
scroll to position [17, 0]
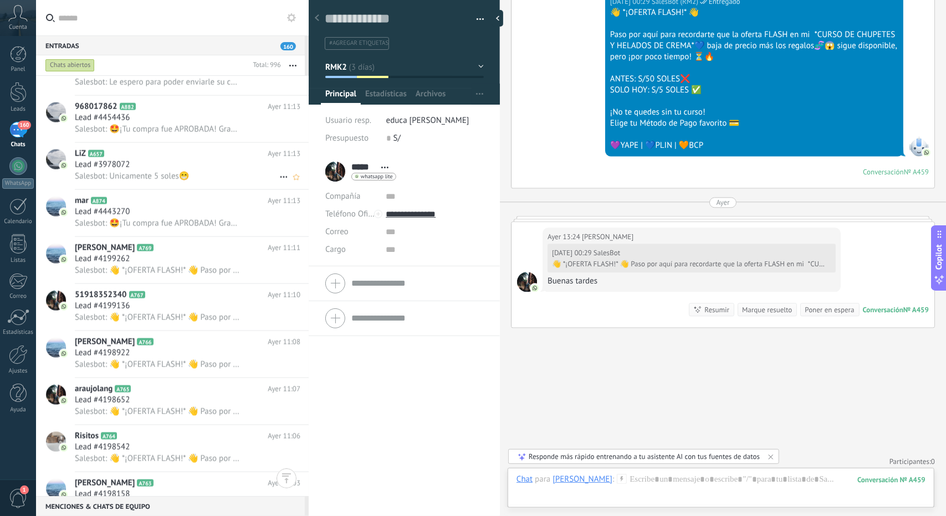
click at [178, 147] on div "LiZ A657 Ayer 11:13 Lead #3978072 Salesbot: Unicamente 5 soles😁" at bounding box center [192, 166] width 234 height 47
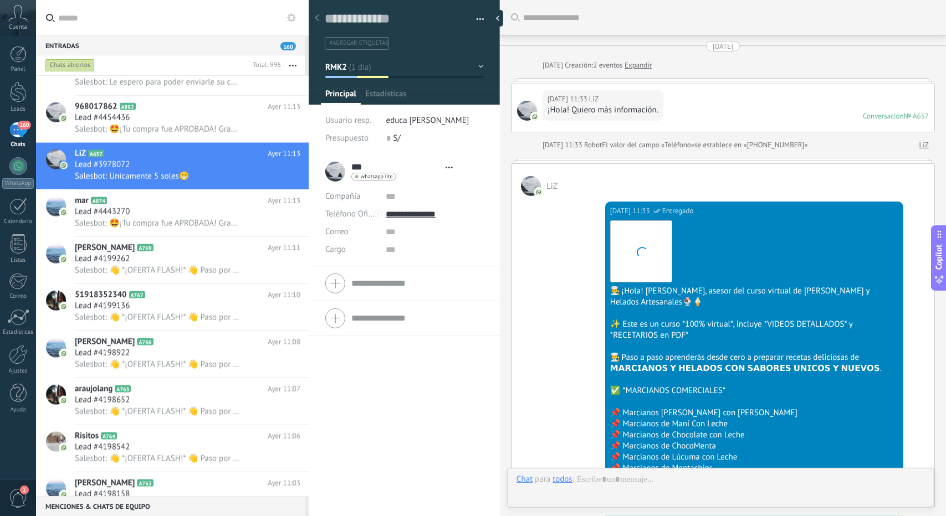
type textarea "**********"
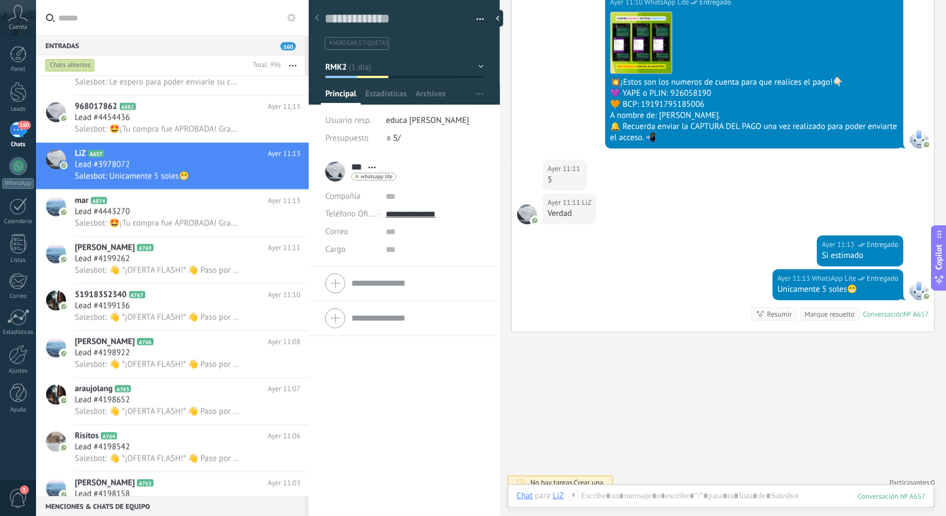
scroll to position [2033, 0]
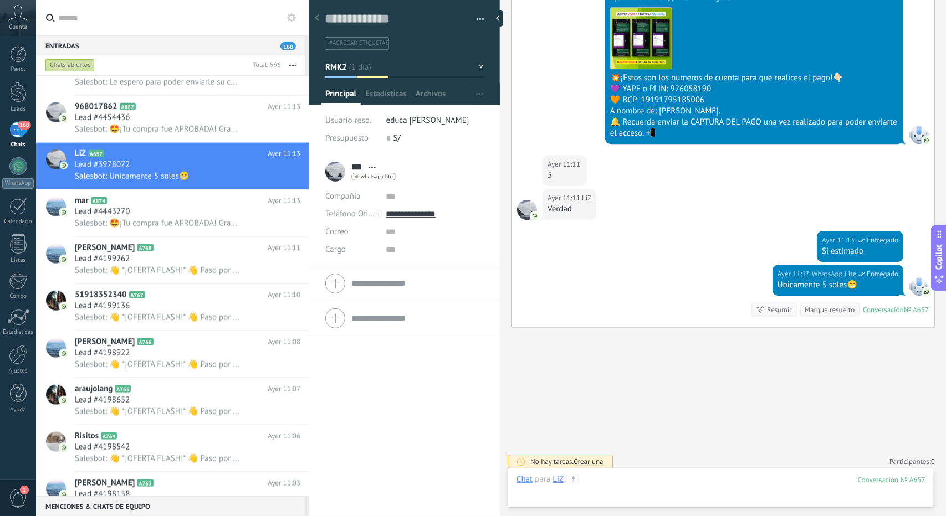
click at [623, 479] on div at bounding box center [720, 490] width 409 height 33
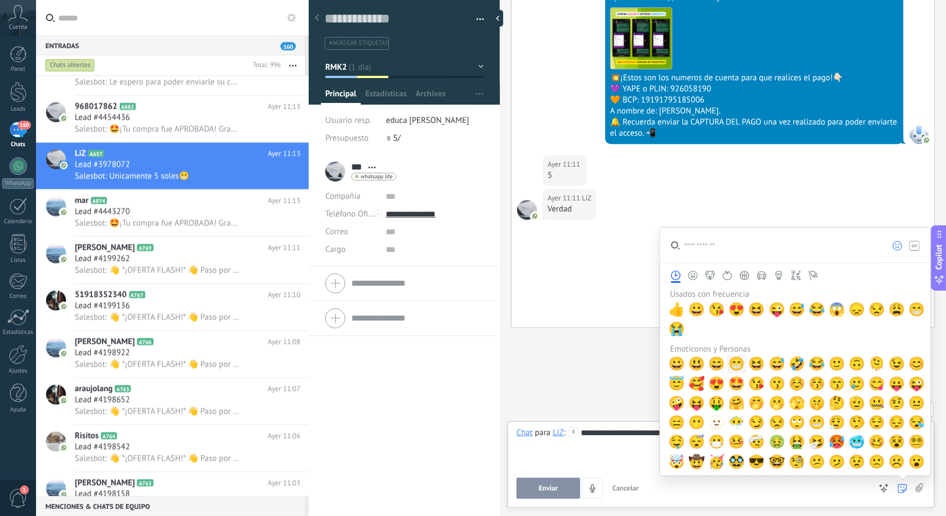
click at [740, 362] on span "😁" at bounding box center [737, 364] width 17 height 16
click at [566, 483] on button "Enviar" at bounding box center [548, 488] width 64 height 21
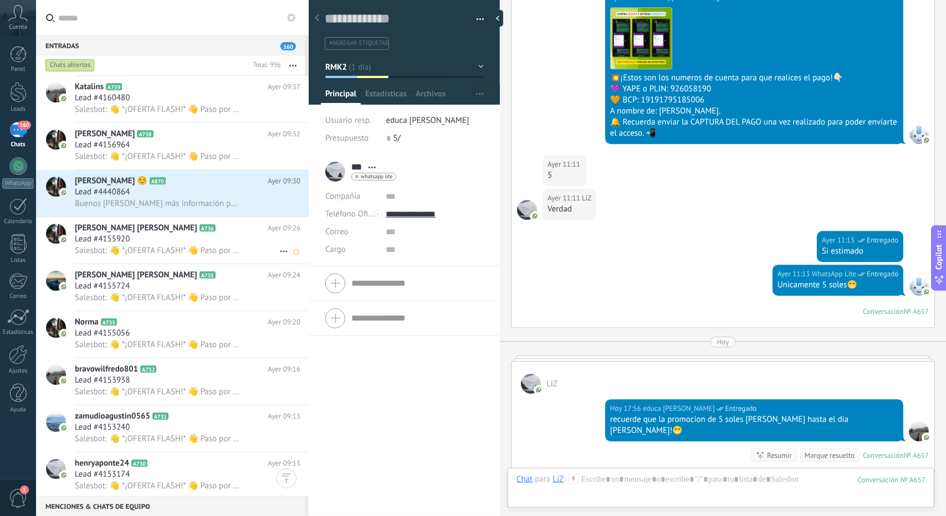
scroll to position [16697, 0]
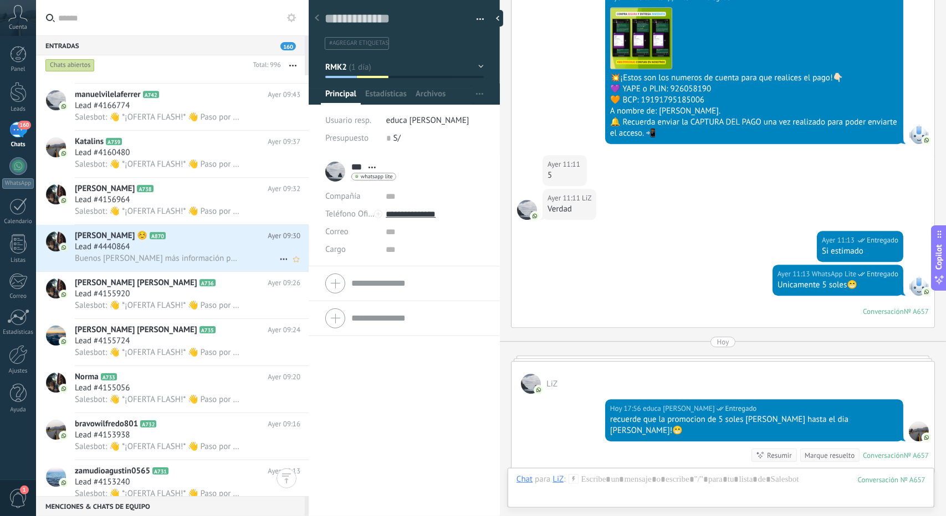
click at [148, 253] on div "Lead #4440864" at bounding box center [187, 247] width 225 height 11
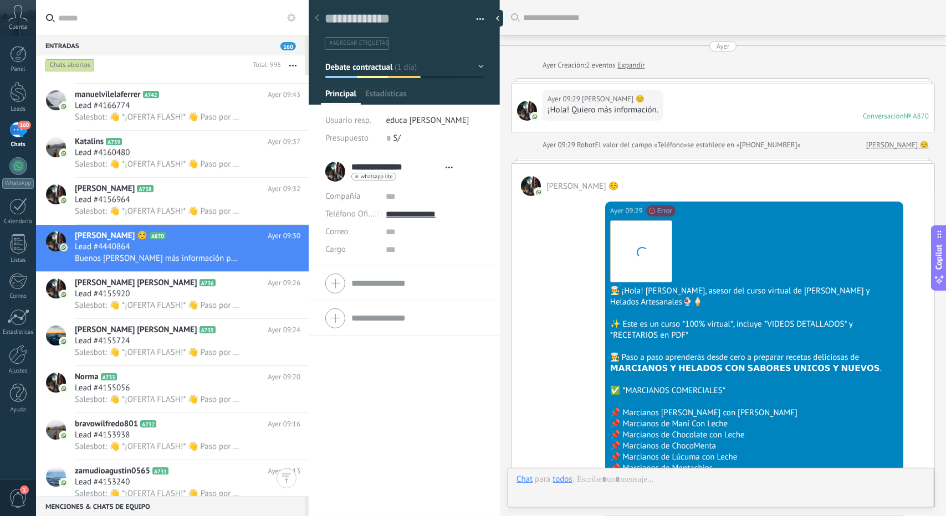
scroll to position [697, 0]
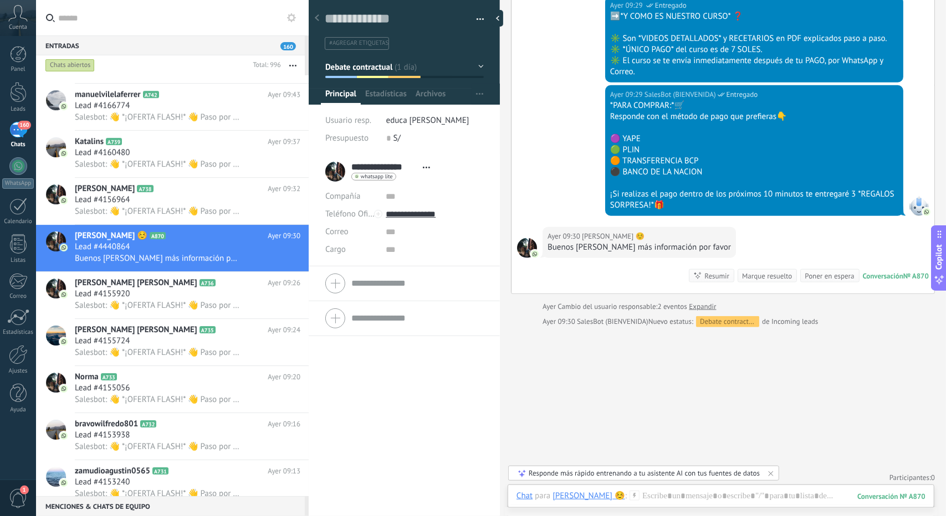
click at [383, 59] on button "Debate contractual" at bounding box center [404, 67] width 158 height 20
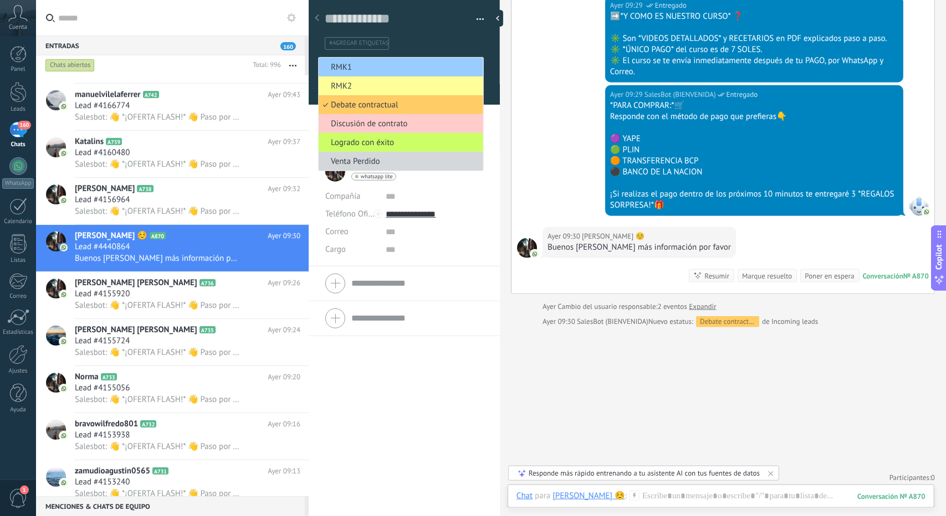
click at [368, 68] on span "RMK1" at bounding box center [399, 67] width 161 height 11
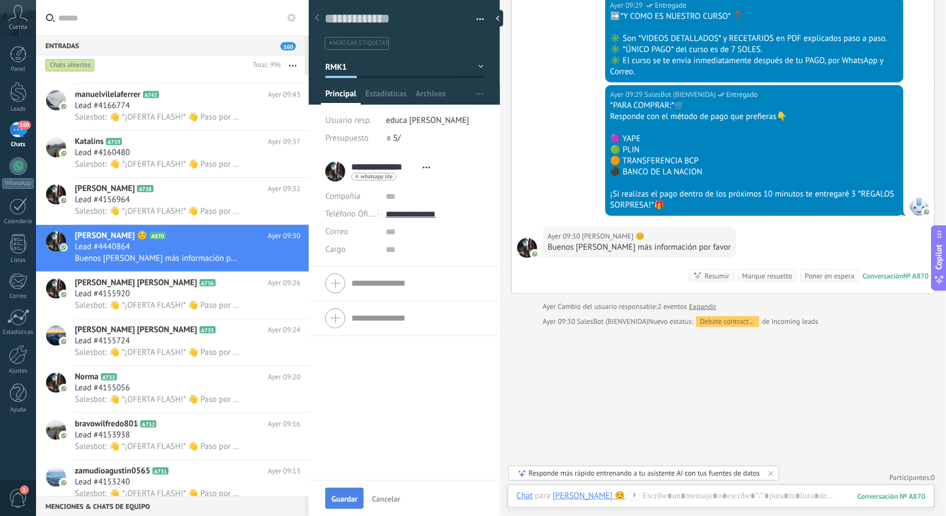
click at [327, 506] on button "Guardar" at bounding box center [344, 498] width 38 height 21
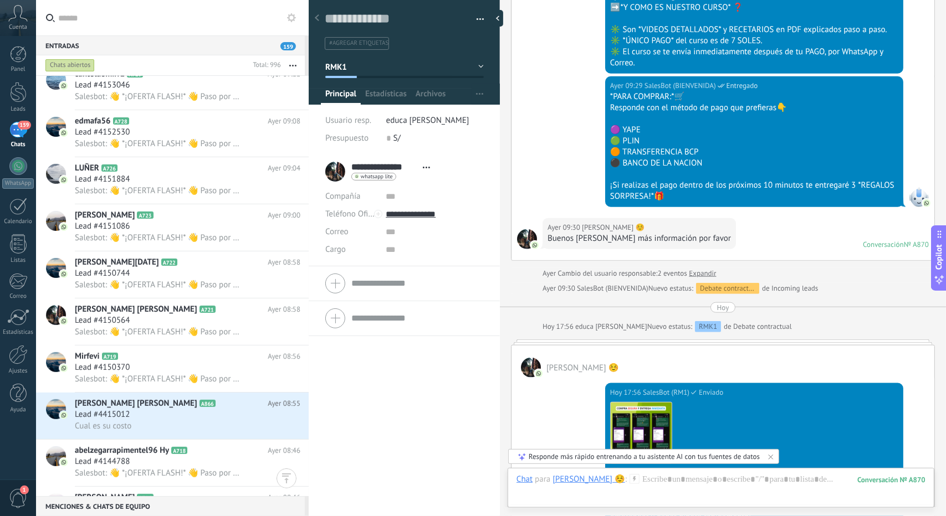
scroll to position [17362, 0]
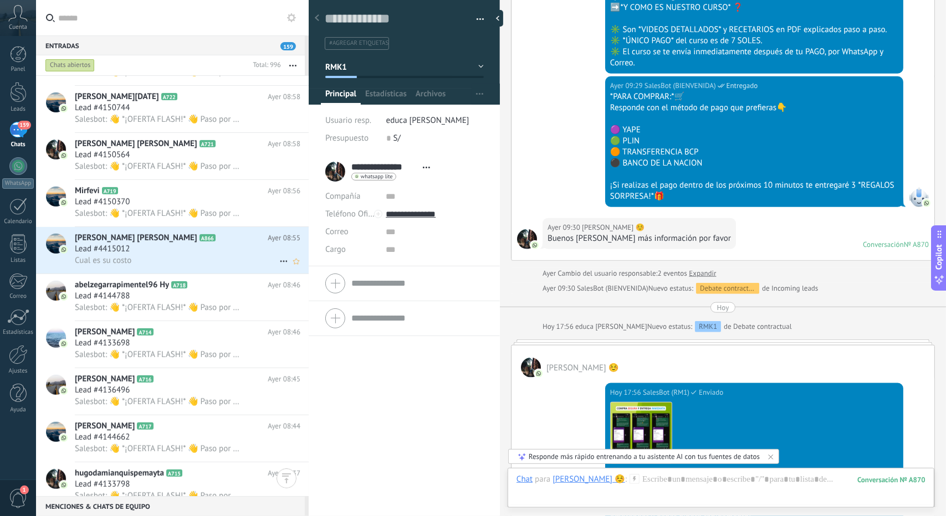
click at [150, 241] on h2 "Elizabeth María A866" at bounding box center [171, 238] width 193 height 11
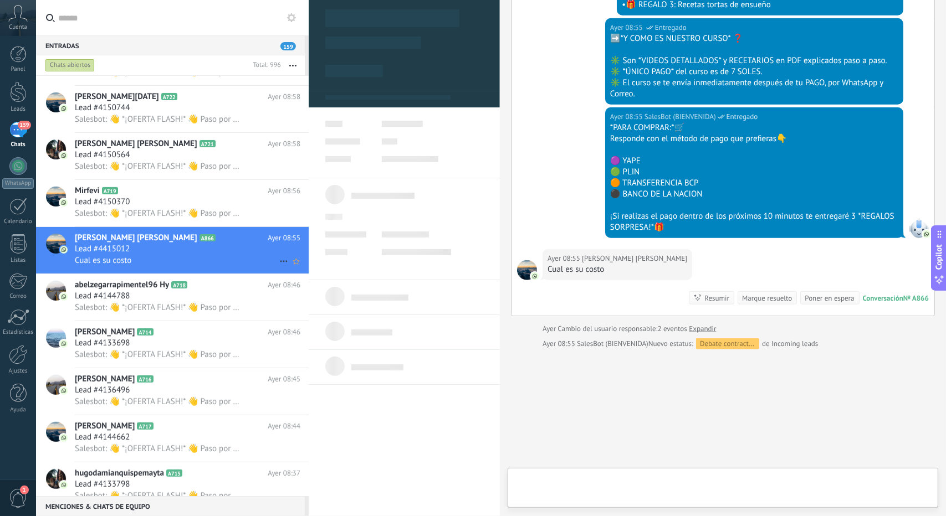
scroll to position [17, 0]
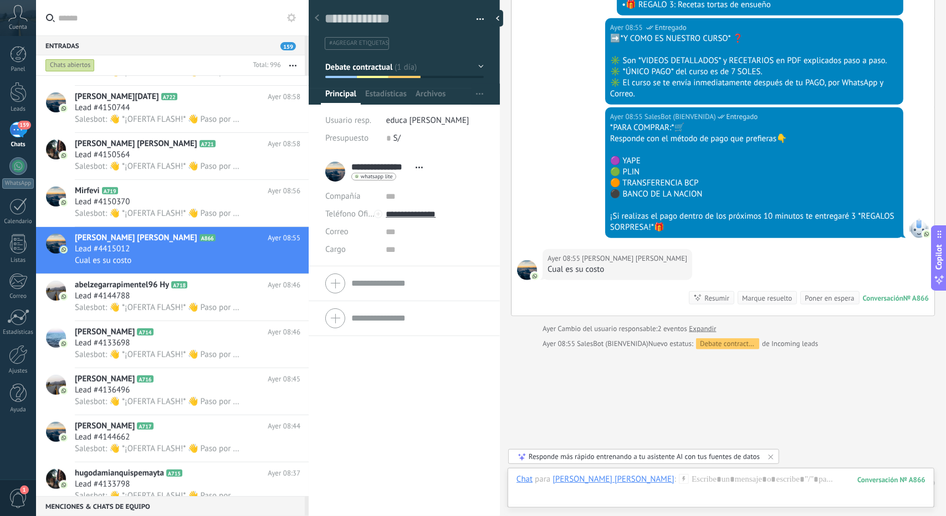
click at [368, 64] on span "Debate contractual" at bounding box center [359, 66] width 68 height 11
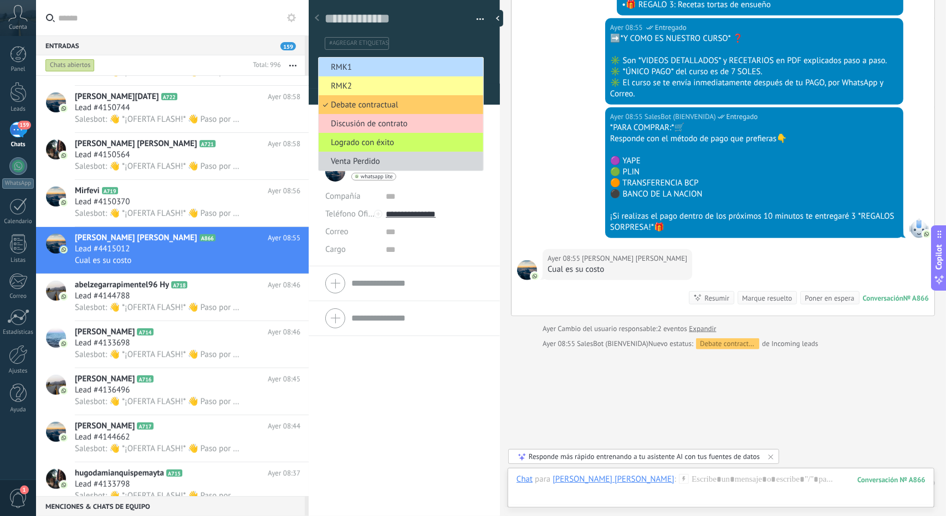
click at [368, 64] on span "RMK1" at bounding box center [399, 67] width 161 height 11
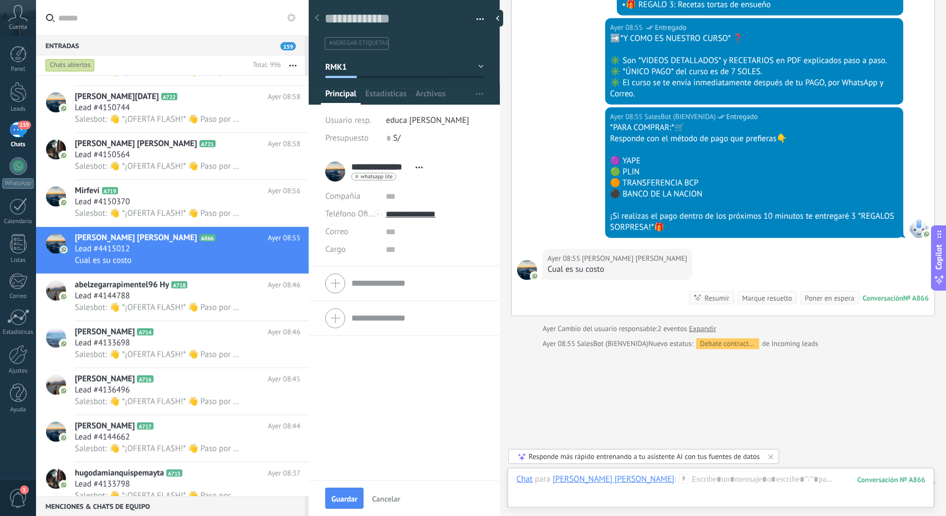
click at [337, 510] on div "Guardar Cancelar" at bounding box center [404, 498] width 191 height 36
click at [336, 505] on button "Guardar" at bounding box center [344, 498] width 38 height 21
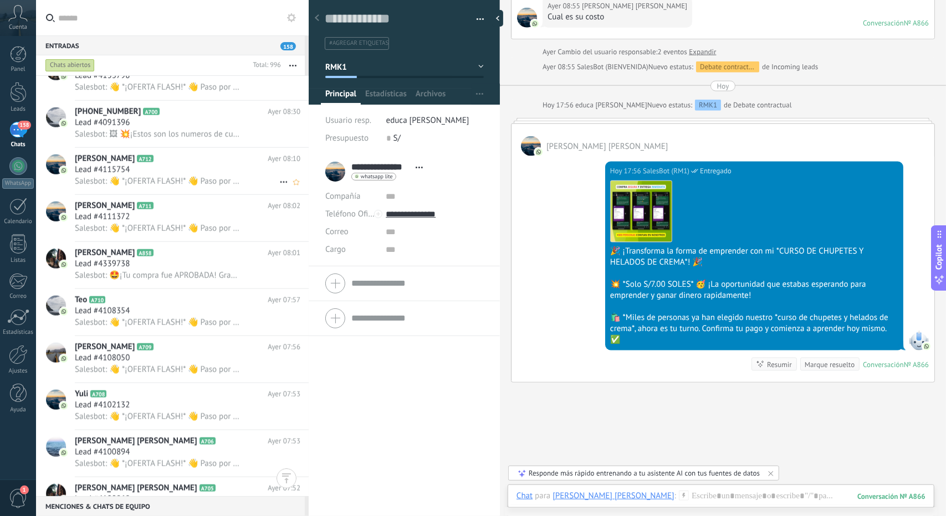
scroll to position [17695, 0]
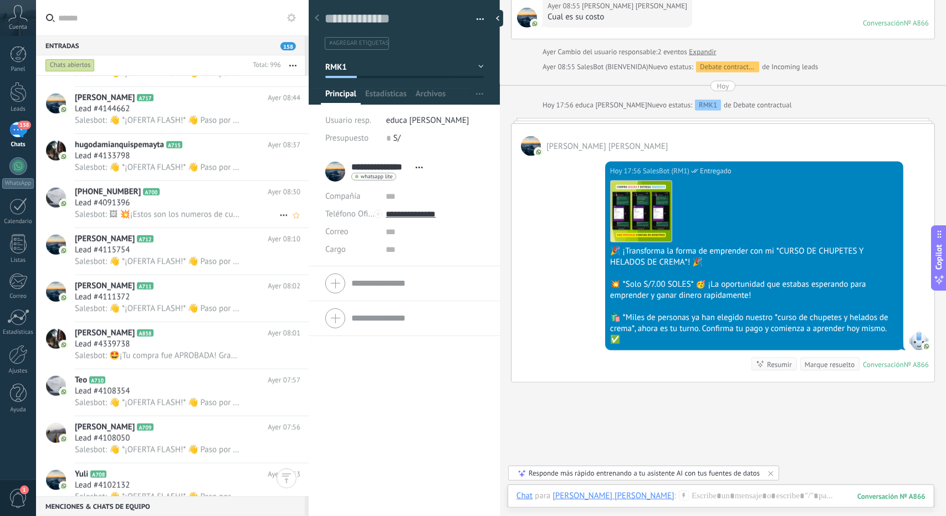
click at [177, 201] on div "Lead #4091396" at bounding box center [187, 203] width 225 height 11
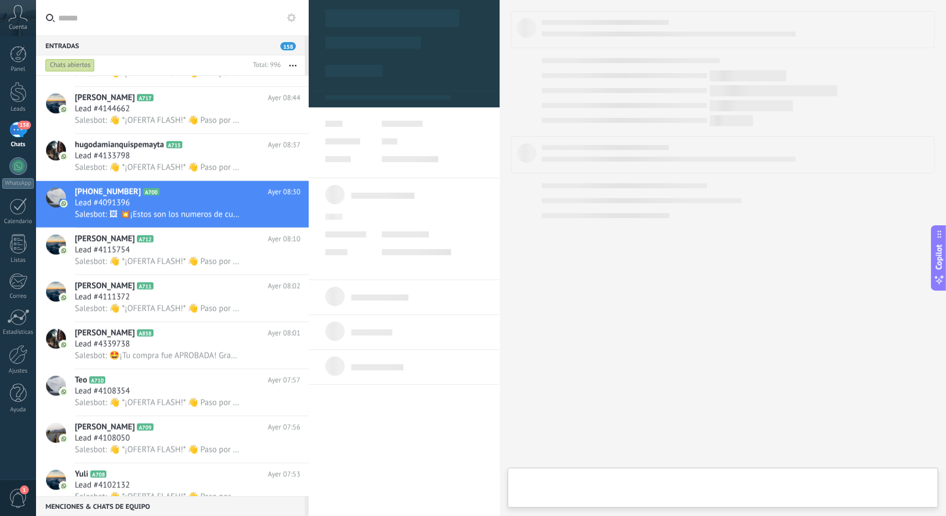
type textarea "**********"
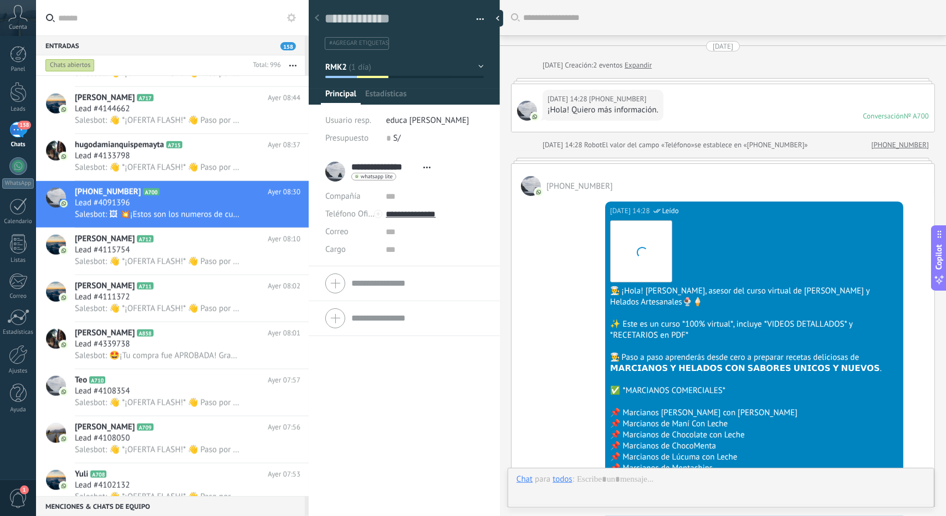
scroll to position [1815, 0]
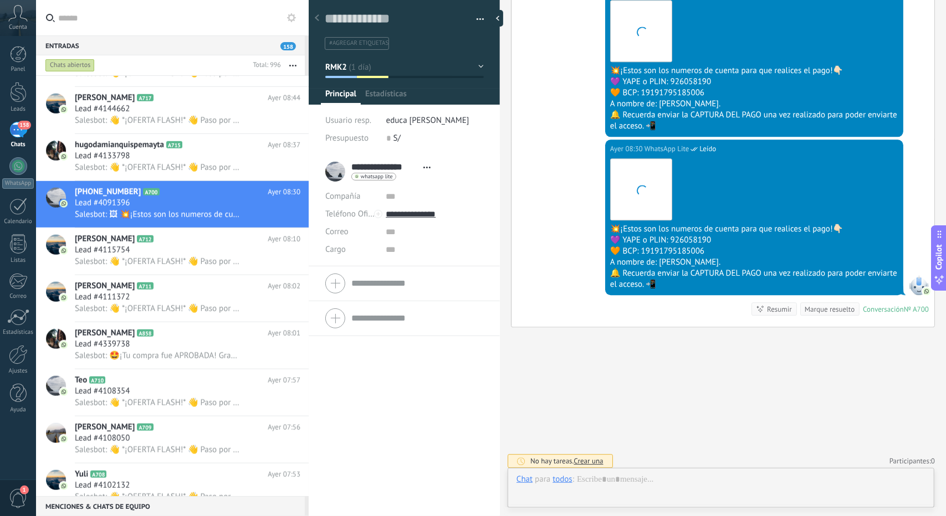
click at [362, 65] on button "RMK2" at bounding box center [404, 67] width 158 height 20
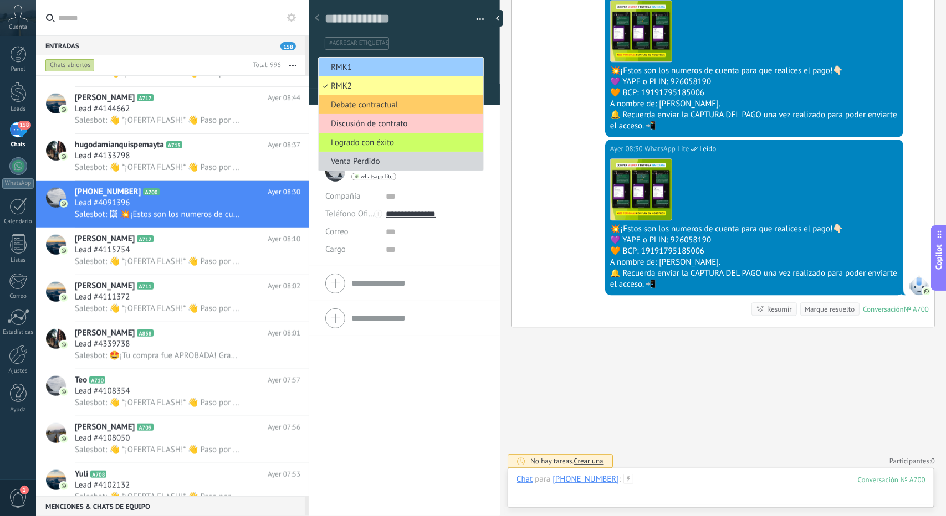
click at [690, 485] on div at bounding box center [720, 490] width 409 height 33
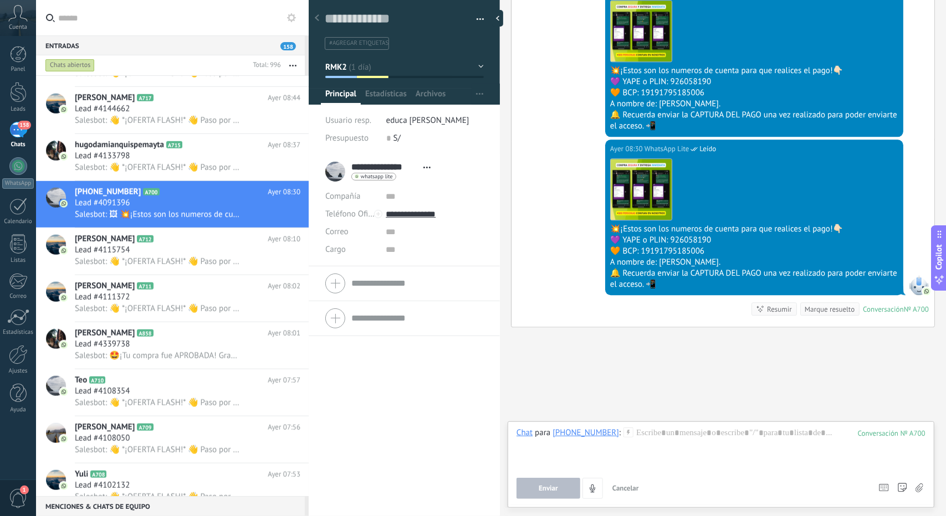
click at [368, 52] on div at bounding box center [405, 49] width 192 height 112
click at [365, 63] on button "RMK2" at bounding box center [404, 67] width 158 height 20
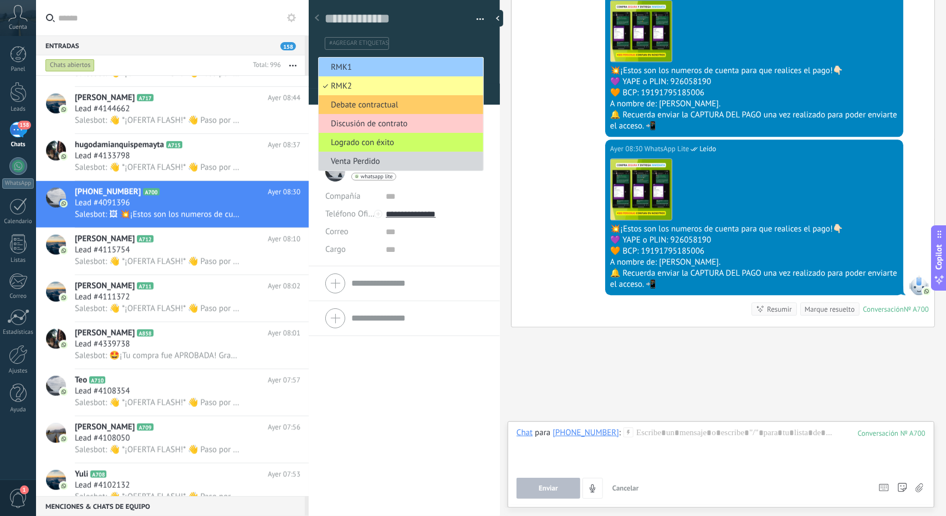
click at [357, 85] on span "RMK2" at bounding box center [399, 86] width 161 height 11
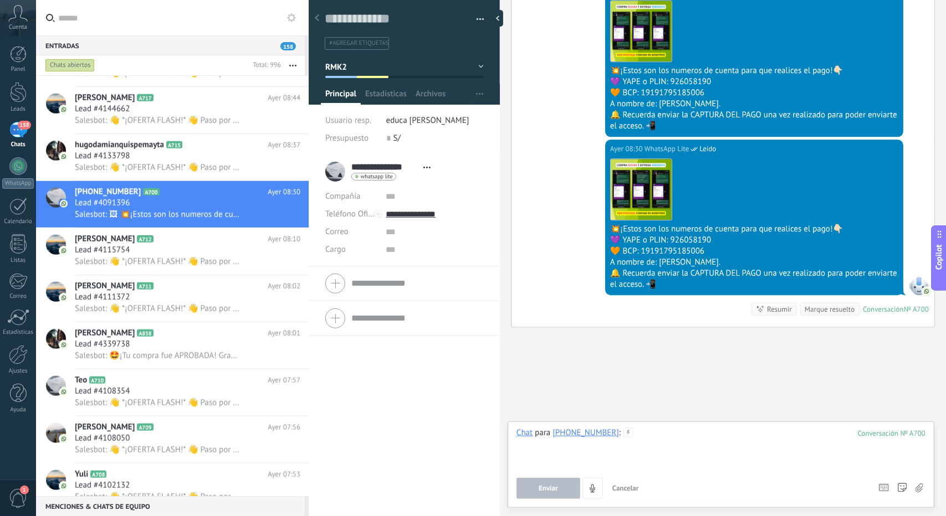
click at [699, 453] on div at bounding box center [720, 449] width 409 height 42
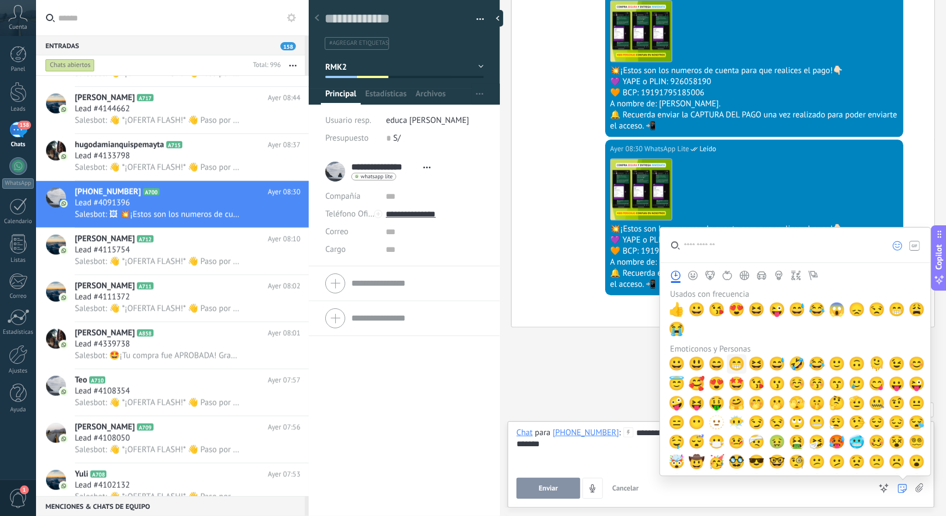
click at [732, 358] on span "😁" at bounding box center [737, 364] width 17 height 16
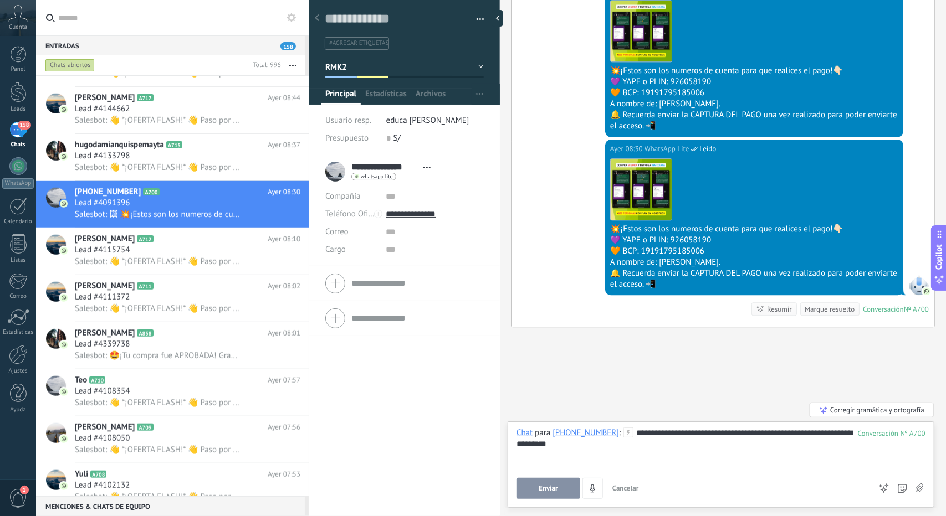
click at [531, 480] on button "Enviar" at bounding box center [548, 488] width 64 height 21
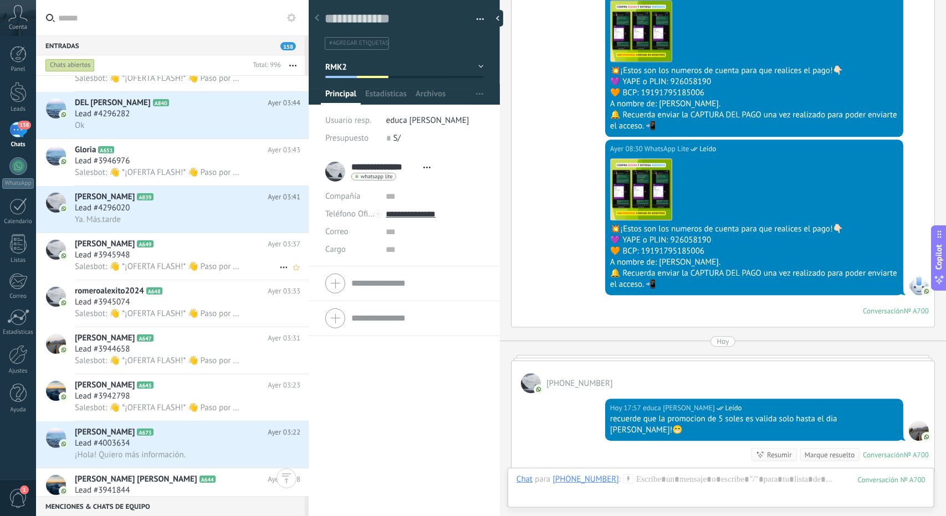
scroll to position [20021, 0]
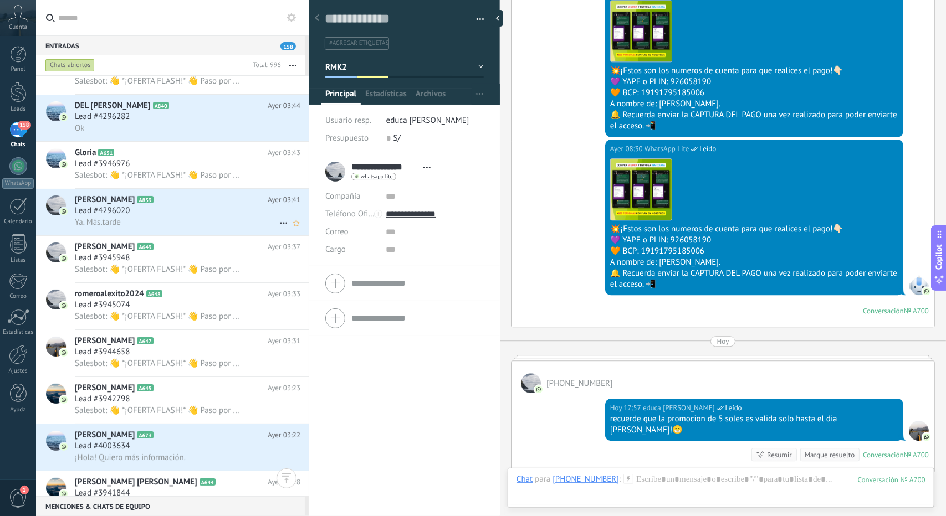
click at [152, 227] on div "Ya. Más.tarde" at bounding box center [187, 223] width 225 height 12
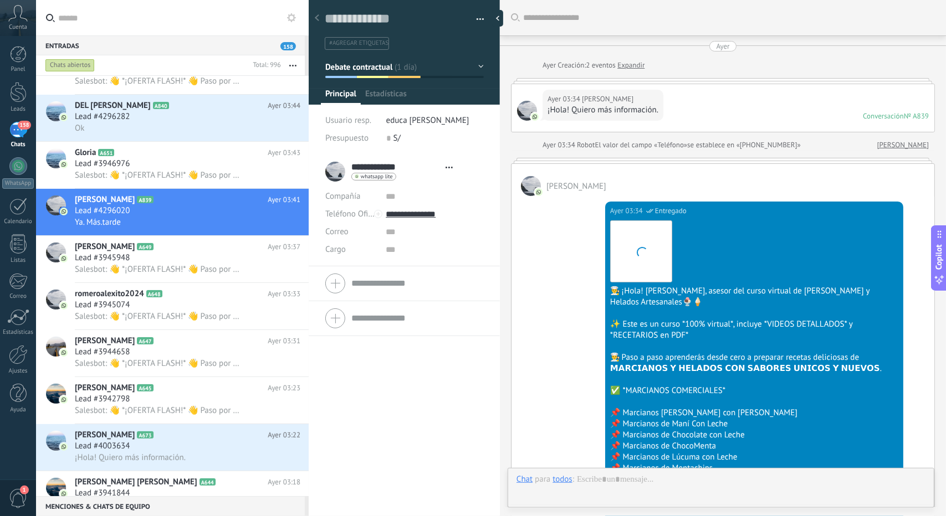
scroll to position [1002, 0]
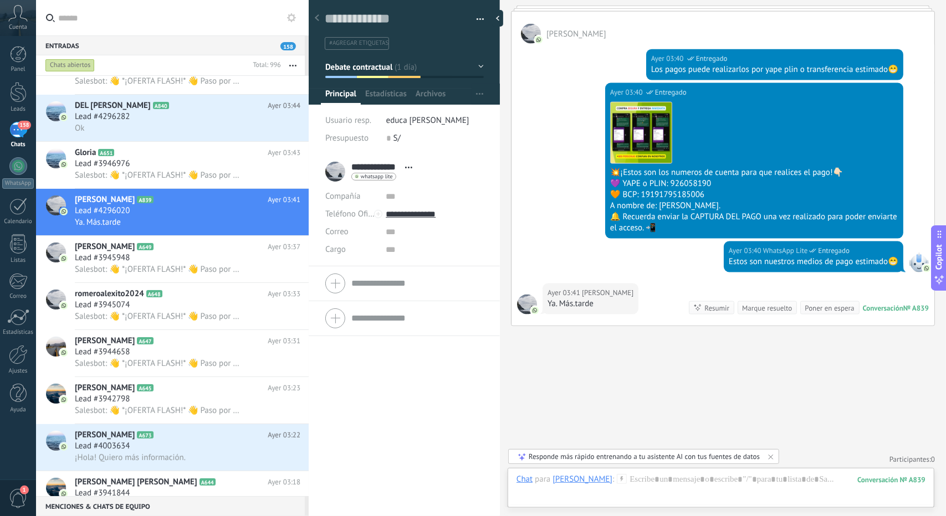
click at [347, 69] on span "Debate contractual" at bounding box center [359, 66] width 68 height 11
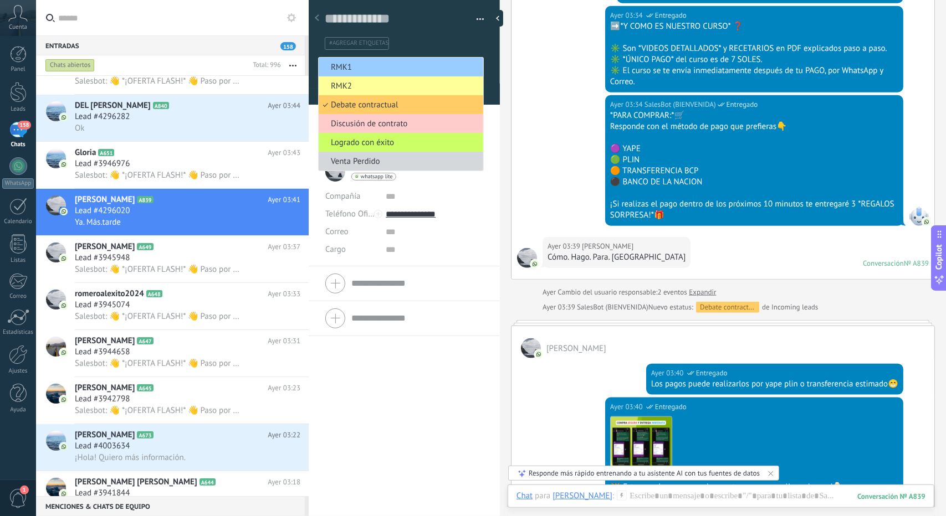
scroll to position [669, 0]
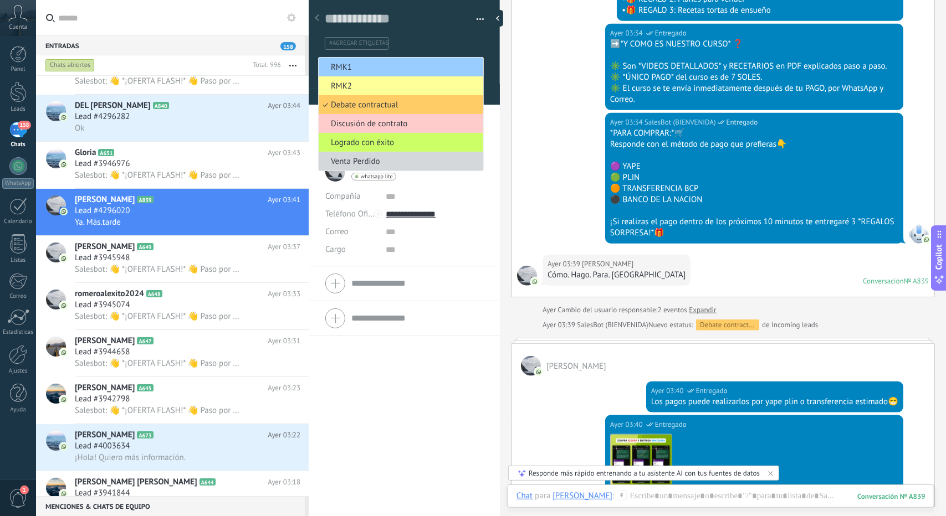
click at [393, 65] on span "RMK1" at bounding box center [399, 67] width 161 height 11
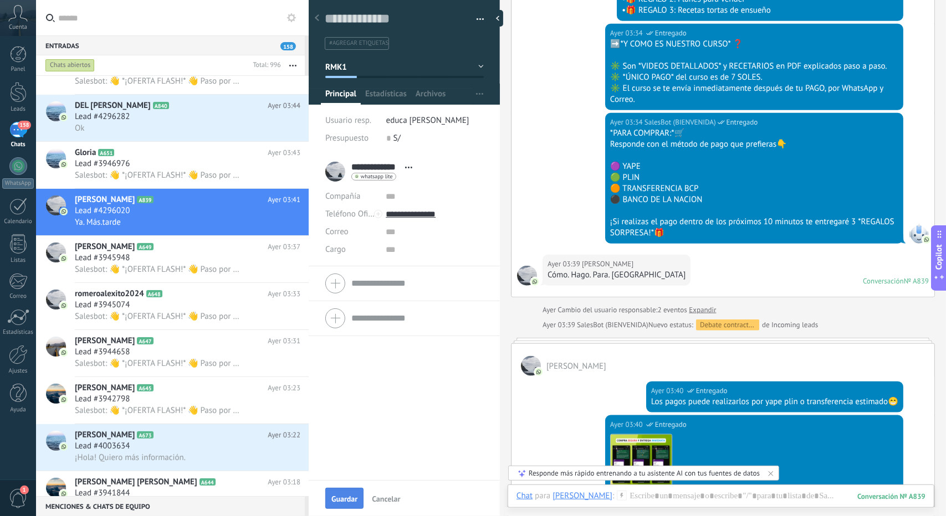
click at [338, 505] on button "Guardar" at bounding box center [344, 498] width 38 height 21
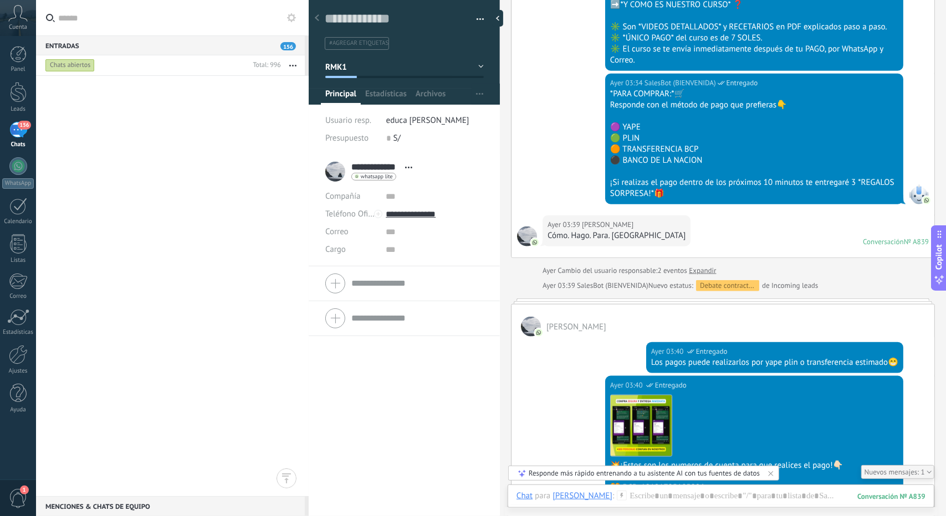
scroll to position [0, 0]
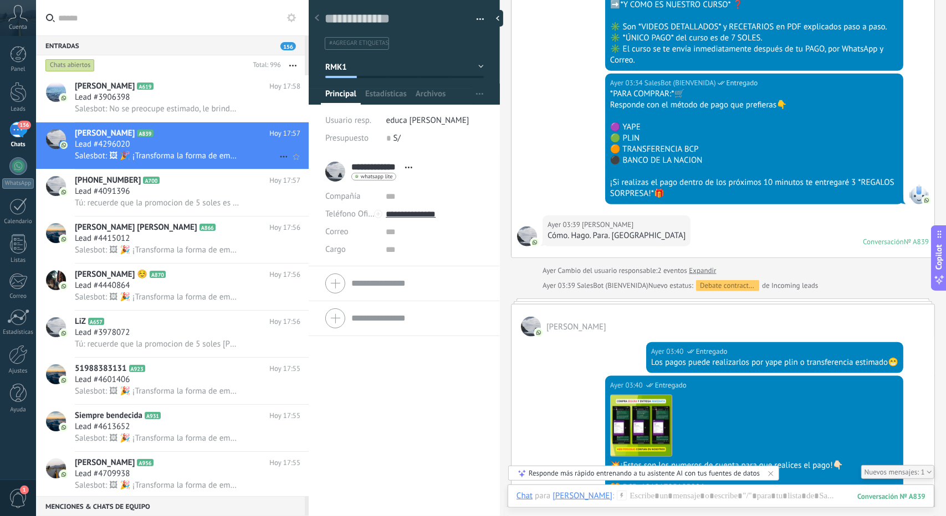
click at [165, 129] on h2 "Pilar Pajuelo A839" at bounding box center [172, 133] width 194 height 11
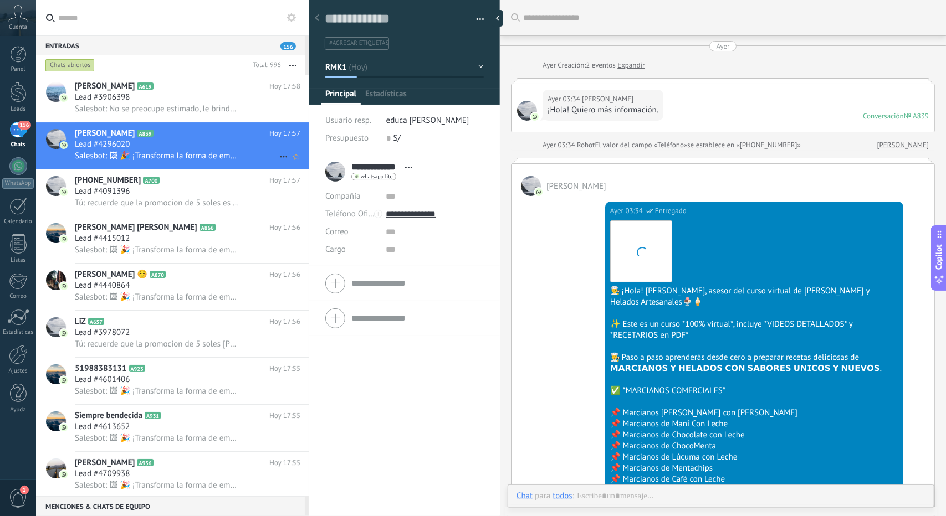
scroll to position [1244, 0]
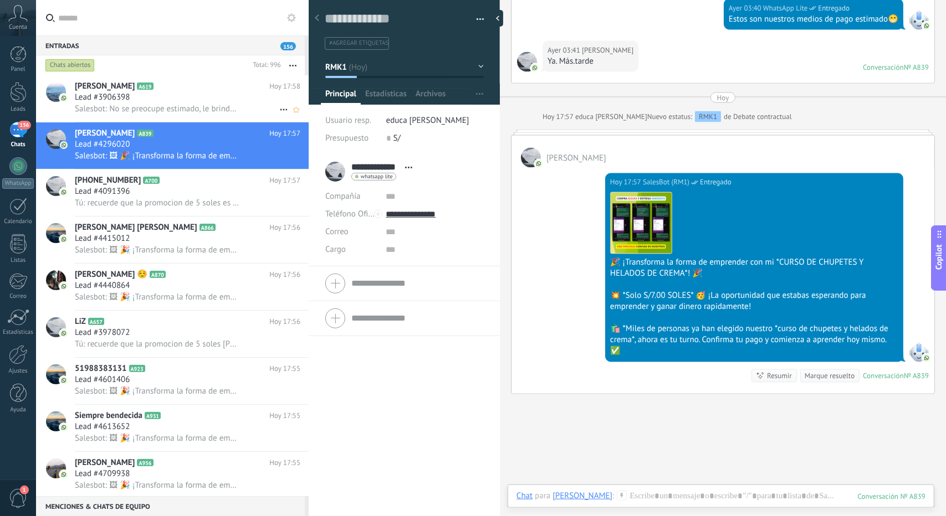
click at [179, 98] on div "Lead #3906398" at bounding box center [187, 97] width 225 height 11
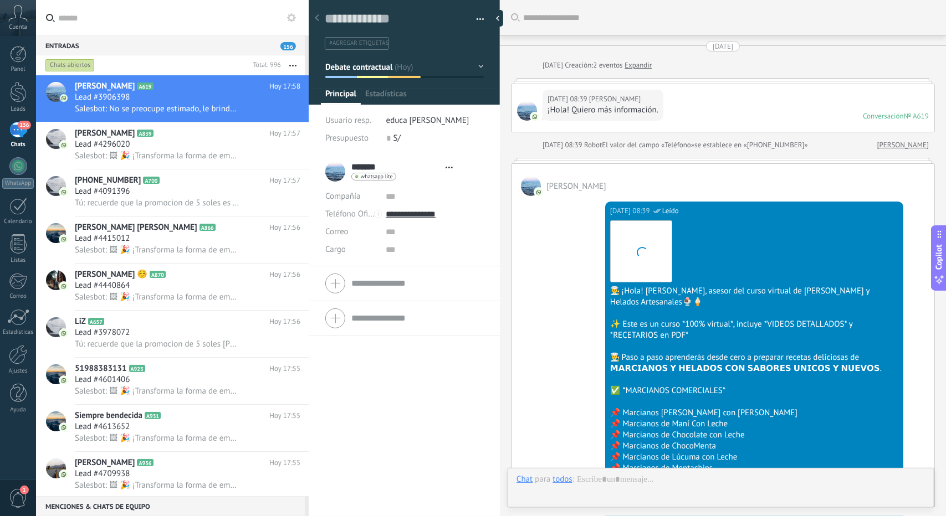
type textarea "**********"
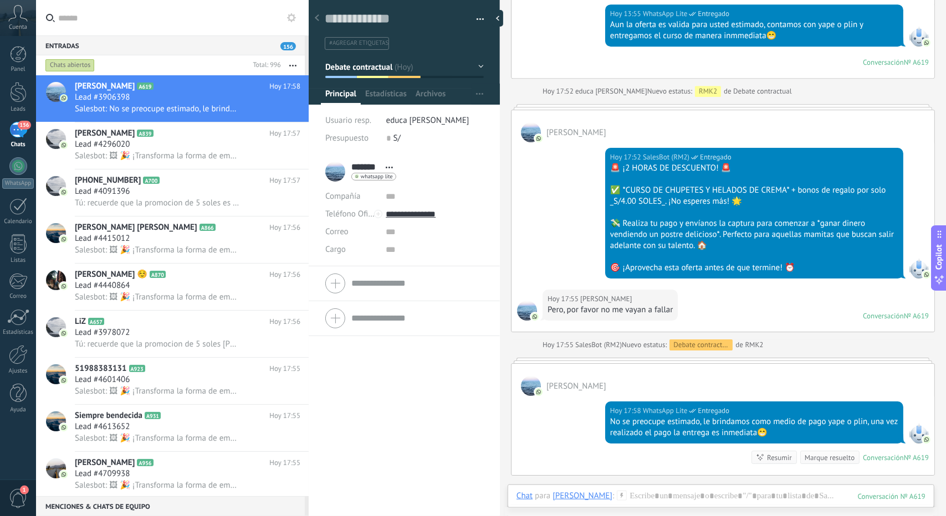
scroll to position [2504, 0]
